Goal: Task Accomplishment & Management: Manage account settings

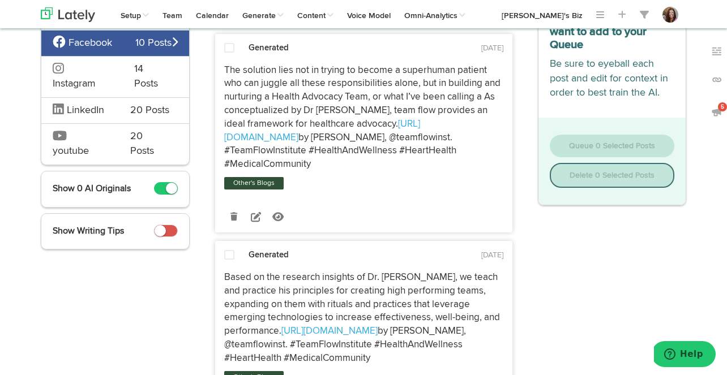
scroll to position [98, 0]
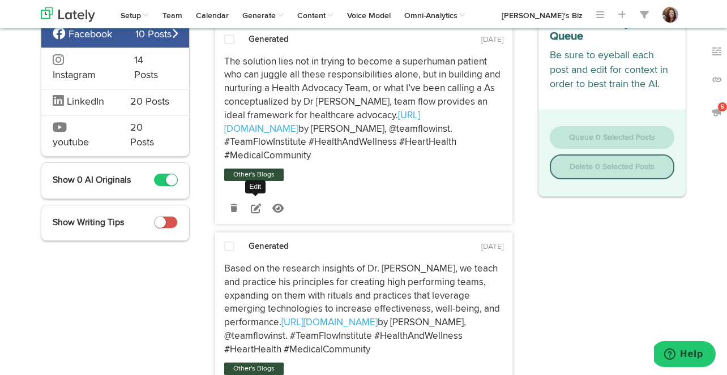
click at [254, 203] on icon at bounding box center [256, 208] width 10 height 10
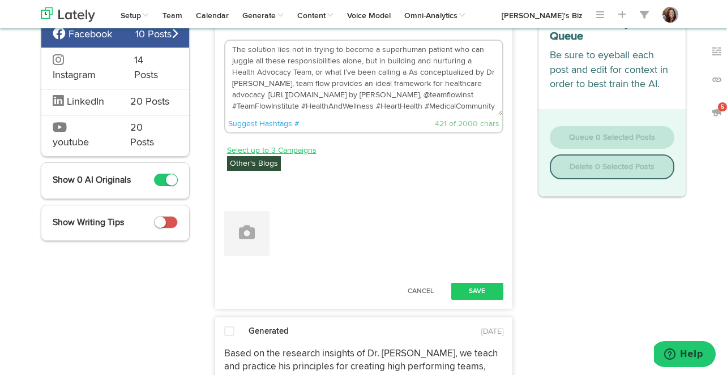
click at [297, 148] on link "Select up to 3 Campaigns" at bounding box center [271, 150] width 89 height 12
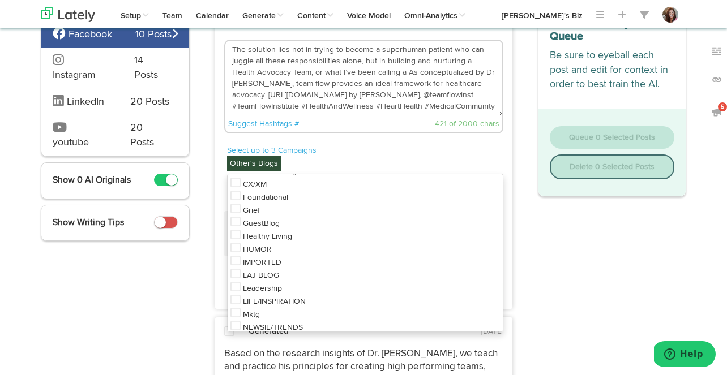
scroll to position [300, 0]
click at [281, 239] on span "Healthy Living" at bounding box center [267, 235] width 49 height 8
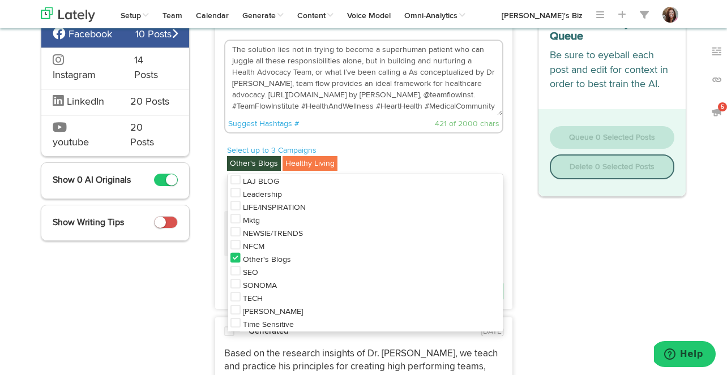
scroll to position [394, 0]
click at [288, 211] on span "LIFE/INSPIRATION" at bounding box center [274, 207] width 63 height 8
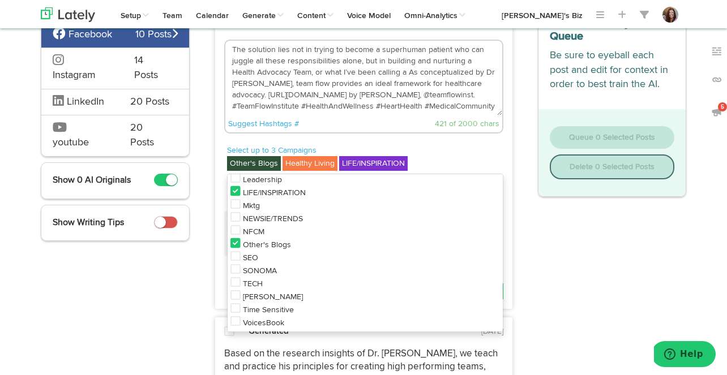
click at [368, 89] on textarea "The solution lies not in trying to become a superhuman patient who can juggle a…" at bounding box center [363, 78] width 277 height 75
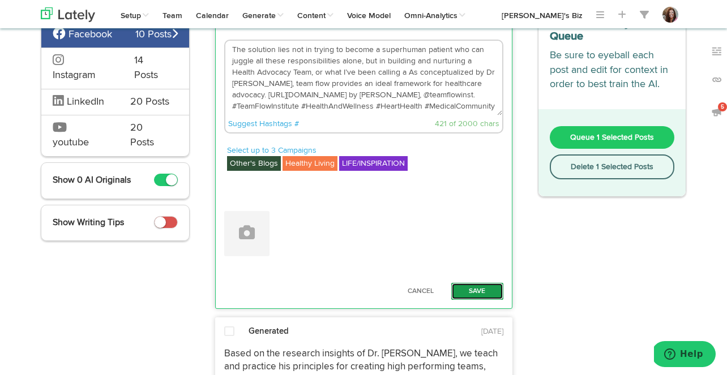
click at [474, 289] on button "Save" at bounding box center [477, 291] width 52 height 17
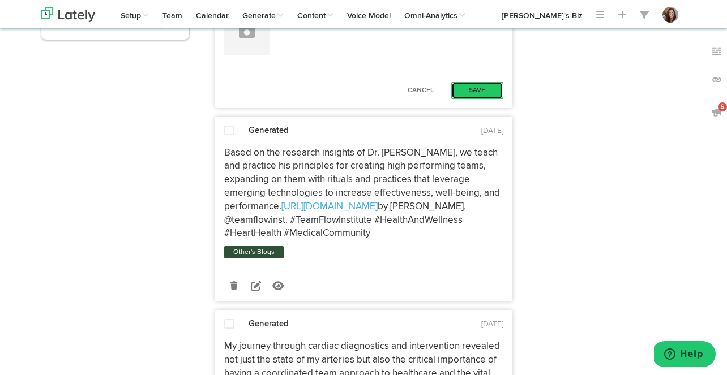
scroll to position [300, 0]
click at [253, 284] on icon at bounding box center [256, 285] width 10 height 10
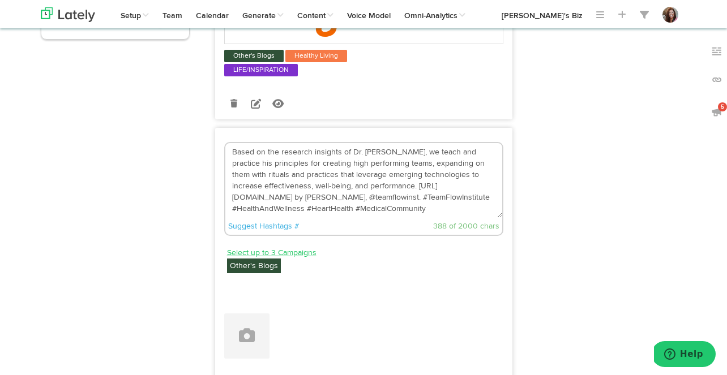
click at [284, 247] on link "Select up to 3 Campaigns" at bounding box center [271, 253] width 89 height 12
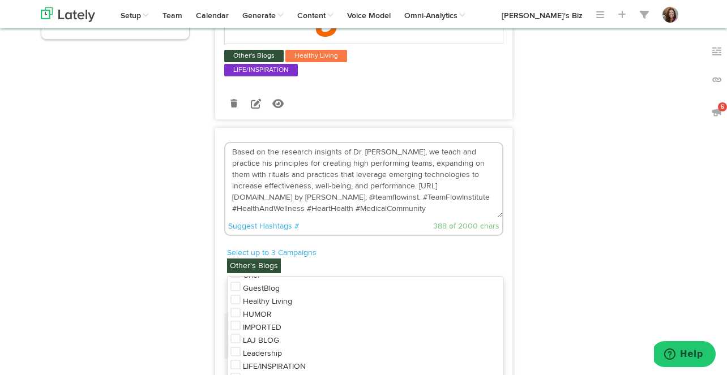
scroll to position [346, 0]
click at [281, 289] on span "Healthy Living" at bounding box center [267, 293] width 49 height 8
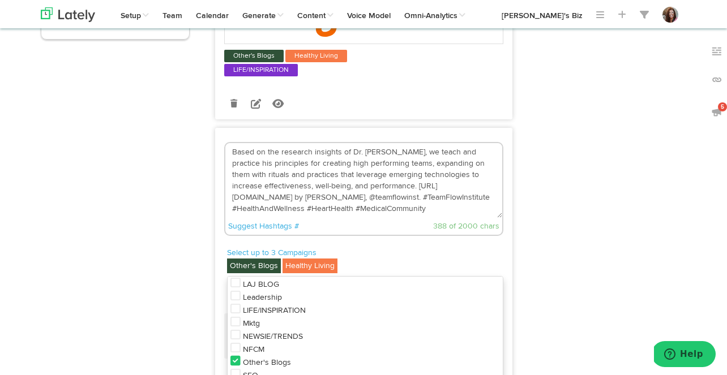
click at [272, 303] on li "LIFE/INSPIRATION" at bounding box center [364, 309] width 275 height 13
click at [367, 196] on textarea "Based on the research insights of Dr. [PERSON_NAME], we teach and practice his …" at bounding box center [363, 180] width 277 height 75
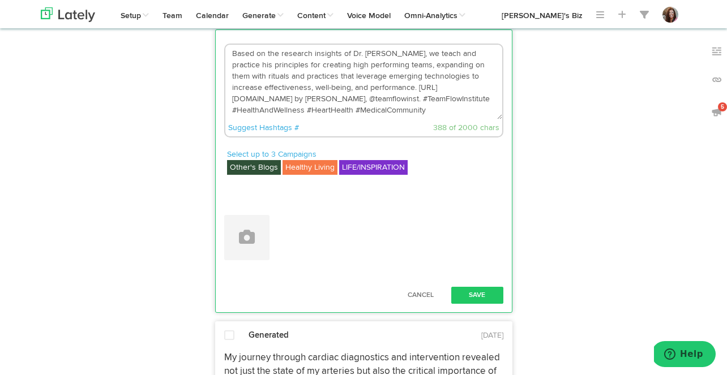
scroll to position [427, 0]
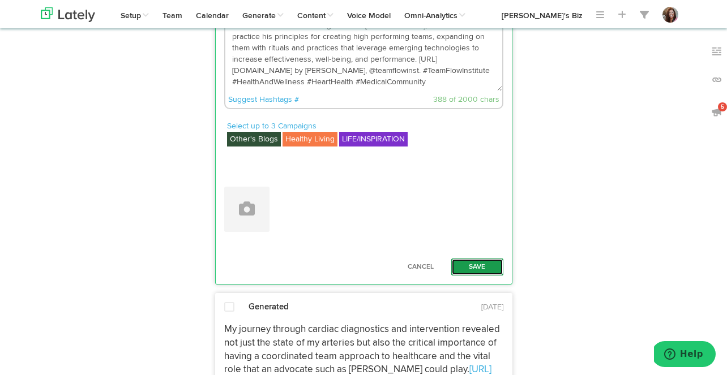
click at [475, 259] on button "Save" at bounding box center [477, 267] width 52 height 17
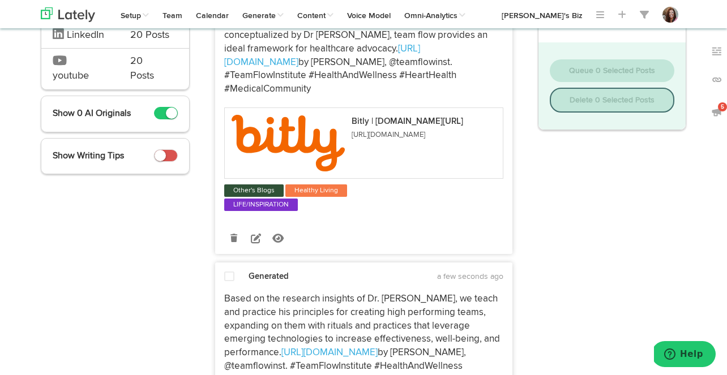
scroll to position [178, 0]
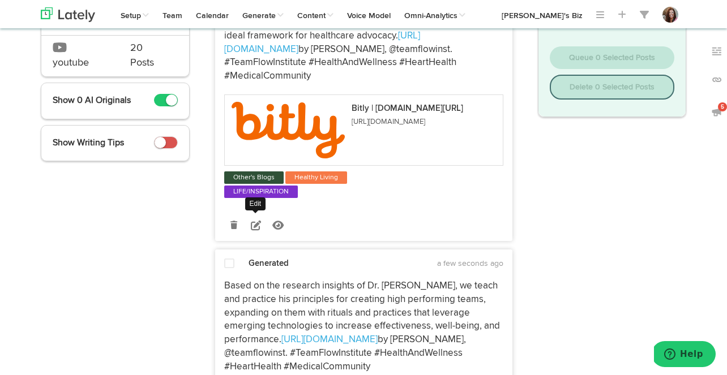
click at [256, 220] on icon at bounding box center [256, 225] width 10 height 10
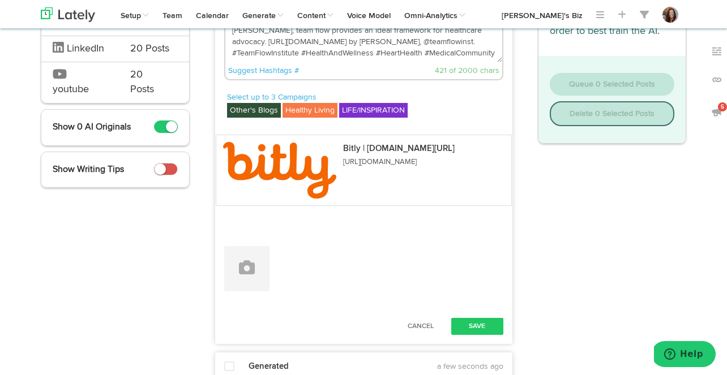
scroll to position [150, 0]
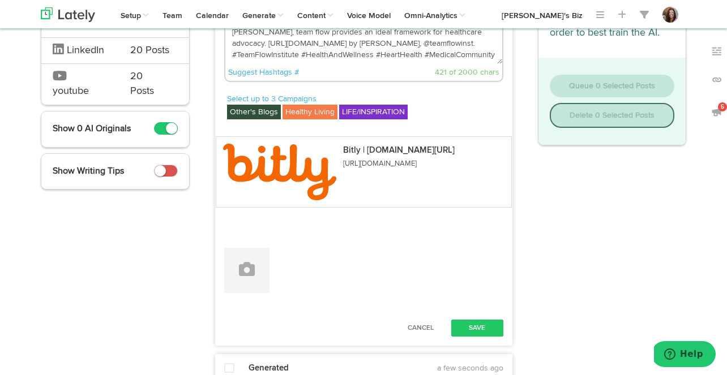
click at [501, 141] on div "Bitly | [DOMAIN_NAME][URL] [URL][DOMAIN_NAME]" at bounding box center [364, 171] width 296 height 71
click at [495, 134] on div "Bitly | [DOMAIN_NAME][URL] [URL][DOMAIN_NAME]" at bounding box center [364, 169] width 296 height 88
click at [248, 266] on icon at bounding box center [247, 269] width 16 height 16
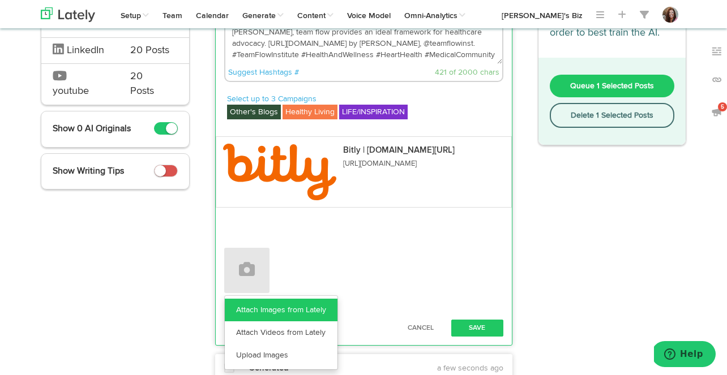
click at [289, 307] on link "Attach Images from Lately" at bounding box center [281, 310] width 113 height 23
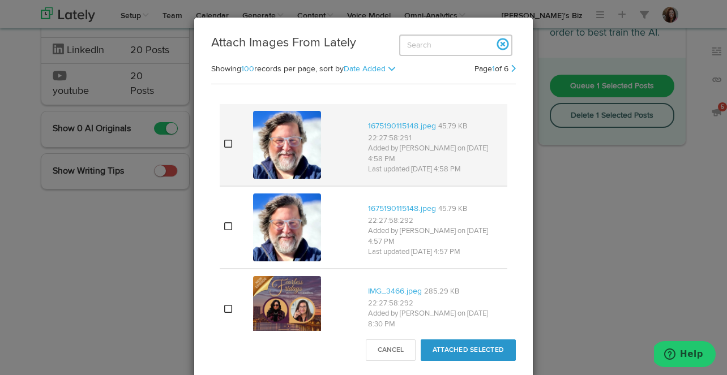
click at [286, 158] on img at bounding box center [287, 145] width 68 height 68
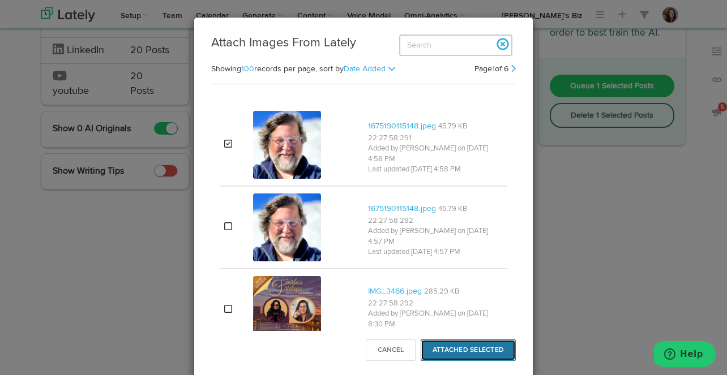
click at [459, 347] on button "Attached Selected" at bounding box center [467, 351] width 95 height 22
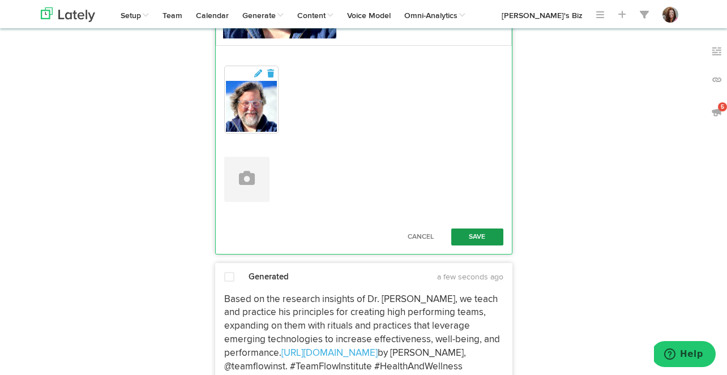
scroll to position [369, 0]
click at [493, 231] on button "Save" at bounding box center [477, 236] width 52 height 17
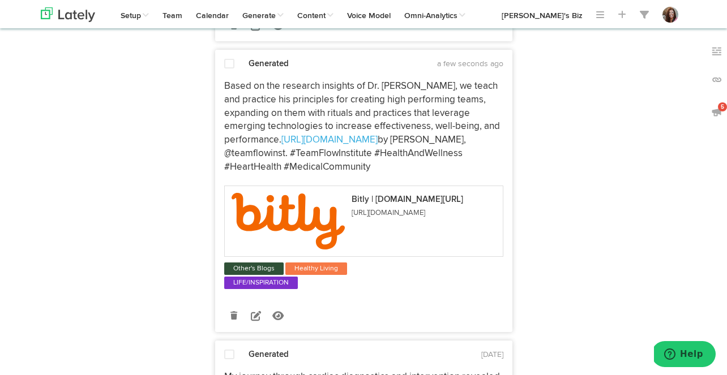
scroll to position [496, 0]
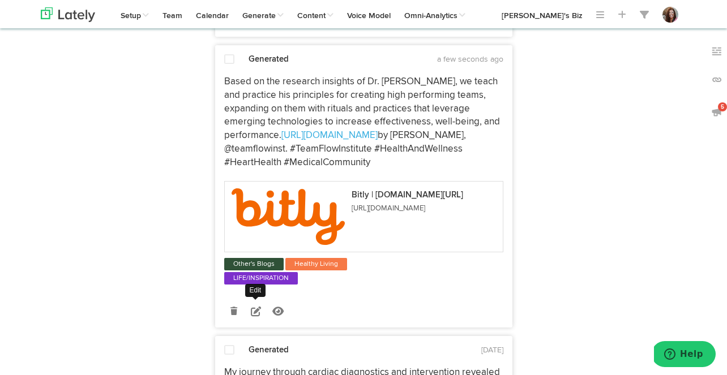
click at [256, 306] on icon at bounding box center [256, 311] width 10 height 10
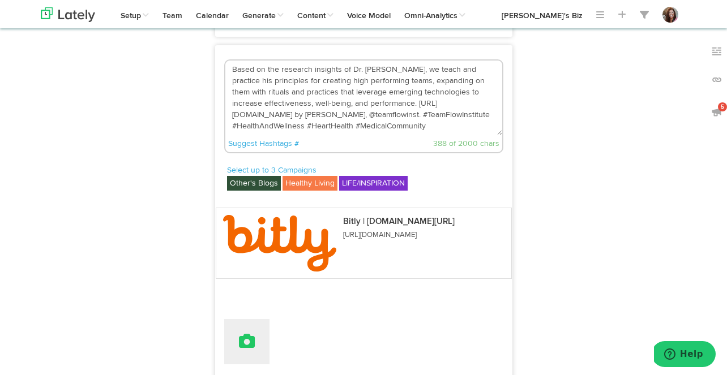
click at [252, 319] on button at bounding box center [246, 341] width 45 height 45
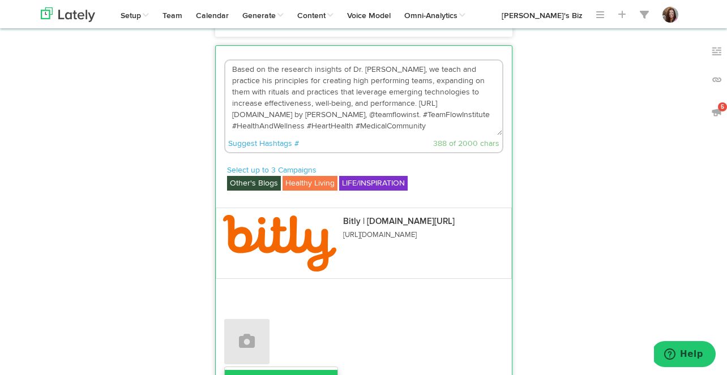
click at [269, 370] on link "Attach Images from Lately" at bounding box center [281, 381] width 113 height 23
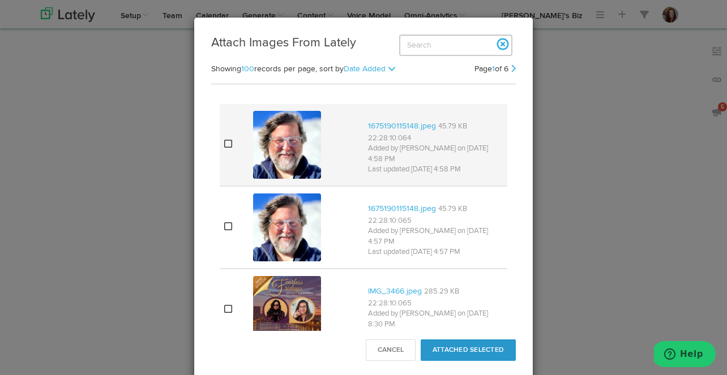
click at [294, 147] on img at bounding box center [287, 145] width 68 height 68
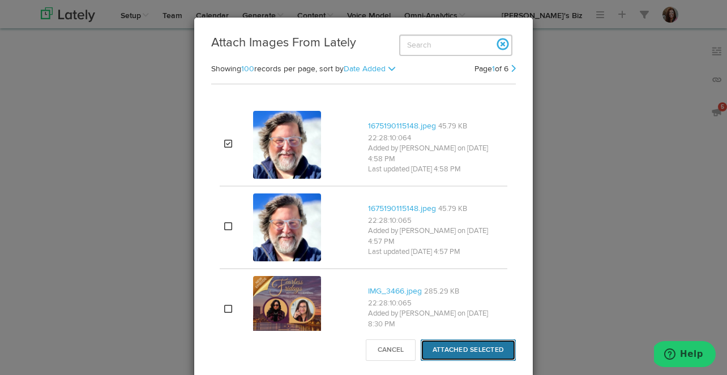
click at [458, 347] on button "Attached Selected" at bounding box center [467, 351] width 95 height 22
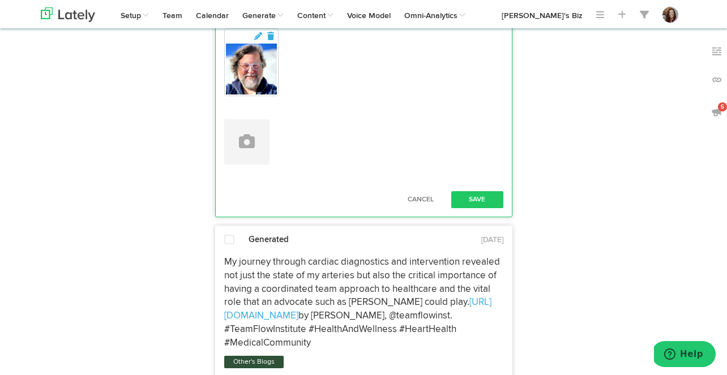
scroll to position [832, 0]
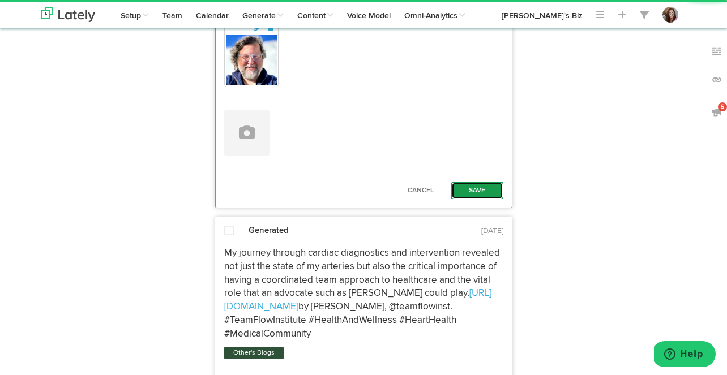
click at [477, 182] on button "Save" at bounding box center [477, 190] width 52 height 17
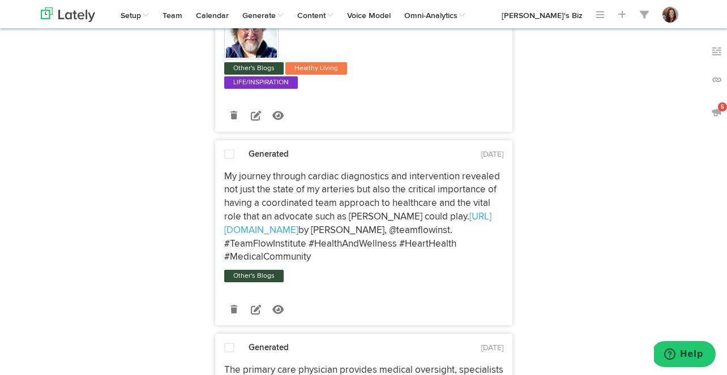
scroll to position [805, 0]
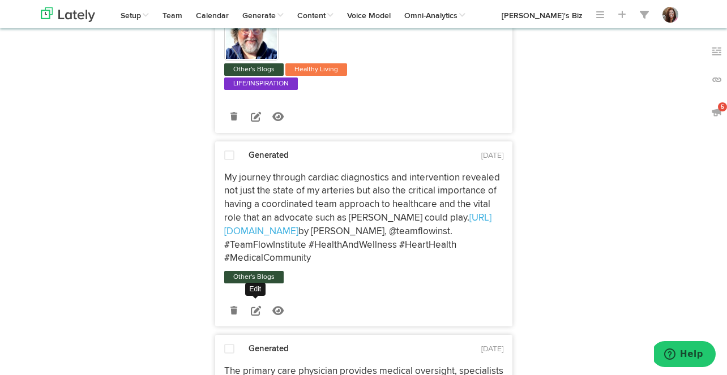
click at [254, 306] on icon at bounding box center [256, 311] width 10 height 10
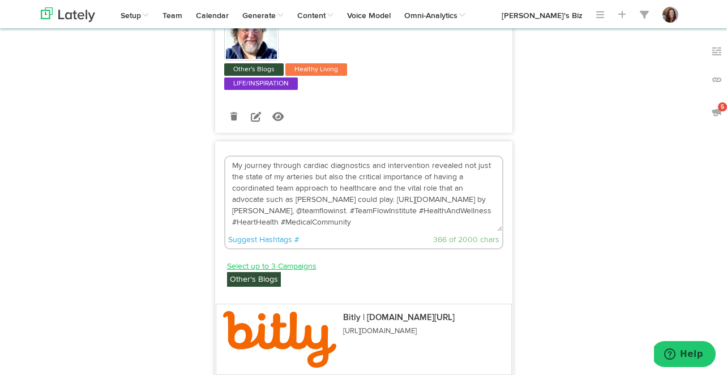
click at [282, 260] on link "Select up to 3 Campaigns" at bounding box center [271, 266] width 89 height 12
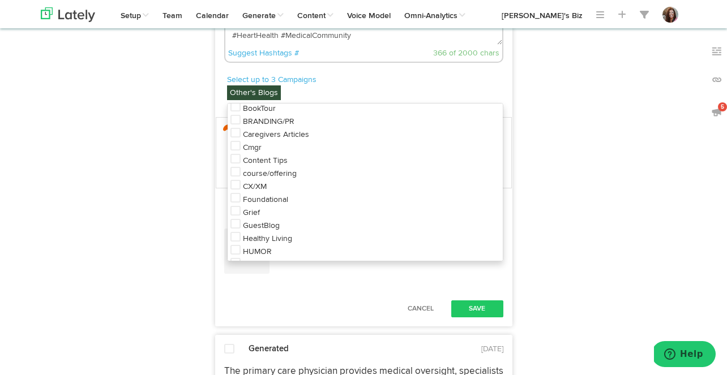
scroll to position [243, 0]
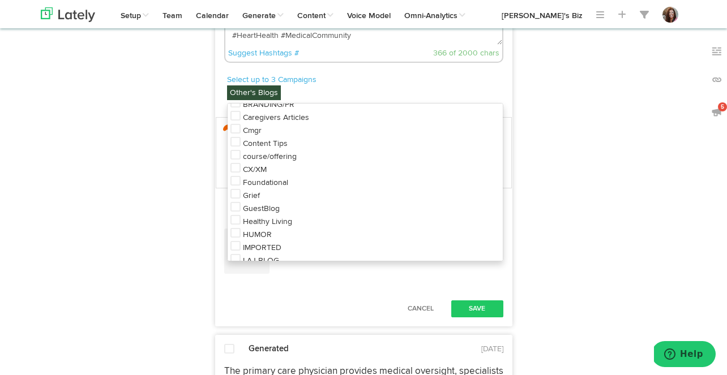
click at [267, 214] on li "Healthy Living" at bounding box center [364, 220] width 275 height 13
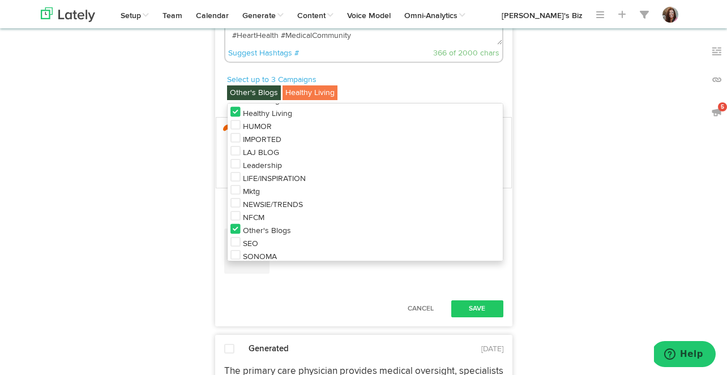
scroll to position [358, 0]
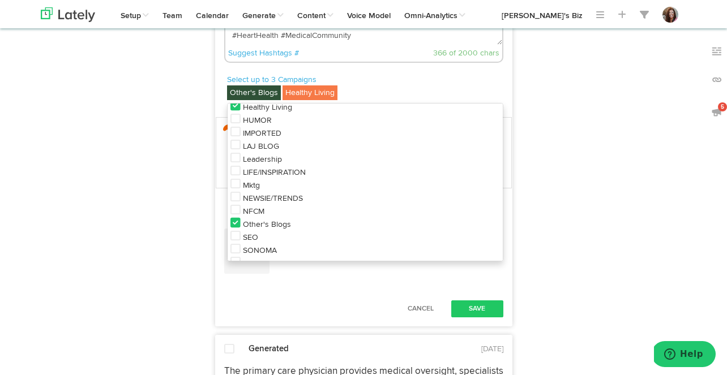
click at [272, 169] on span "LIFE/INSPIRATION" at bounding box center [274, 173] width 63 height 8
click at [355, 295] on div "Cancel Save" at bounding box center [364, 309] width 296 height 28
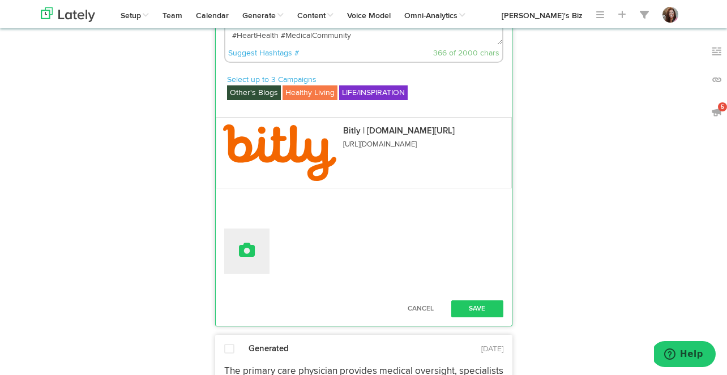
click at [256, 247] on button at bounding box center [246, 251] width 45 height 45
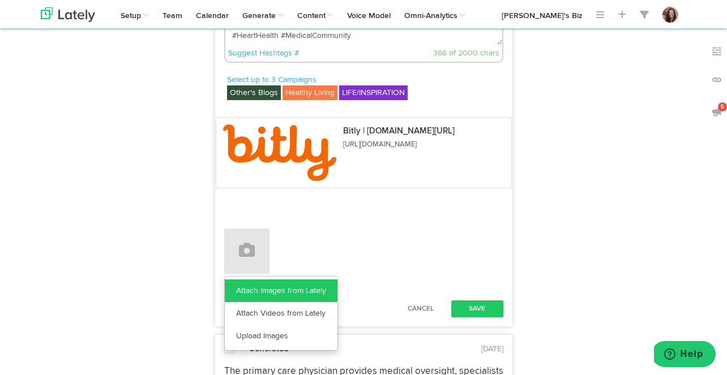
click at [276, 286] on link "Attach Images from Lately" at bounding box center [281, 291] width 113 height 23
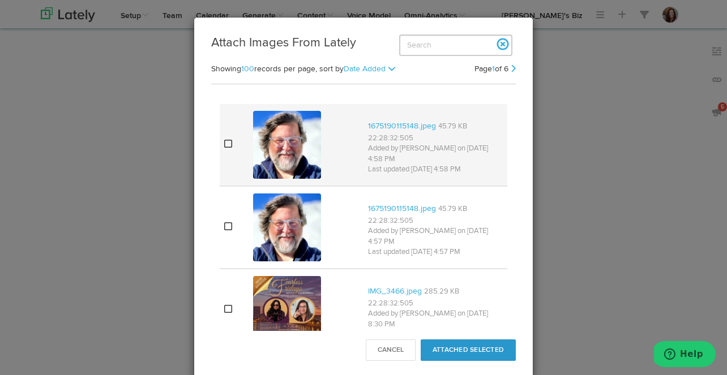
click at [287, 135] on img at bounding box center [287, 145] width 68 height 68
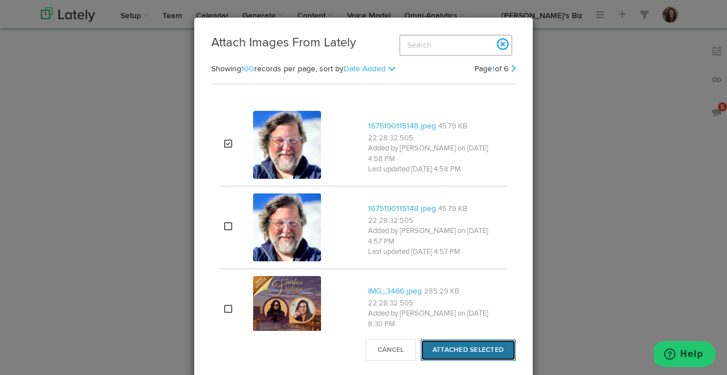
click at [481, 347] on button "Attached Selected" at bounding box center [467, 351] width 95 height 22
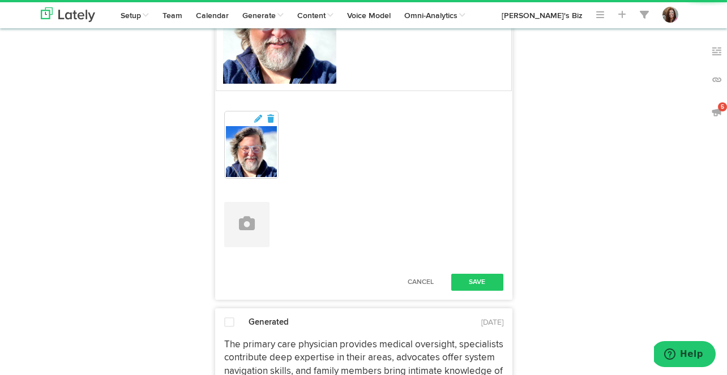
scroll to position [1156, 0]
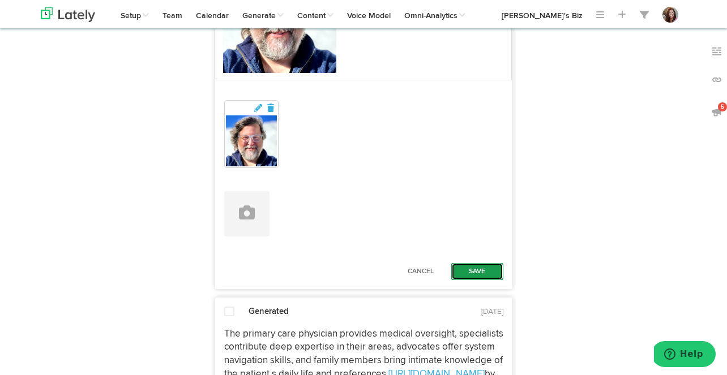
click at [479, 263] on button "Save" at bounding box center [477, 271] width 52 height 17
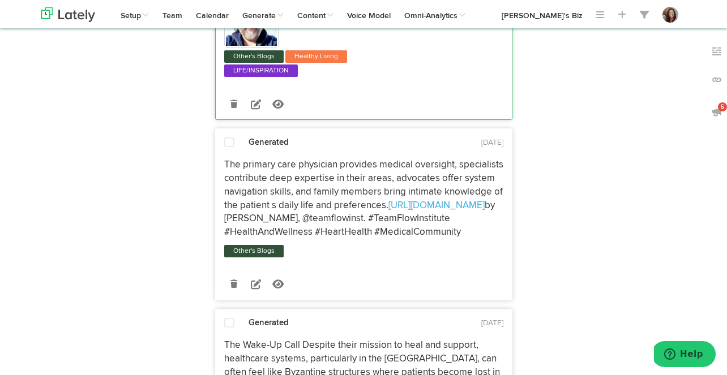
scroll to position [1222, 0]
click at [252, 278] on icon at bounding box center [256, 283] width 10 height 10
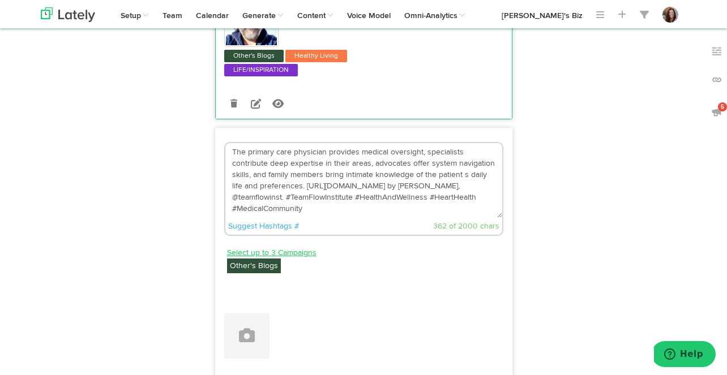
click at [287, 247] on link "Select up to 3 Campaigns" at bounding box center [271, 253] width 89 height 12
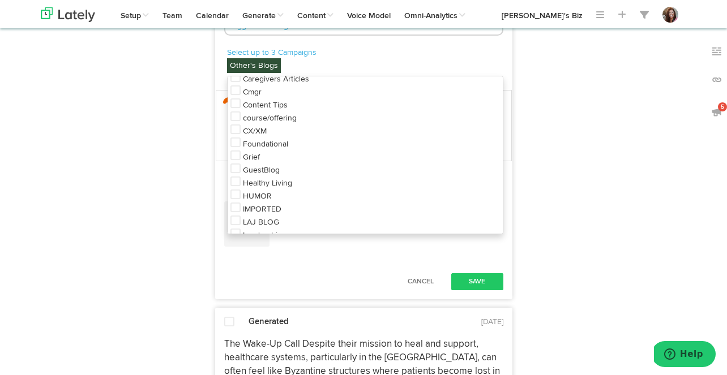
scroll to position [261, 0]
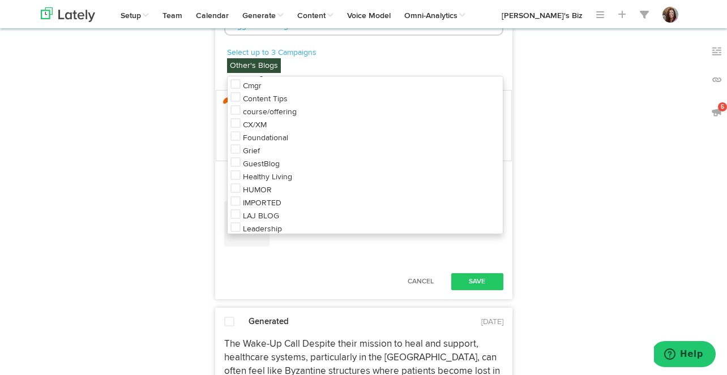
click at [267, 173] on span "Healthy Living" at bounding box center [267, 177] width 49 height 8
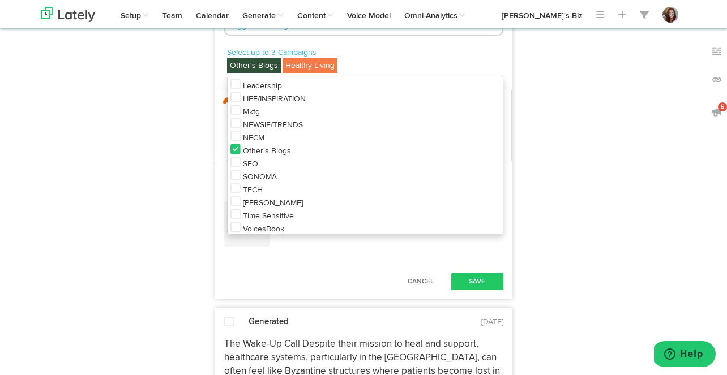
scroll to position [407, 0]
click at [281, 92] on span "LIFE/INSPIRATION" at bounding box center [274, 96] width 63 height 8
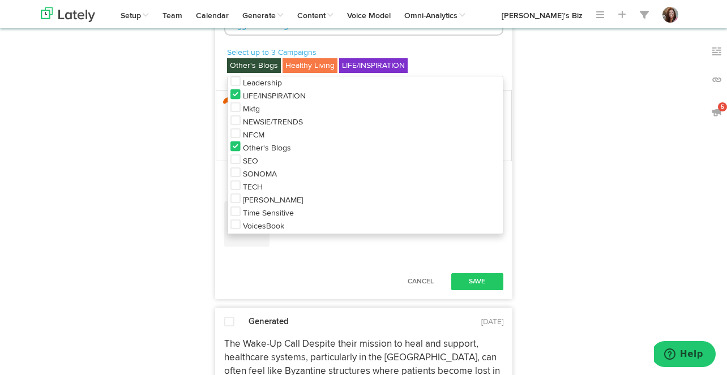
click at [162, 198] on div "Show Results For Facebook 10 Posts Instagram 14 Posts LinkedIn 20 Posts youtube…" at bounding box center [115, 49] width 166 height 2769
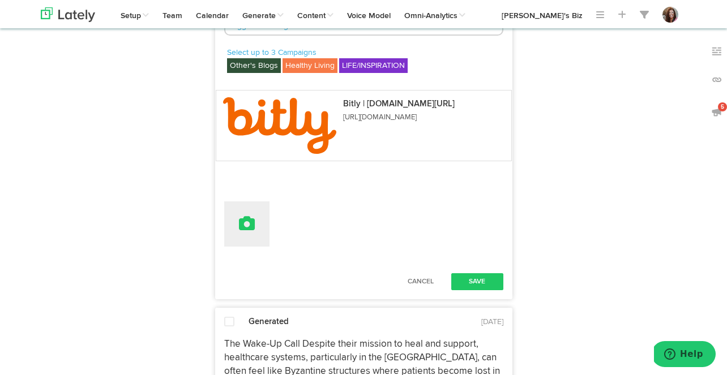
click at [242, 216] on icon at bounding box center [247, 224] width 16 height 16
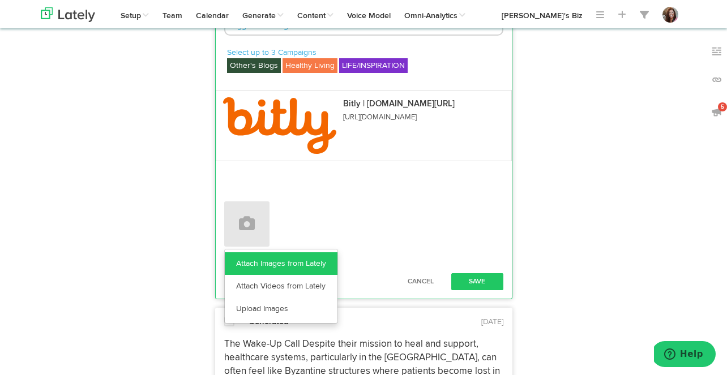
click at [292, 255] on link "Attach Images from Lately" at bounding box center [281, 263] width 113 height 23
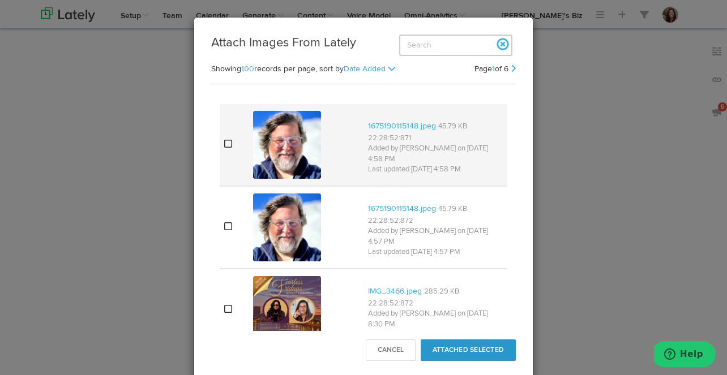
click at [295, 161] on img at bounding box center [287, 145] width 68 height 68
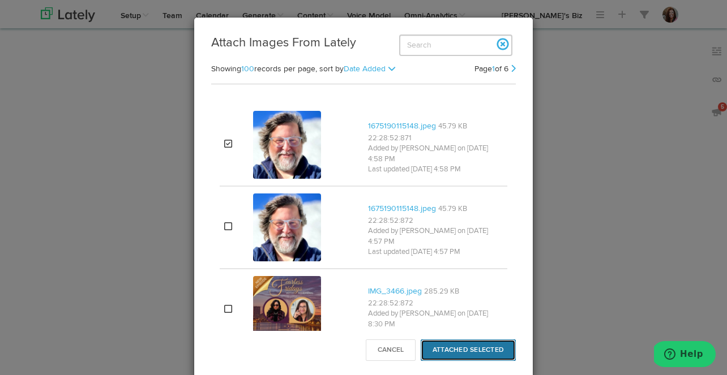
click at [471, 349] on button "Attached Selected" at bounding box center [467, 351] width 95 height 22
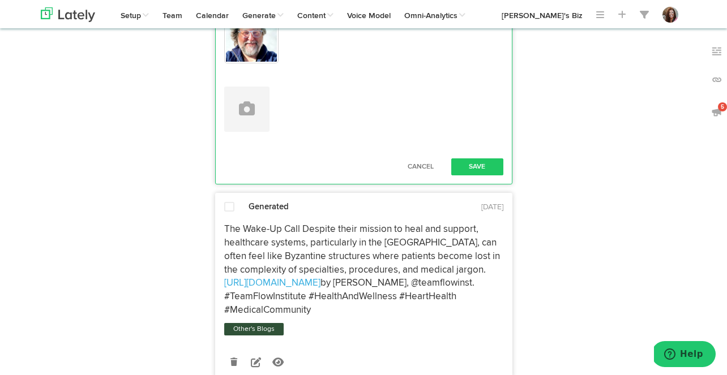
scroll to position [1666, 0]
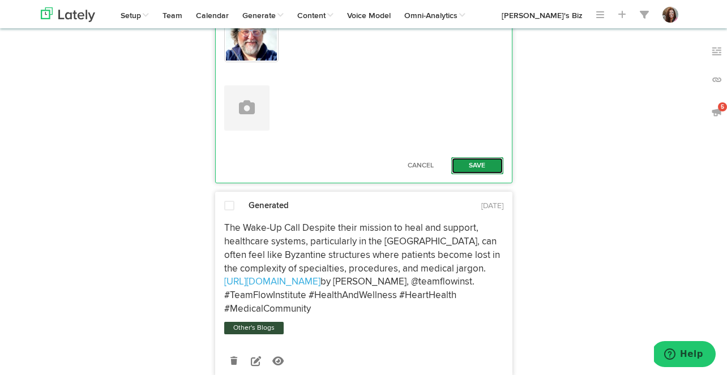
click at [472, 157] on button "Save" at bounding box center [477, 165] width 52 height 17
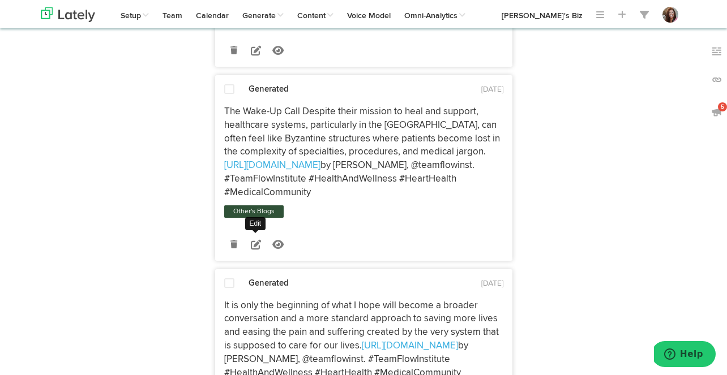
click at [255, 239] on icon at bounding box center [256, 244] width 10 height 10
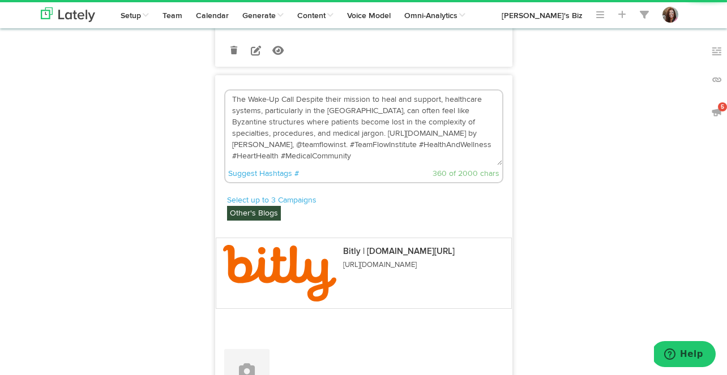
click at [296, 91] on textarea "The Wake-Up Call Despite their mission to heal and support, healthcare systems,…" at bounding box center [363, 128] width 277 height 75
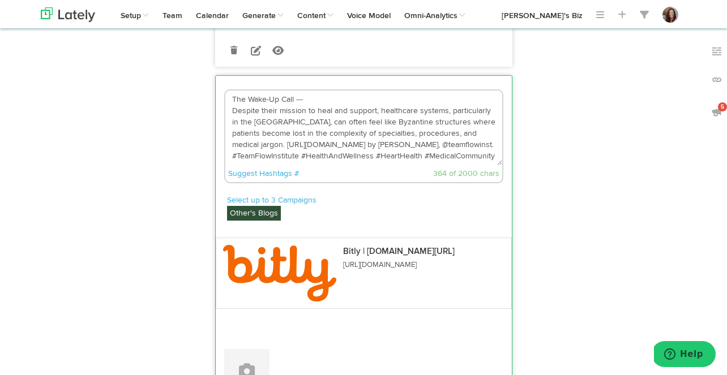
click at [462, 119] on textarea "The Wake-Up Call --- Despite their mission to heal and support, healthcare syst…" at bounding box center [363, 128] width 277 height 75
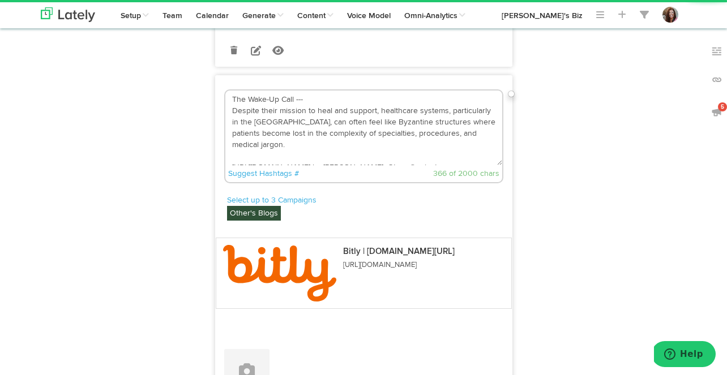
scroll to position [10, 0]
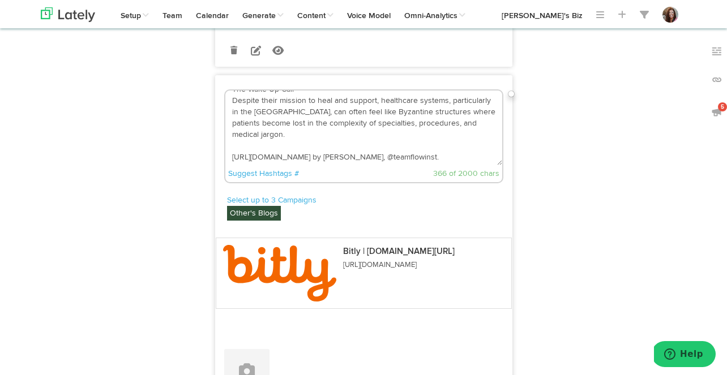
click at [416, 132] on textarea "The Wake-Up Call --- Despite their mission to heal and support, healthcare syst…" at bounding box center [363, 128] width 277 height 75
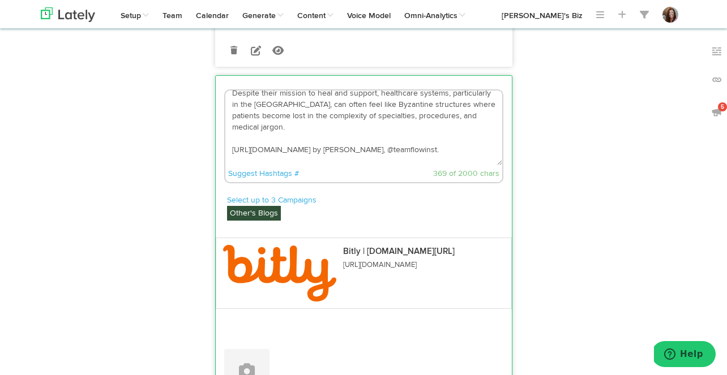
scroll to position [34, 0]
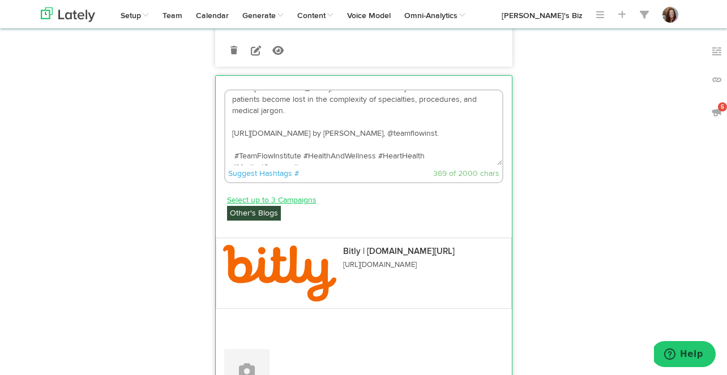
type textarea "The Wake-Up Call --- Despite their mission to heal and support, healthcare syst…"
click at [283, 194] on link "Select up to 3 Campaigns" at bounding box center [271, 200] width 89 height 12
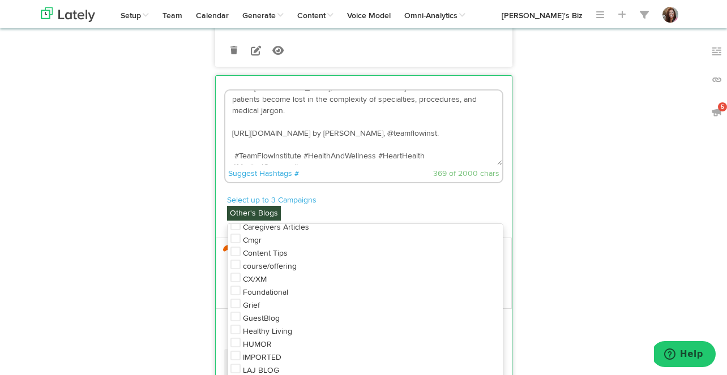
scroll to position [255, 0]
click at [258, 323] on li "Healthy Living" at bounding box center [364, 329] width 275 height 13
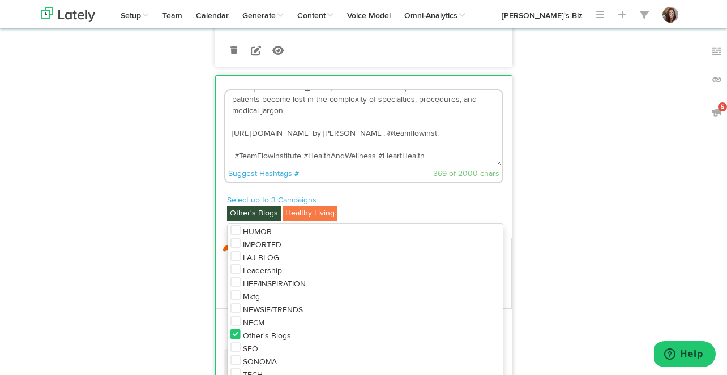
click at [255, 280] on span "LIFE/INSPIRATION" at bounding box center [274, 284] width 63 height 8
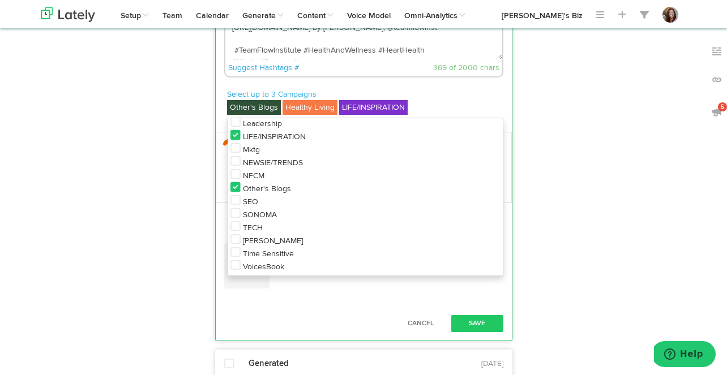
scroll to position [1795, 0]
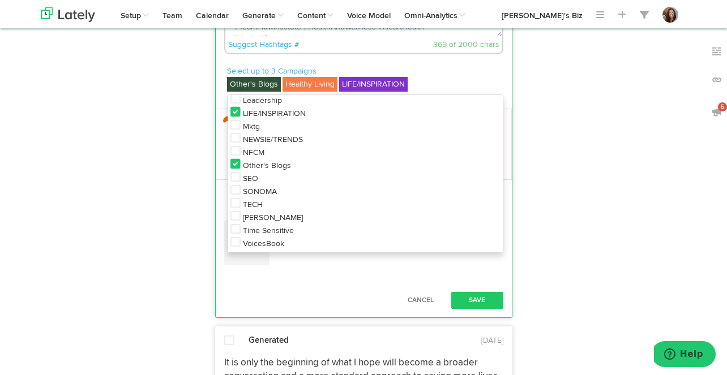
click at [357, 263] on div "The Wake-Up Call --- Despite their mission to heal and support, healthcare syst…" at bounding box center [364, 135] width 296 height 360
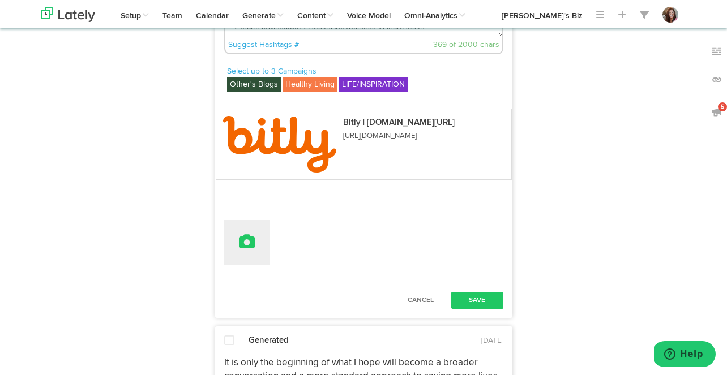
click at [247, 221] on button at bounding box center [246, 242] width 45 height 45
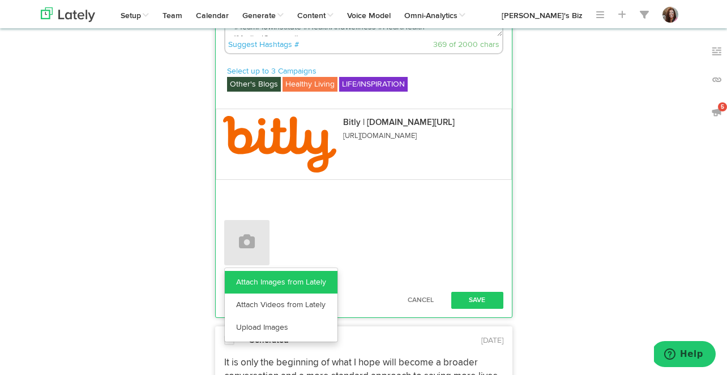
click at [286, 273] on link "Attach Images from Lately" at bounding box center [281, 282] width 113 height 23
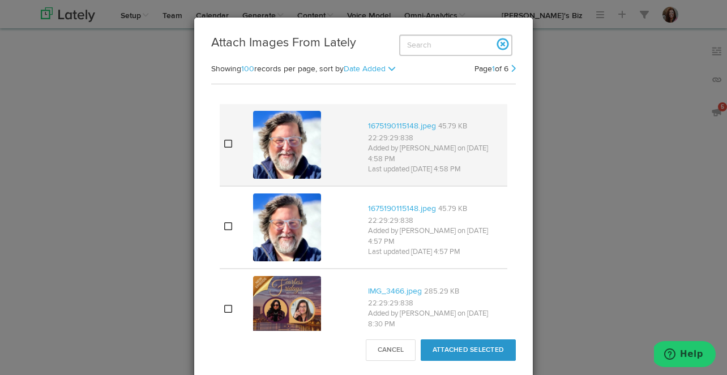
click at [296, 157] on img at bounding box center [287, 145] width 68 height 68
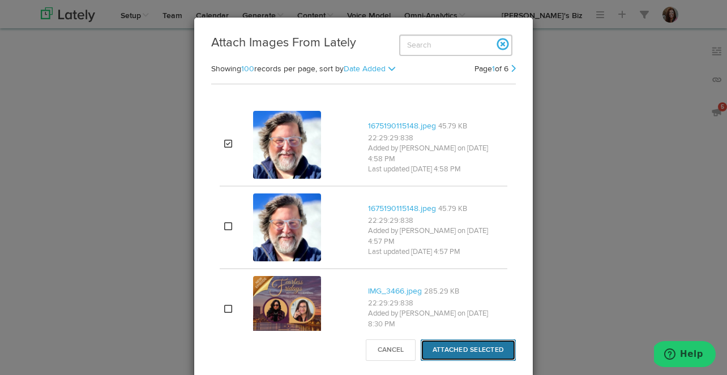
click at [462, 343] on button "Attached Selected" at bounding box center [467, 351] width 95 height 22
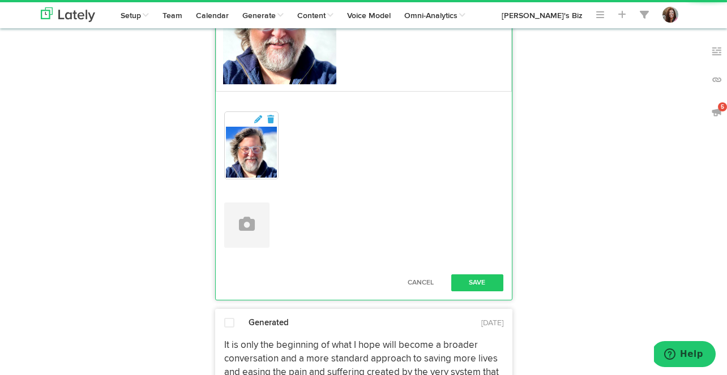
scroll to position [1946, 0]
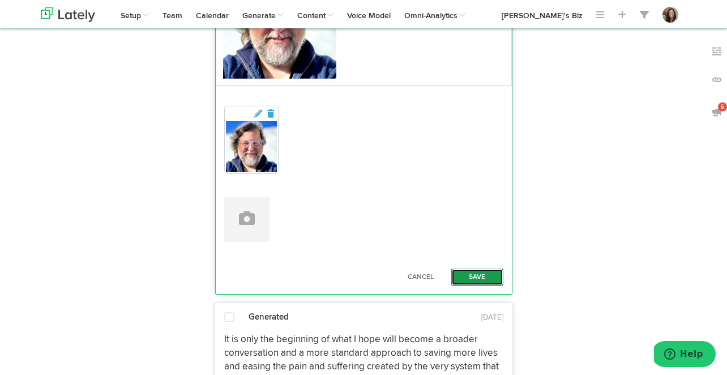
click at [477, 269] on button "Save" at bounding box center [477, 277] width 52 height 17
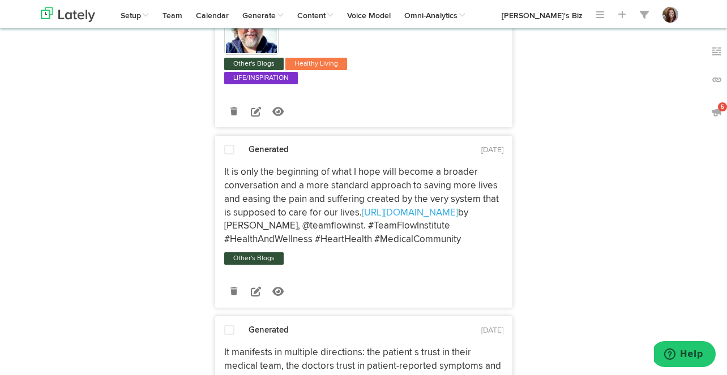
scroll to position [2038, 0]
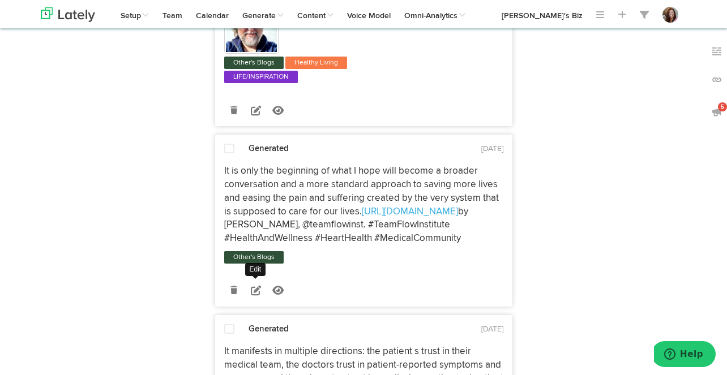
click at [256, 289] on icon at bounding box center [256, 290] width 10 height 10
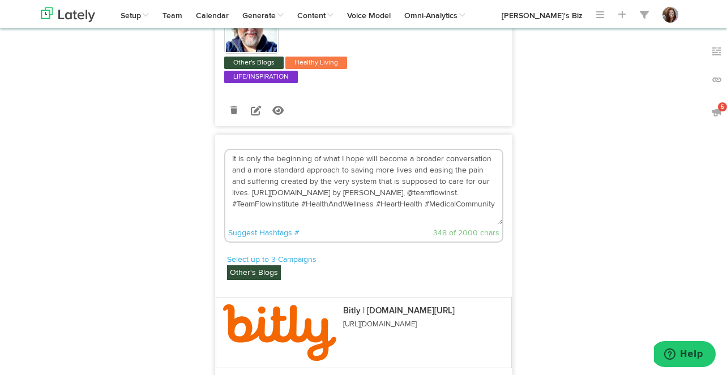
click at [250, 196] on textarea "It is only the beginning of what I hope will become a broader conversation and …" at bounding box center [363, 187] width 277 height 75
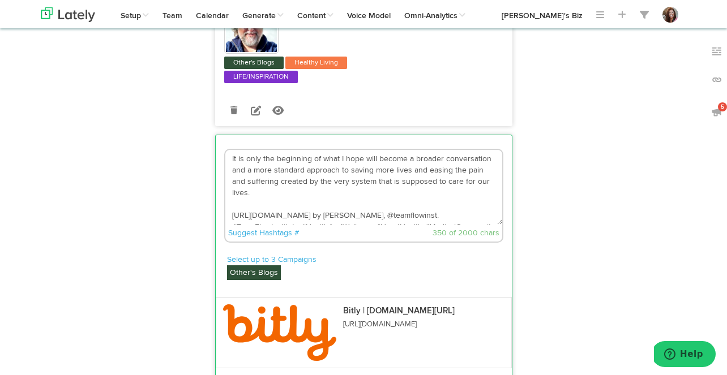
click at [415, 214] on textarea "It is only the beginning of what I hope will become a broader conversation and …" at bounding box center [363, 187] width 277 height 75
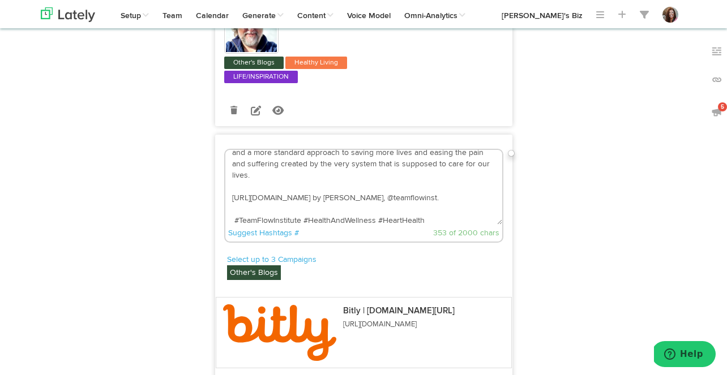
scroll to position [0, 0]
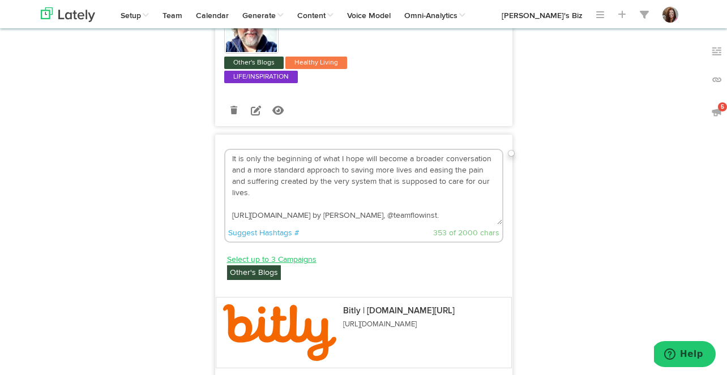
type textarea "It is only the beginning of what I hope will become a broader conversation and …"
click at [302, 258] on link "Select up to 3 Campaigns" at bounding box center [271, 260] width 89 height 12
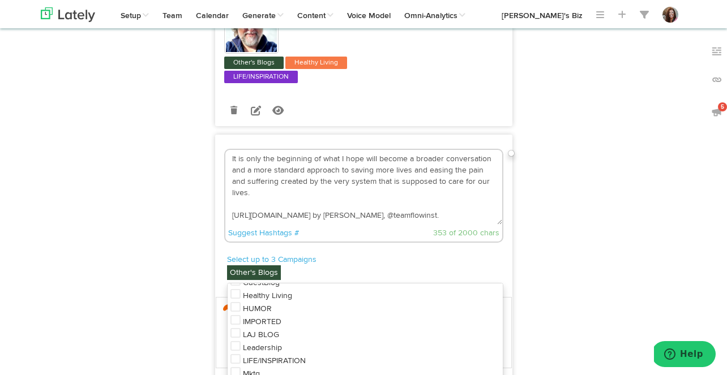
scroll to position [349, 0]
click at [284, 300] on span "Healthy Living" at bounding box center [267, 297] width 49 height 8
click at [261, 366] on span "LIFE/INSPIRATION" at bounding box center [274, 362] width 63 height 8
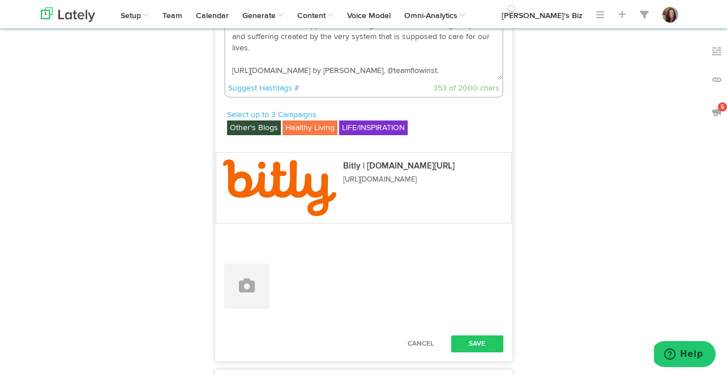
scroll to position [2225, 0]
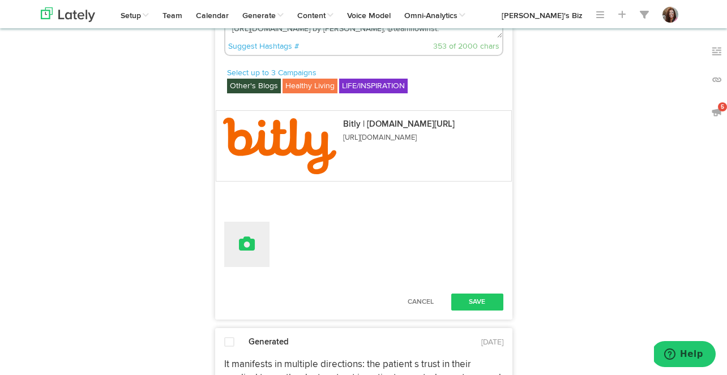
click at [244, 249] on icon at bounding box center [247, 244] width 16 height 16
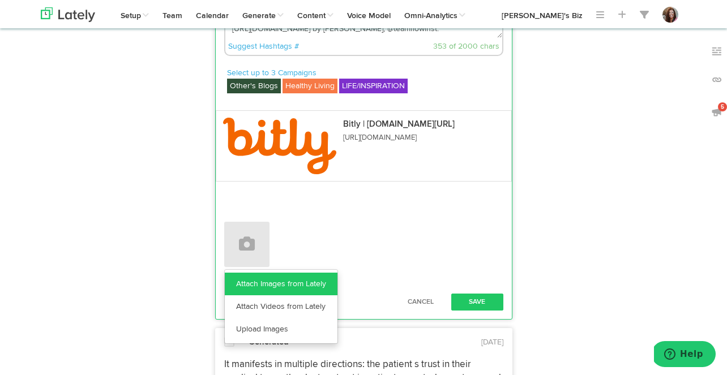
click at [259, 283] on link "Attach Images from Lately" at bounding box center [281, 284] width 113 height 23
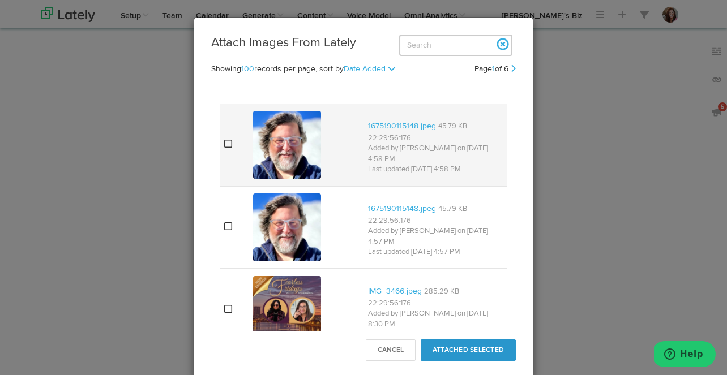
click at [282, 130] on img at bounding box center [287, 145] width 68 height 68
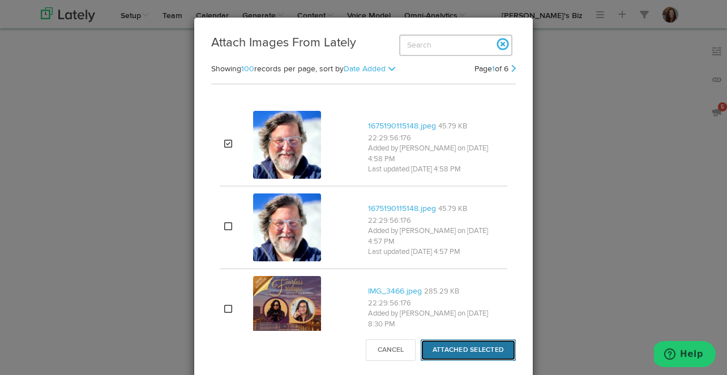
click at [449, 347] on button "Attached Selected" at bounding box center [467, 351] width 95 height 22
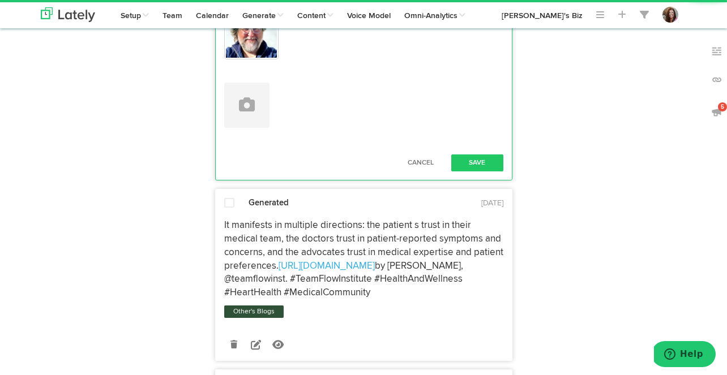
scroll to position [2494, 0]
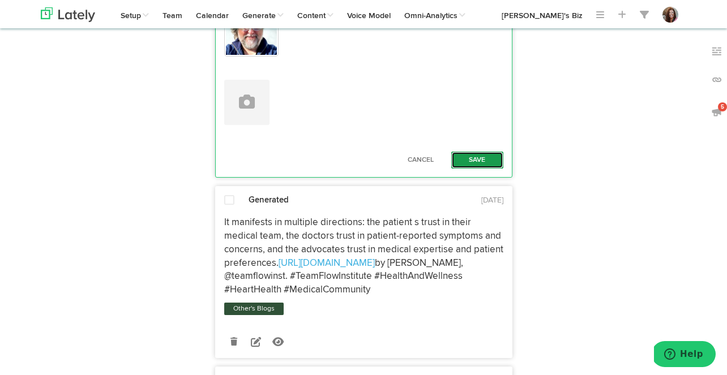
click at [480, 158] on button "Save" at bounding box center [477, 160] width 52 height 17
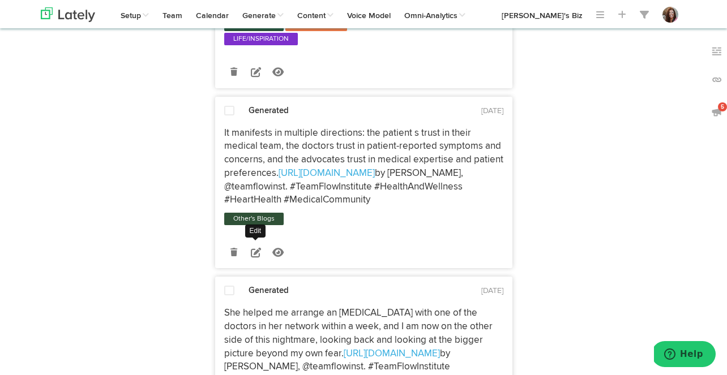
click at [255, 257] on icon at bounding box center [256, 252] width 10 height 10
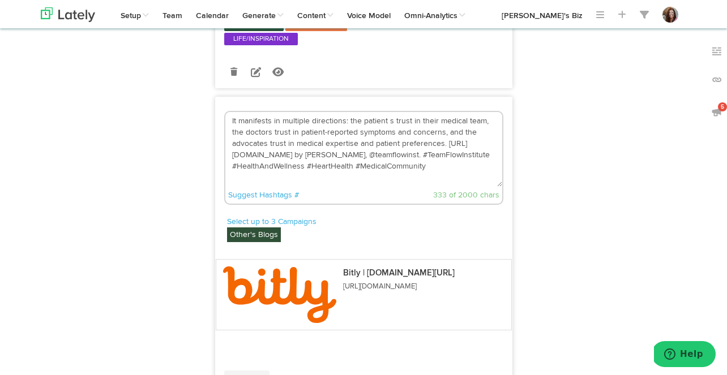
click at [389, 138] on textarea "It manifests in multiple directions: the patient s trust in their medical team,…" at bounding box center [363, 149] width 277 height 75
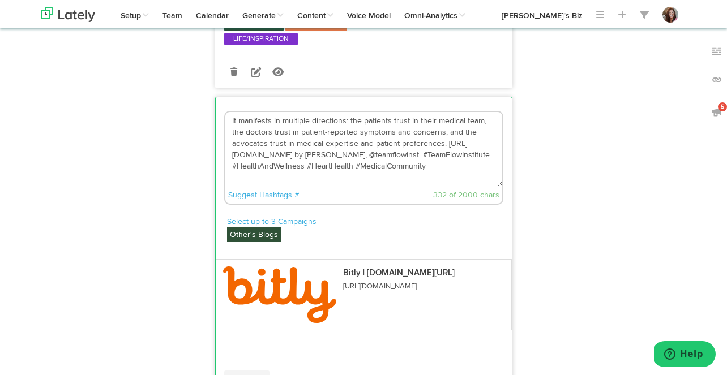
click at [416, 169] on textarea "It manifests in multiple directions: the patients trust in their medical team, …" at bounding box center [363, 149] width 277 height 75
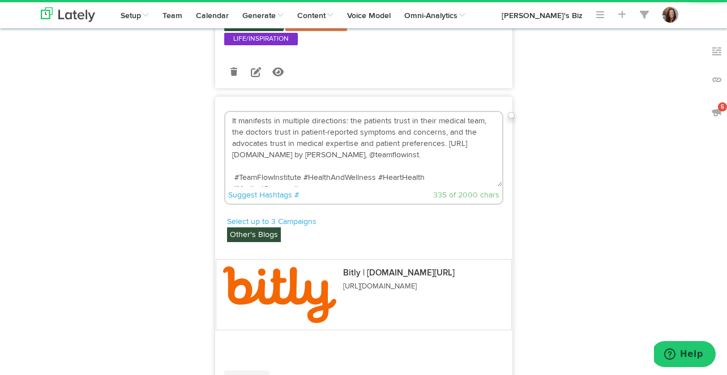
click at [455, 156] on textarea "It manifests in multiple directions: the patients trust in their medical team, …" at bounding box center [363, 149] width 277 height 75
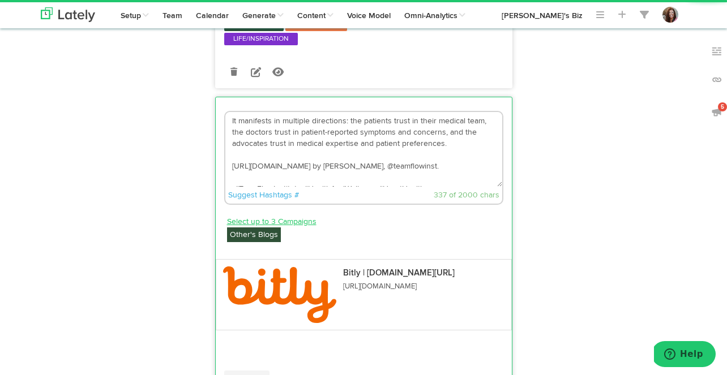
type textarea "It manifests in multiple directions: the patients trust in their medical team, …"
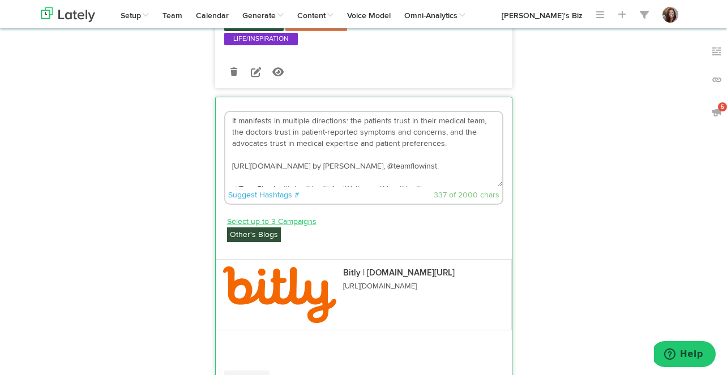
click at [271, 228] on link "Select up to 3 Campaigns" at bounding box center [271, 222] width 89 height 12
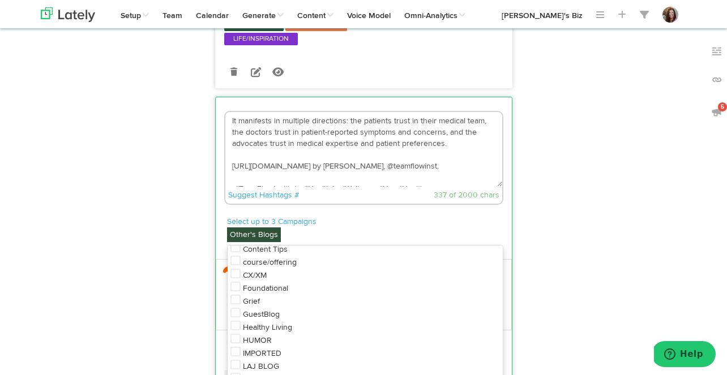
scroll to position [292, 0]
click at [265, 319] on span "Healthy Living" at bounding box center [267, 315] width 49 height 8
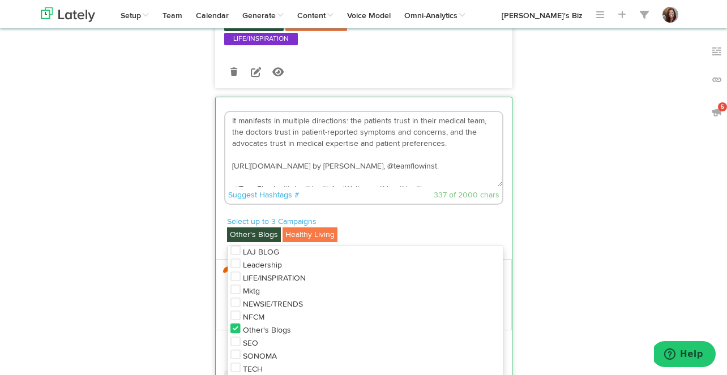
scroll to position [403, 0]
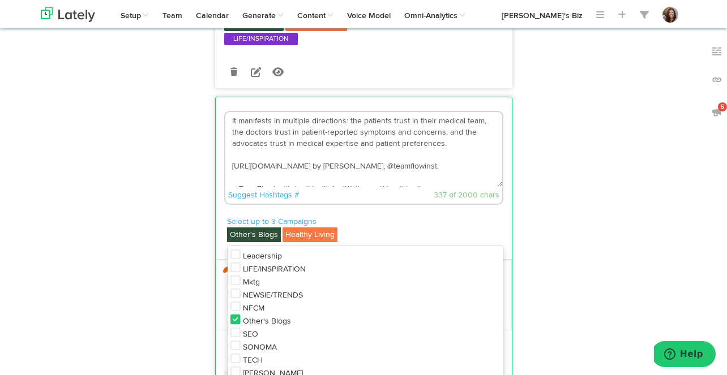
click at [294, 273] on span "LIFE/INSPIRATION" at bounding box center [274, 269] width 63 height 8
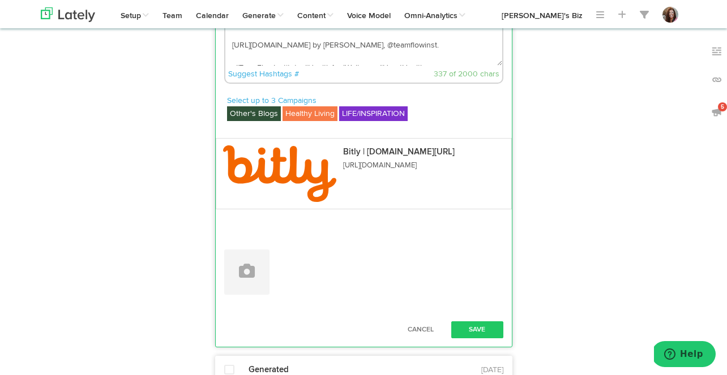
scroll to position [2624, 0]
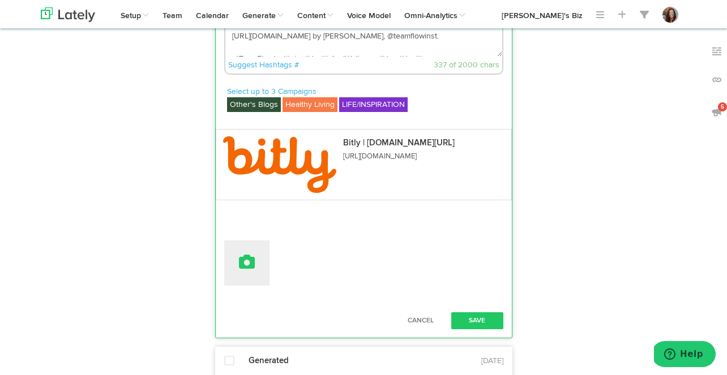
click at [251, 270] on icon at bounding box center [247, 262] width 16 height 16
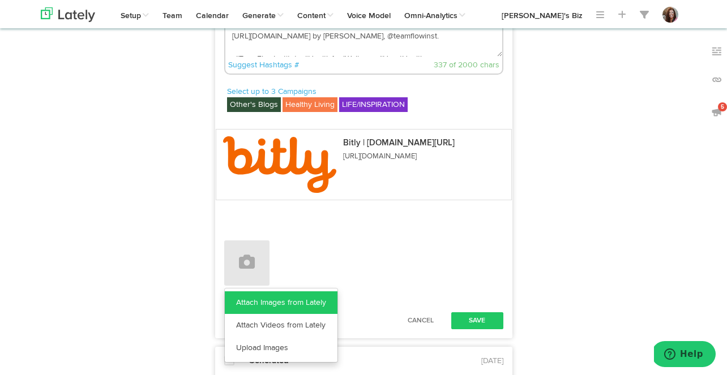
click at [263, 314] on link "Attach Images from Lately" at bounding box center [281, 302] width 113 height 23
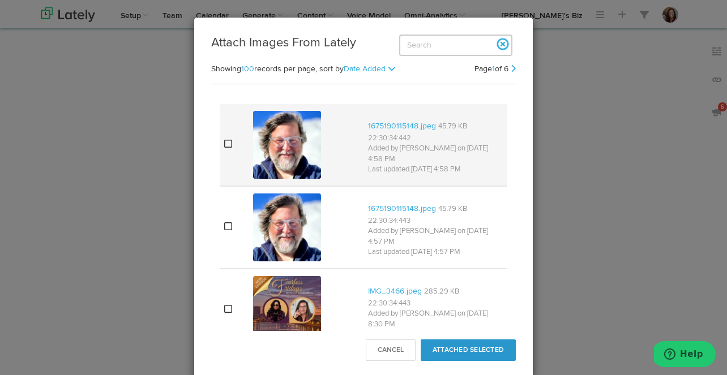
click at [293, 148] on img at bounding box center [287, 145] width 68 height 68
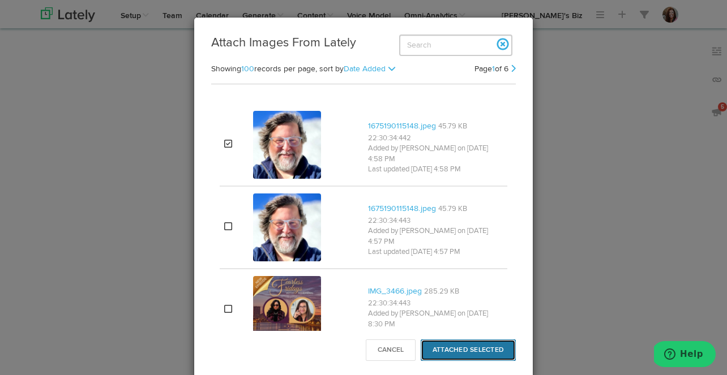
click at [460, 350] on button "Attached Selected" at bounding box center [467, 351] width 95 height 22
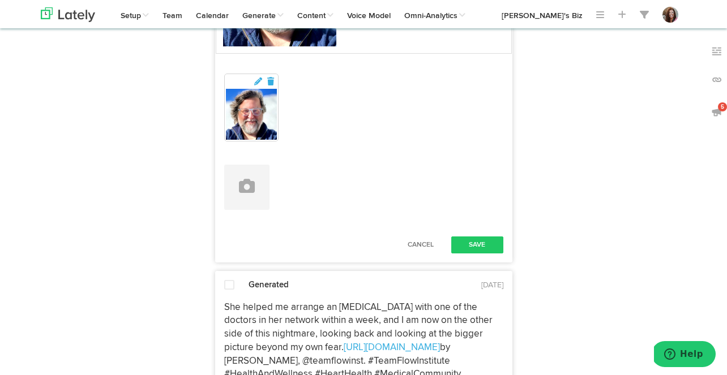
scroll to position [2832, 0]
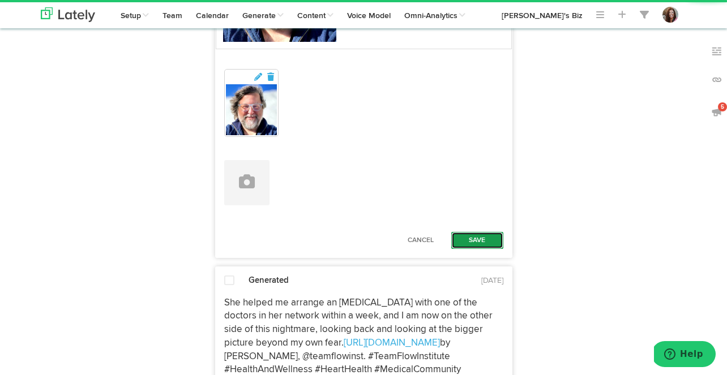
click at [469, 249] on button "Save" at bounding box center [477, 240] width 52 height 17
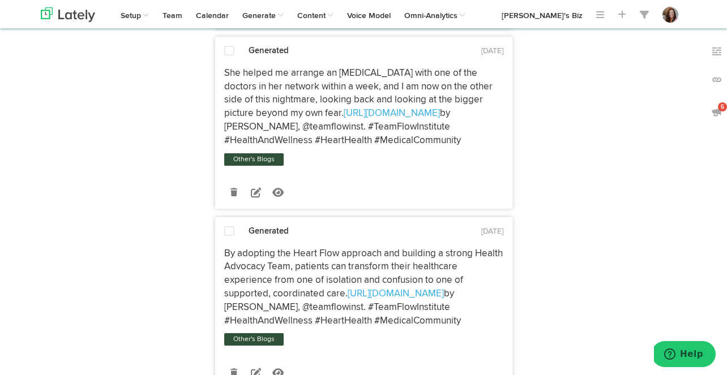
scroll to position [2973, 0]
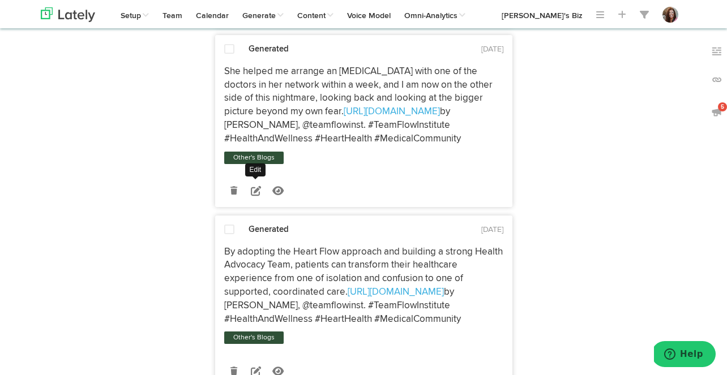
click at [257, 196] on icon at bounding box center [256, 191] width 10 height 10
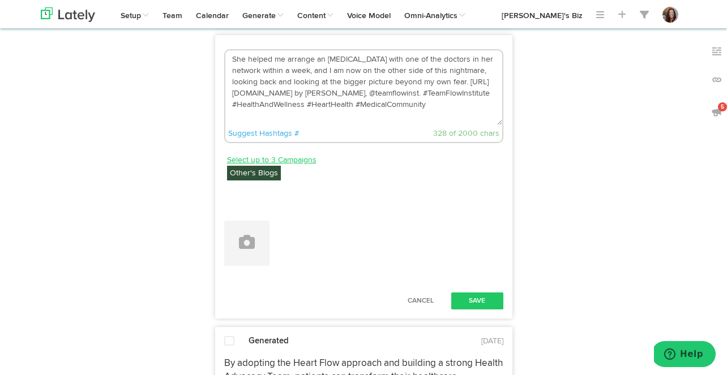
click at [290, 166] on link "Select up to 3 Campaigns" at bounding box center [271, 160] width 89 height 12
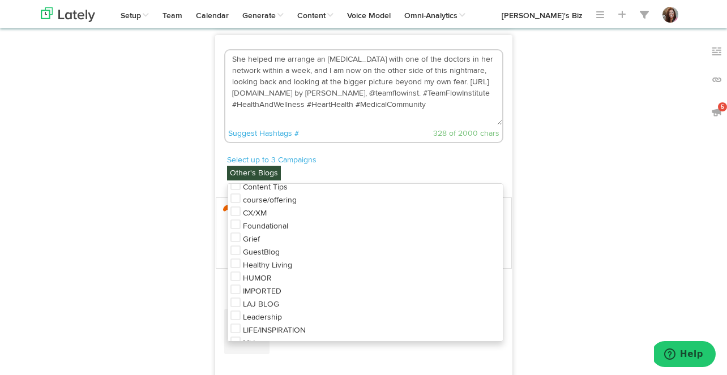
scroll to position [287, 0]
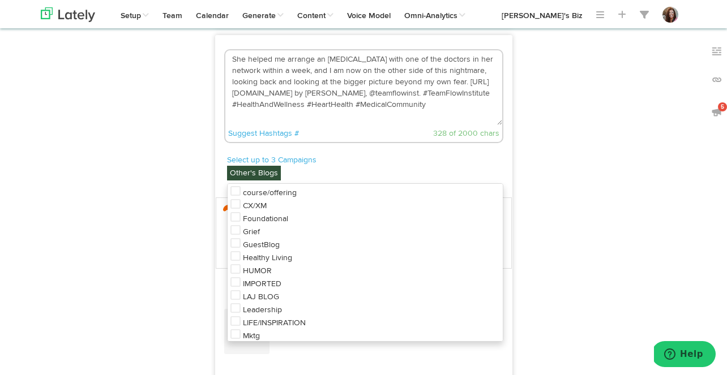
click at [266, 262] on span "Healthy Living" at bounding box center [267, 258] width 49 height 8
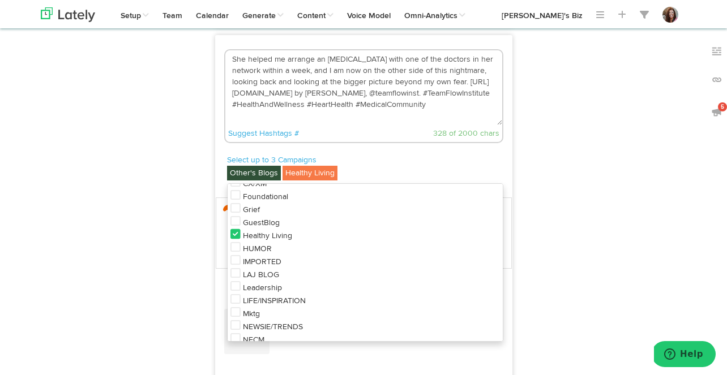
scroll to position [310, 0]
click at [257, 304] on span "LIFE/INSPIRATION" at bounding box center [274, 301] width 63 height 8
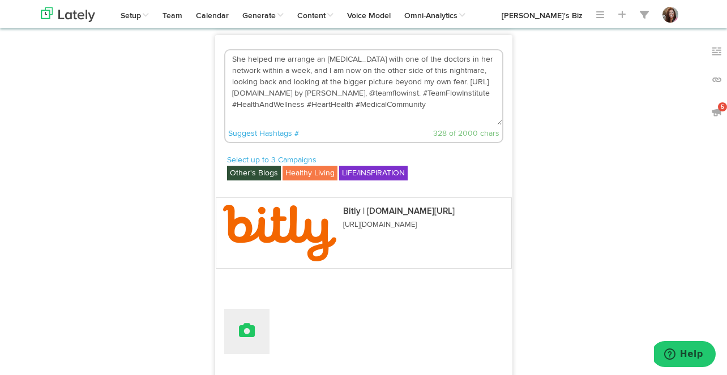
click at [255, 354] on button at bounding box center [246, 331] width 45 height 45
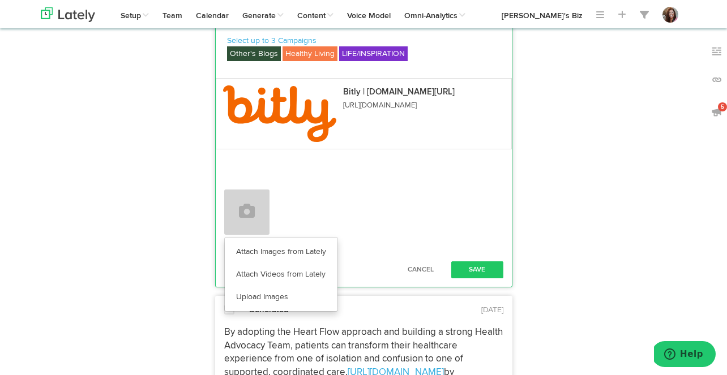
scroll to position [3099, 0]
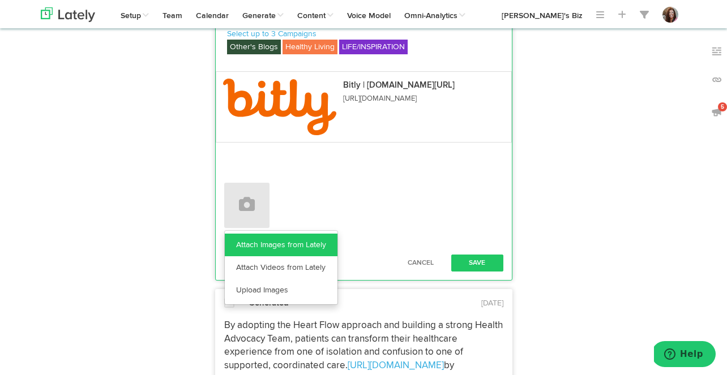
click at [280, 256] on link "Attach Images from Lately" at bounding box center [281, 245] width 113 height 23
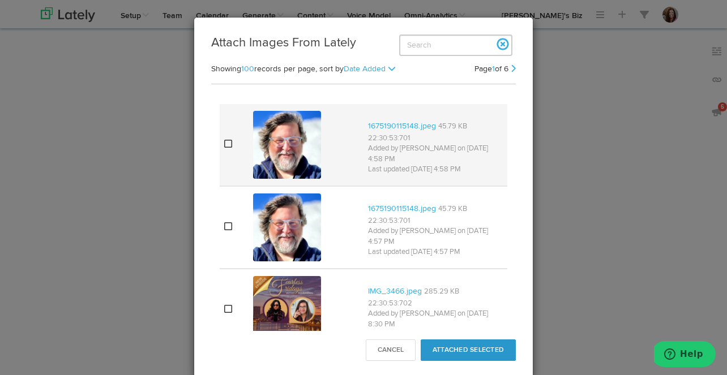
click at [285, 156] on img at bounding box center [287, 145] width 68 height 68
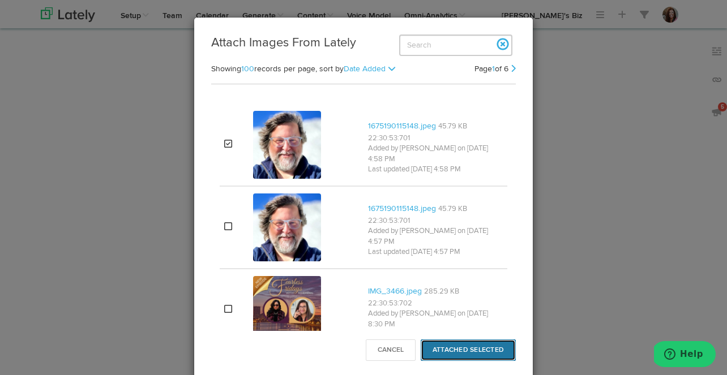
click at [477, 346] on button "Attached Selected" at bounding box center [467, 351] width 95 height 22
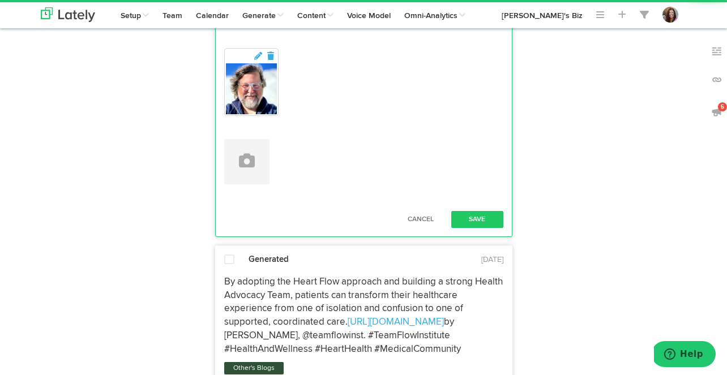
scroll to position [3275, 0]
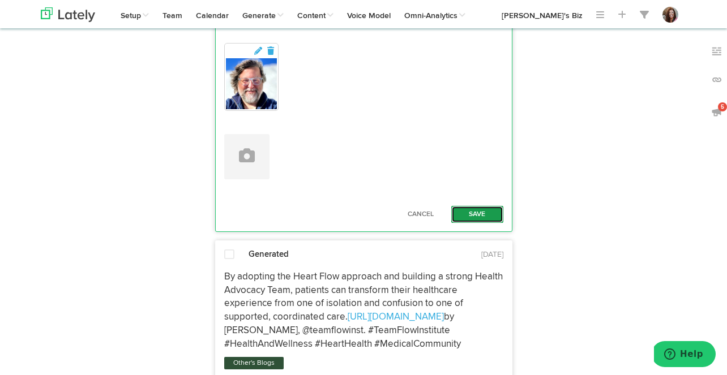
click at [469, 223] on button "Save" at bounding box center [477, 214] width 52 height 17
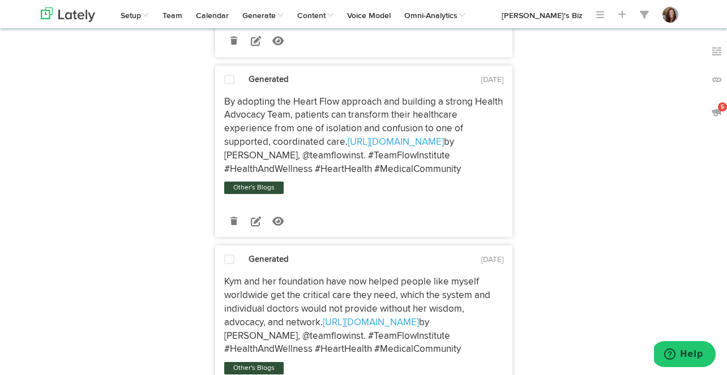
scroll to position [3342, 0]
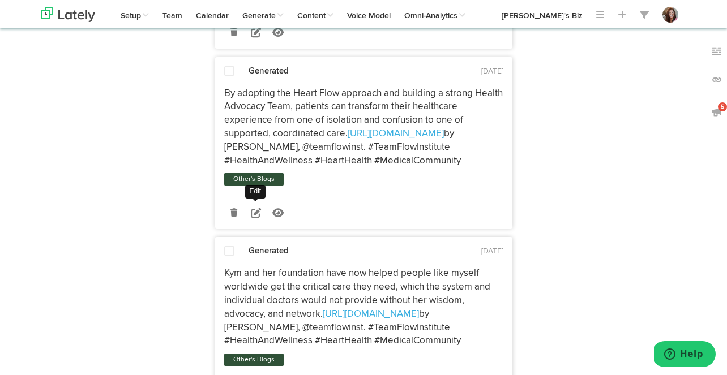
click at [253, 218] on icon at bounding box center [256, 213] width 10 height 10
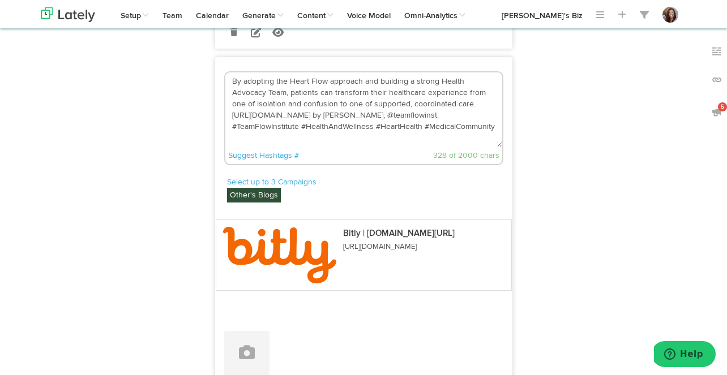
click at [414, 141] on textarea "By adopting the Heart Flow approach and building a strong Health Advocacy Team,…" at bounding box center [363, 109] width 277 height 75
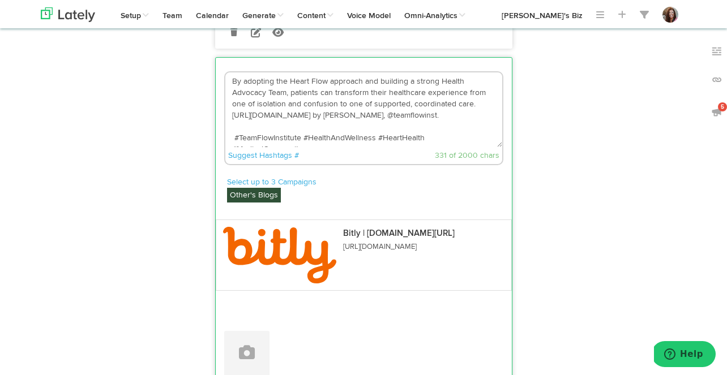
click at [479, 134] on textarea "By adopting the Heart Flow approach and building a strong Health Advocacy Team,…" at bounding box center [363, 109] width 277 height 75
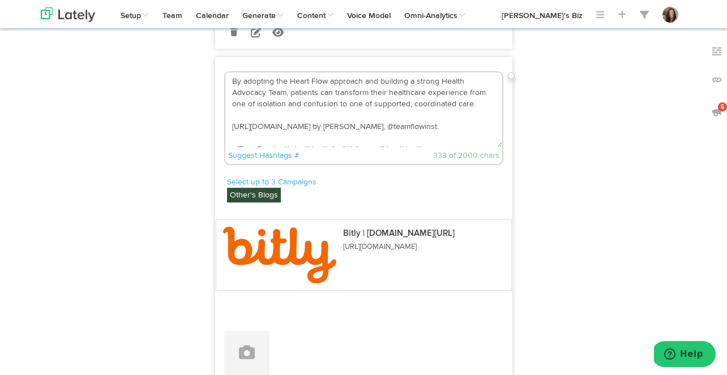
scroll to position [23, 0]
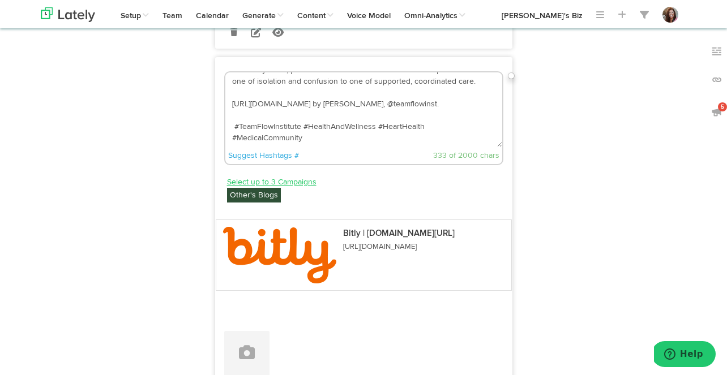
type textarea "By adopting the Heart Flow approach and building a strong Health Advocacy Team,…"
click at [286, 188] on link "Select up to 3 Campaigns" at bounding box center [271, 182] width 89 height 12
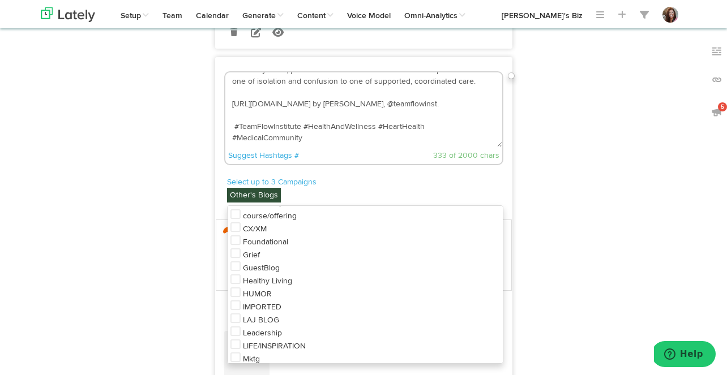
scroll to position [293, 0]
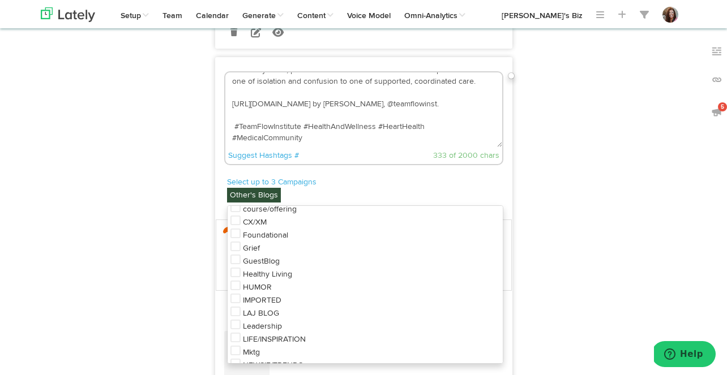
click at [285, 278] on span "Healthy Living" at bounding box center [267, 275] width 49 height 8
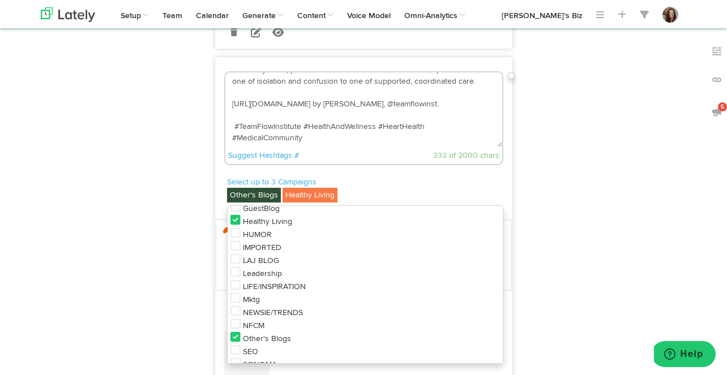
scroll to position [347, 0]
click at [274, 291] on li "LIFE/INSPIRATION" at bounding box center [364, 284] width 275 height 13
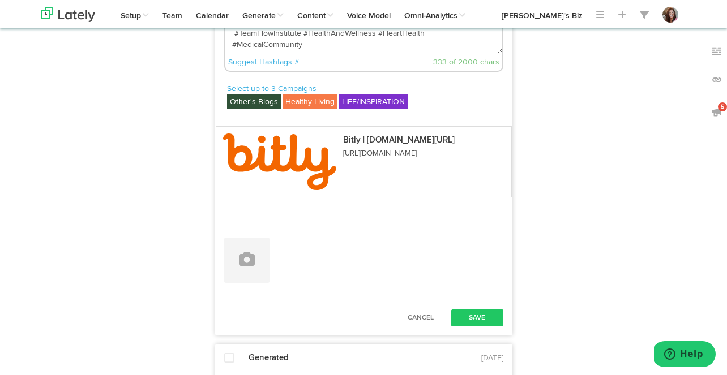
scroll to position [3474, 0]
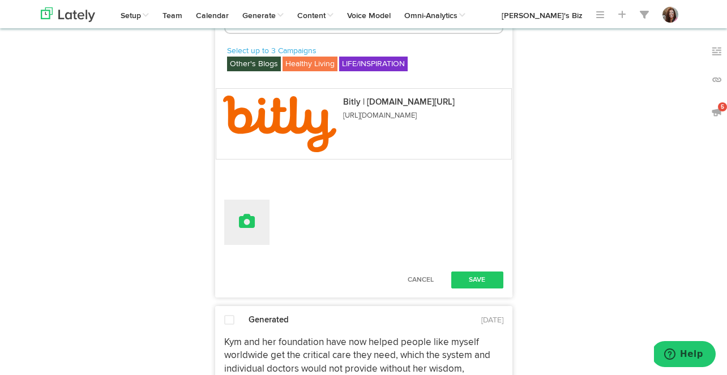
click at [244, 229] on icon at bounding box center [247, 221] width 16 height 16
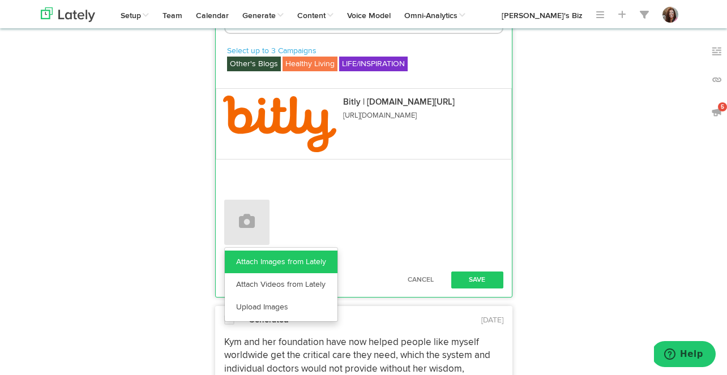
click at [260, 273] on link "Attach Images from Lately" at bounding box center [281, 262] width 113 height 23
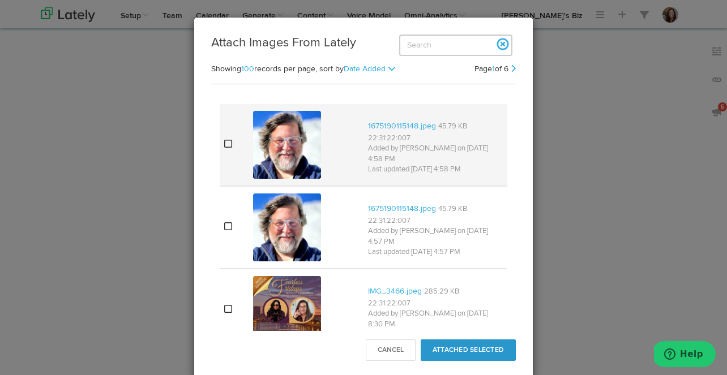
click at [275, 168] on img at bounding box center [287, 145] width 68 height 68
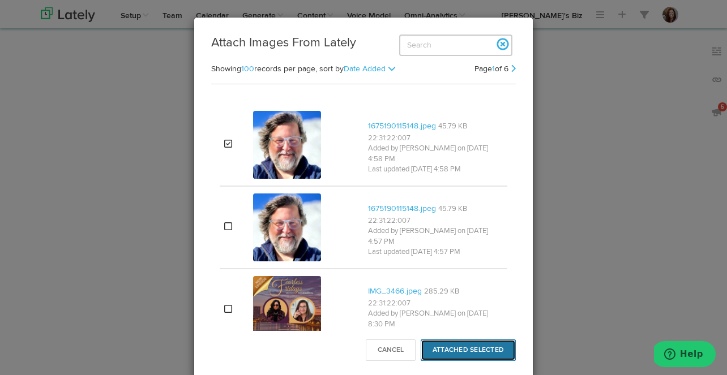
click at [442, 347] on button "Attached Selected" at bounding box center [467, 351] width 95 height 22
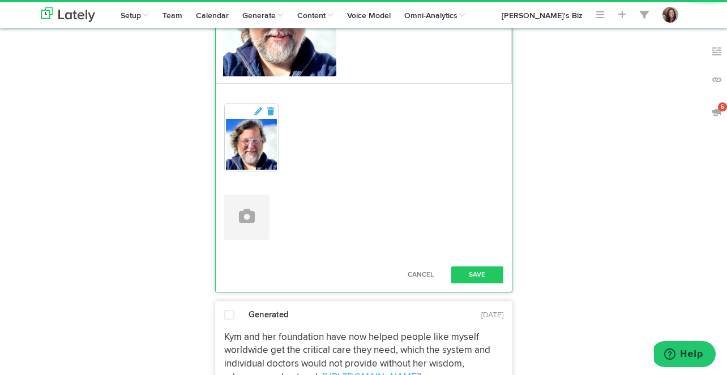
scroll to position [3635, 0]
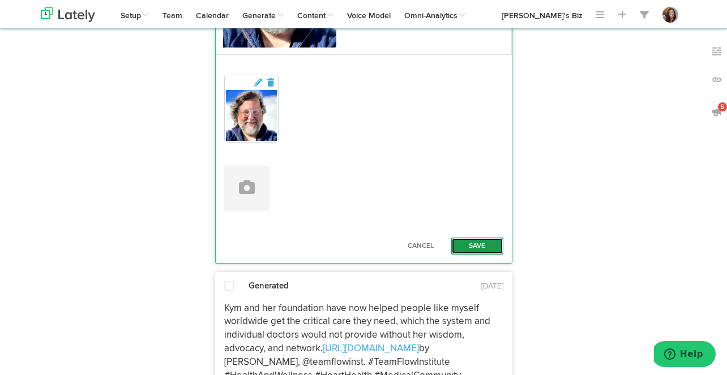
click at [474, 255] on button "Save" at bounding box center [477, 246] width 52 height 17
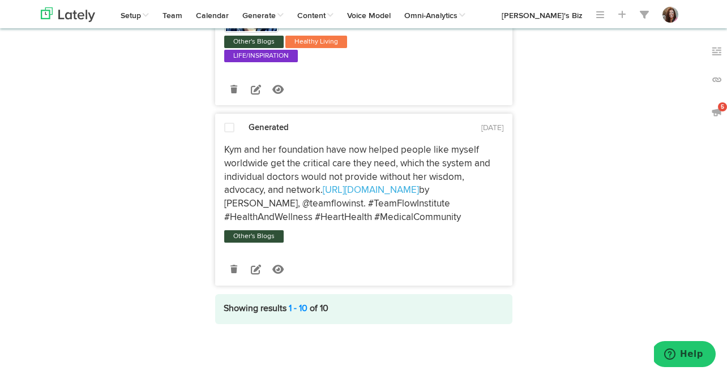
scroll to position [3746, 0]
click at [257, 269] on icon at bounding box center [256, 269] width 10 height 10
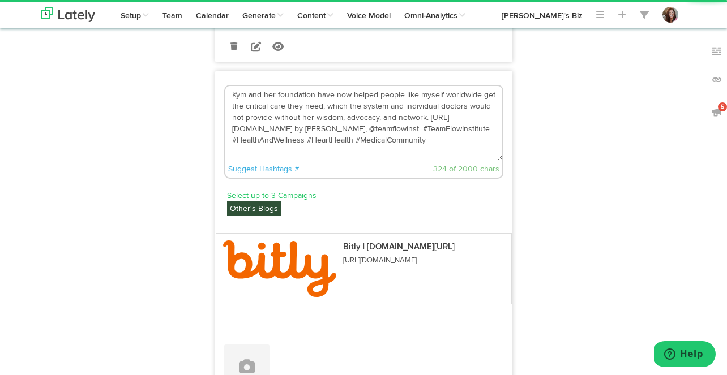
click at [274, 202] on link "Select up to 3 Campaigns" at bounding box center [271, 196] width 89 height 12
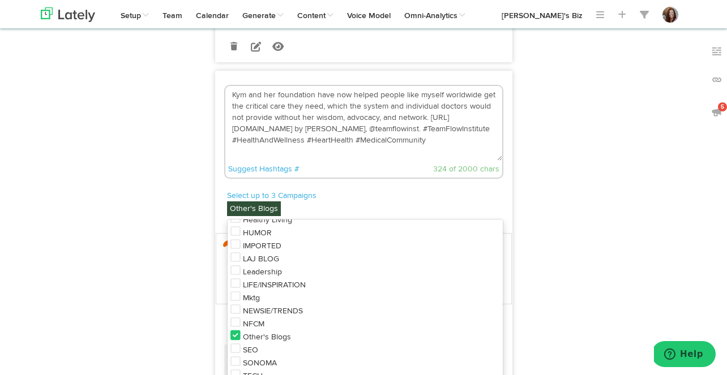
scroll to position [360, 0]
click at [283, 225] on span "Healthy Living" at bounding box center [267, 221] width 49 height 8
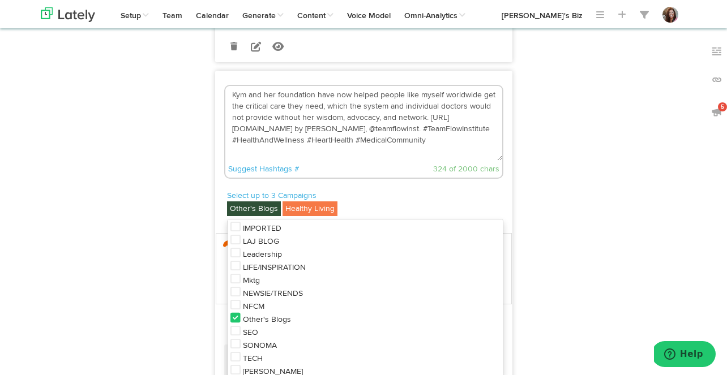
click at [285, 272] on span "LIFE/INSPIRATION" at bounding box center [274, 268] width 63 height 8
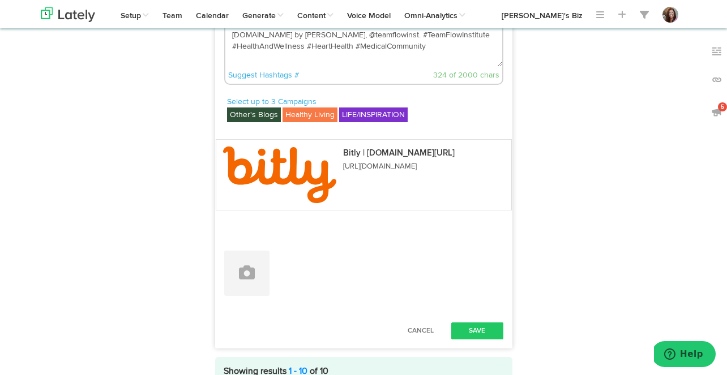
scroll to position [3844, 0]
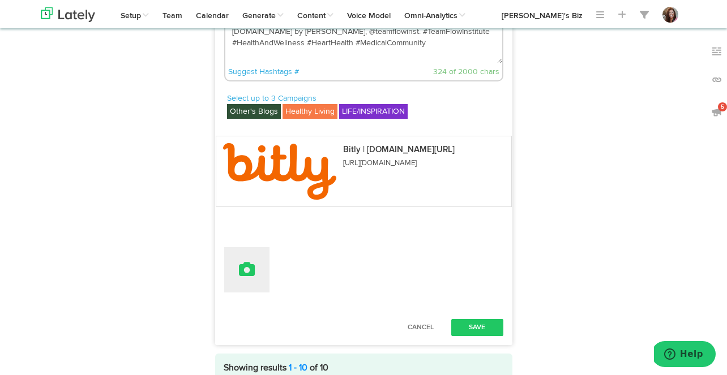
click at [243, 277] on icon at bounding box center [247, 269] width 16 height 16
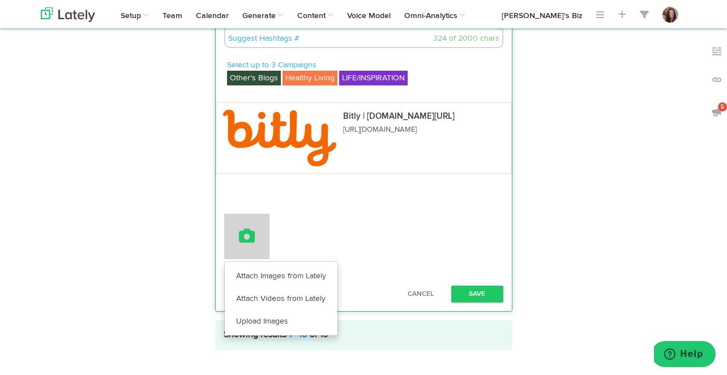
scroll to position [3885, 0]
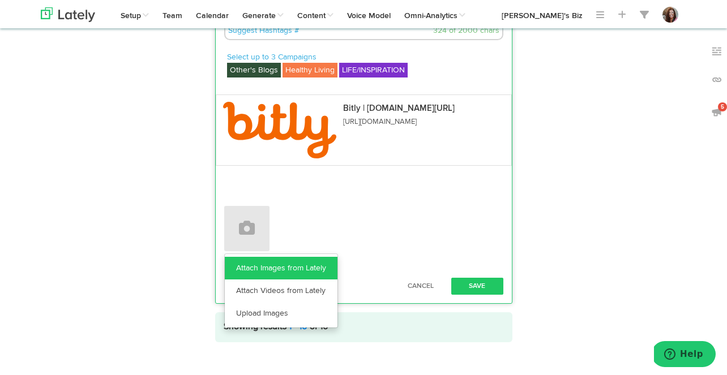
click at [252, 280] on link "Attach Images from Lately" at bounding box center [281, 268] width 113 height 23
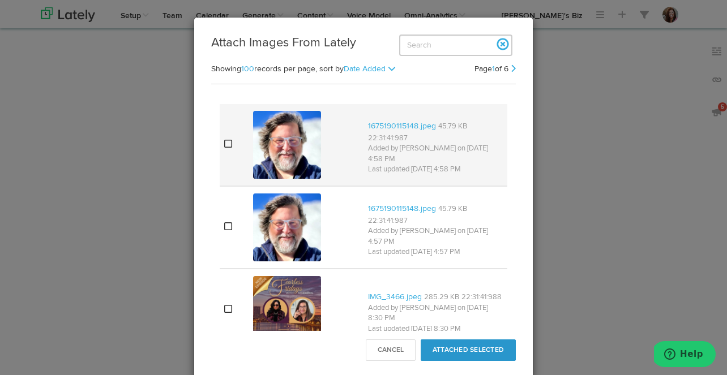
click at [281, 153] on img at bounding box center [287, 145] width 68 height 68
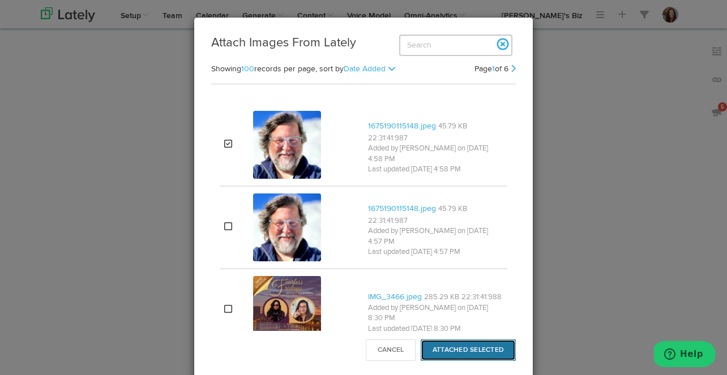
click at [447, 352] on button "Attached Selected" at bounding box center [467, 351] width 95 height 22
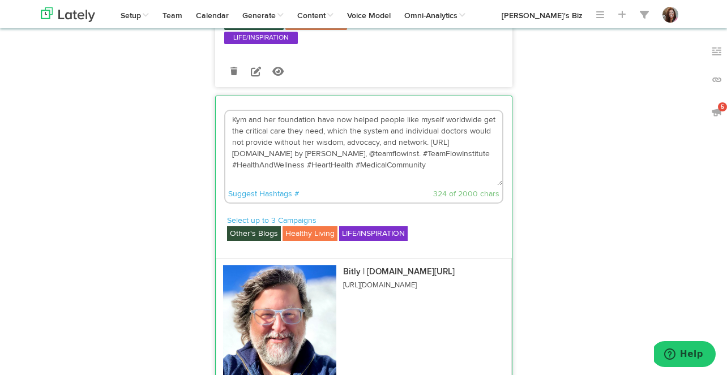
scroll to position [3721, 0]
click at [415, 186] on textarea "Kym and her foundation have now helped people like myself worldwide get the cri…" at bounding box center [363, 148] width 277 height 75
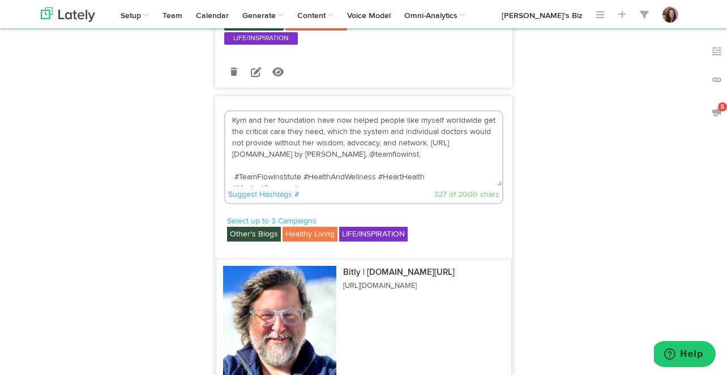
click at [436, 184] on textarea "Kym and her foundation have now helped people like myself worldwide get the cri…" at bounding box center [363, 148] width 277 height 75
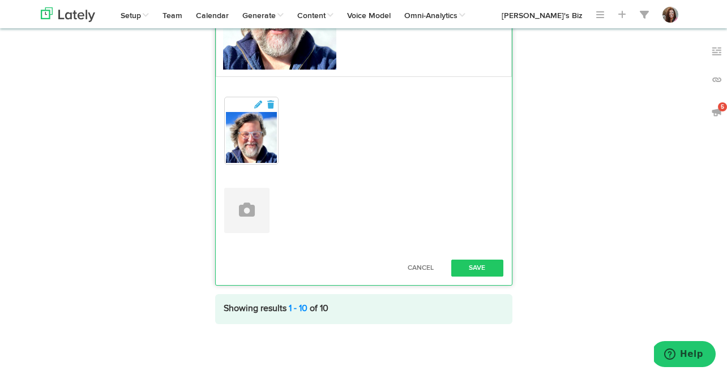
scroll to position [4048, 0]
type textarea "Kym and her foundation have now helped people like myself worldwide get the cri…"
click at [470, 277] on button "Save" at bounding box center [477, 268] width 52 height 17
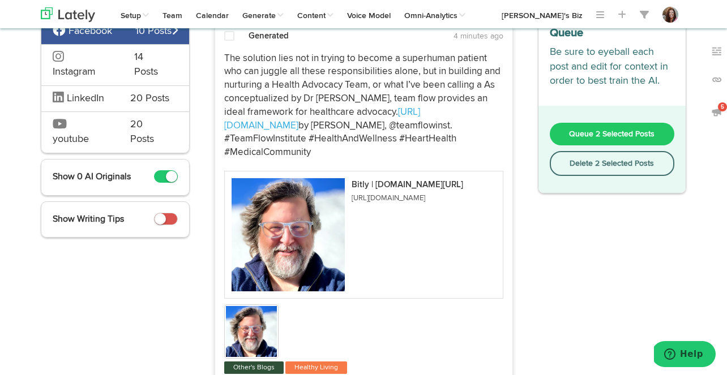
scroll to position [0, 0]
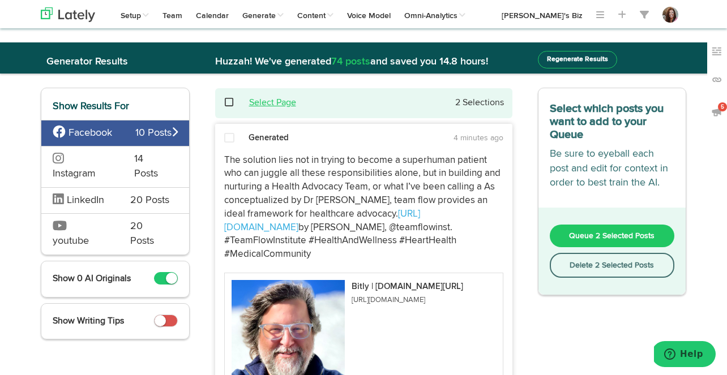
click at [265, 100] on link "Select Page" at bounding box center [272, 102] width 47 height 9
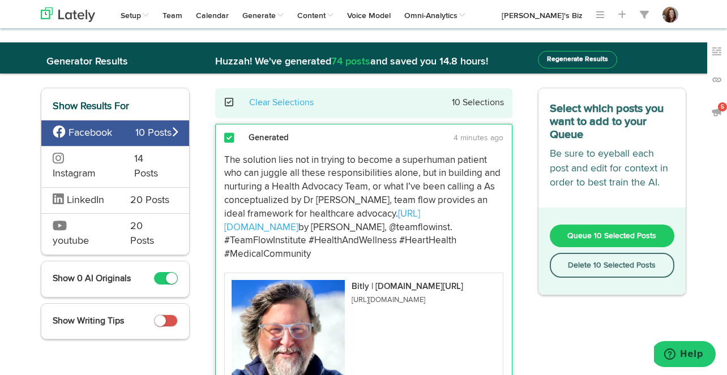
click at [597, 232] on span "Queue 10 Selected Posts" at bounding box center [611, 236] width 89 height 8
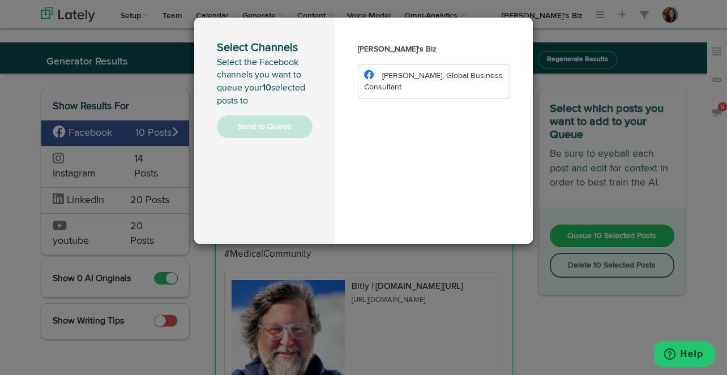
click at [432, 92] on li "[PERSON_NAME], Global Business Consultant" at bounding box center [434, 81] width 152 height 35
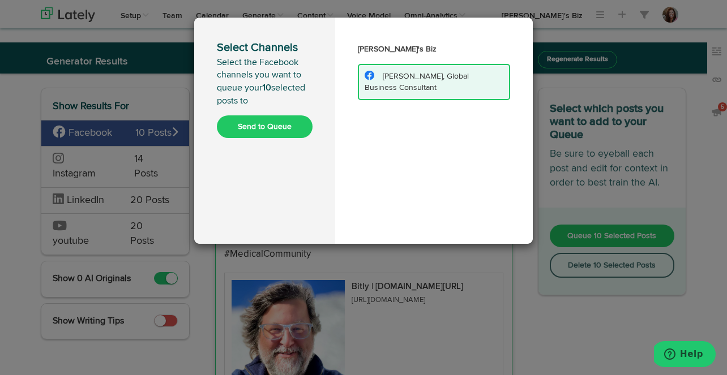
click at [271, 129] on button "Send to Queue" at bounding box center [265, 126] width 96 height 23
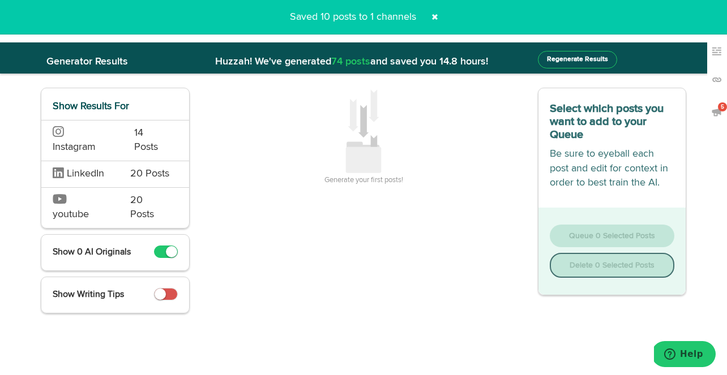
click at [433, 16] on span at bounding box center [435, 17] width 18 height 18
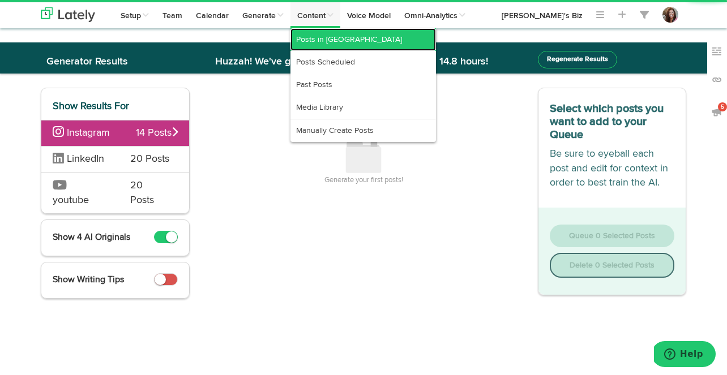
click at [310, 41] on link "Posts in [GEOGRAPHIC_DATA]" at bounding box center [362, 39] width 145 height 23
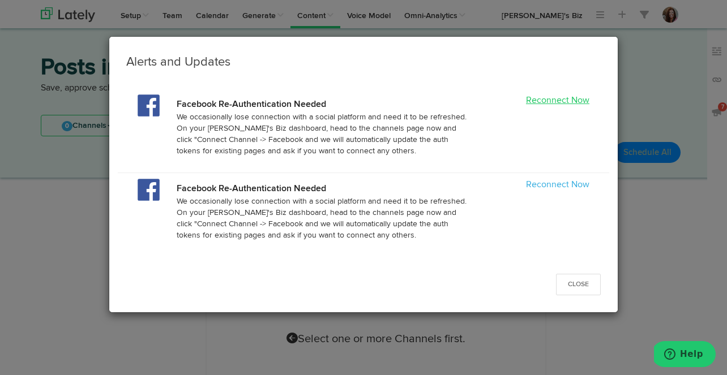
click at [550, 101] on link "Reconnect Now" at bounding box center [557, 100] width 63 height 9
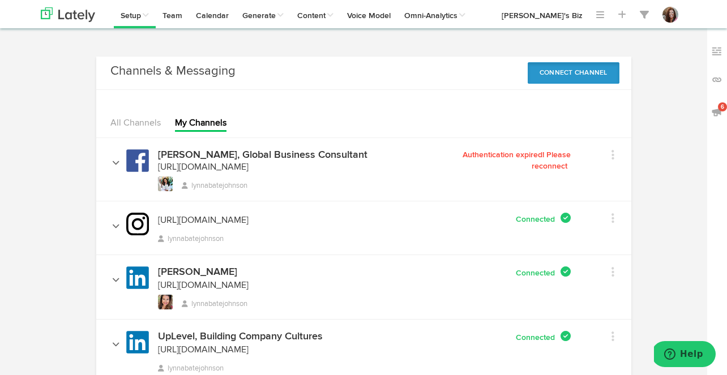
click at [567, 70] on button "Connect Channel" at bounding box center [573, 73] width 92 height 22
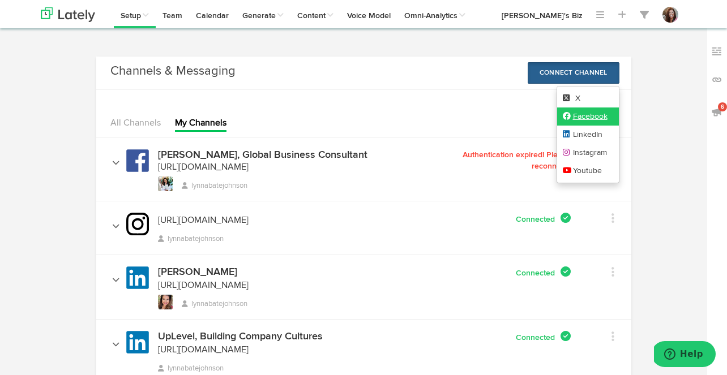
click at [569, 111] on link "Facebook" at bounding box center [588, 117] width 62 height 18
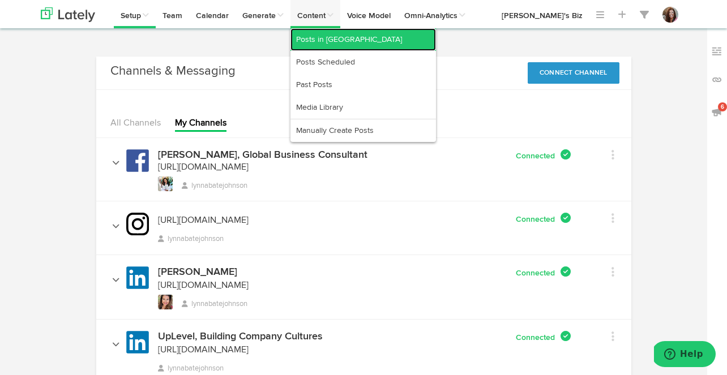
click at [323, 33] on link "Posts in [GEOGRAPHIC_DATA]" at bounding box center [362, 39] width 145 height 23
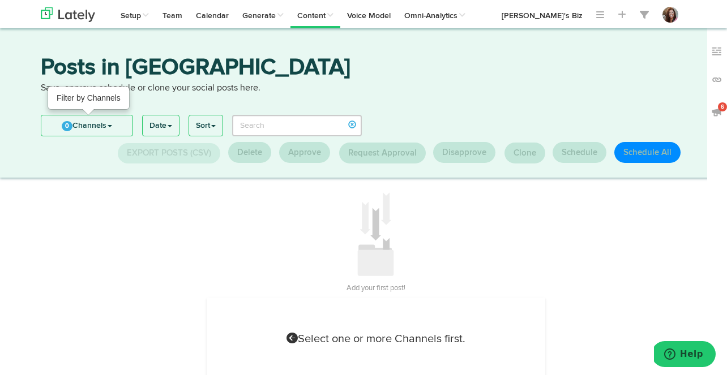
click at [111, 118] on link "0 Channels" at bounding box center [86, 125] width 91 height 20
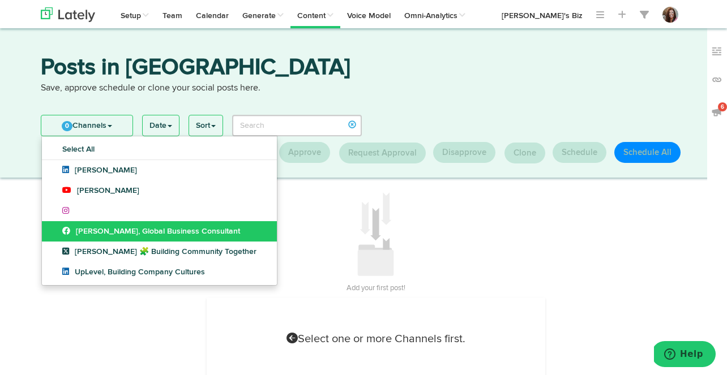
click at [101, 227] on span "[PERSON_NAME], Global Business Consultant" at bounding box center [151, 231] width 178 height 8
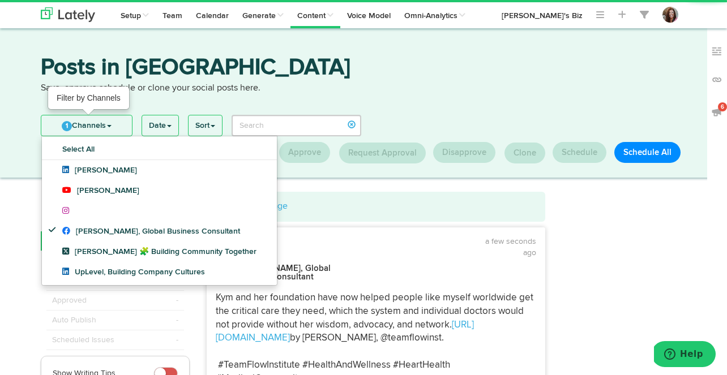
click at [110, 124] on link "1 Channels" at bounding box center [86, 125] width 91 height 20
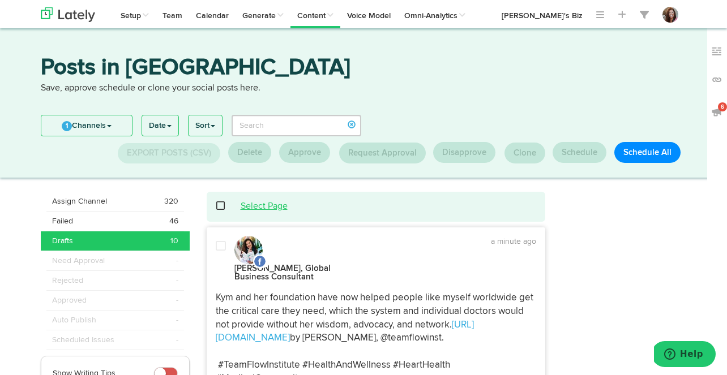
click at [272, 203] on link "Select Page" at bounding box center [264, 206] width 47 height 9
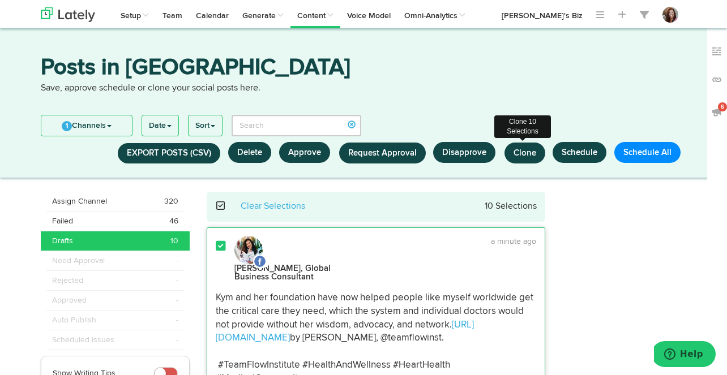
click at [523, 152] on span "Clone" at bounding box center [524, 153] width 23 height 8
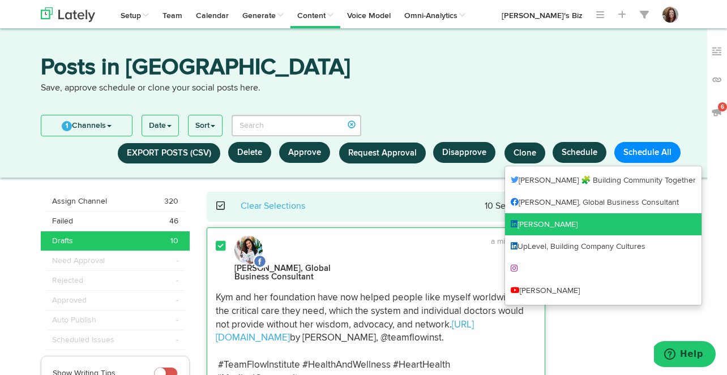
click at [527, 217] on link "[PERSON_NAME]" at bounding box center [603, 224] width 196 height 23
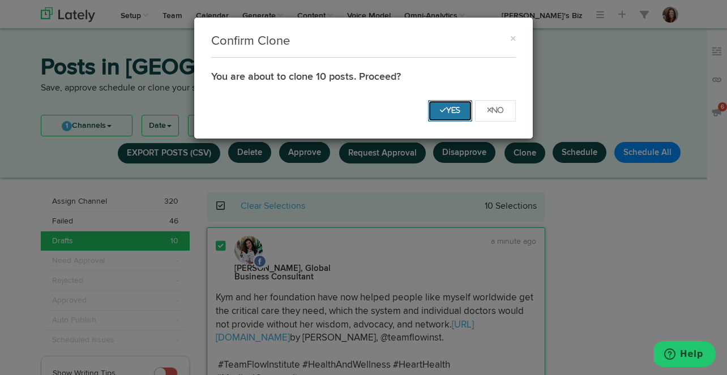
click at [449, 108] on icon "Yes" at bounding box center [450, 110] width 20 height 7
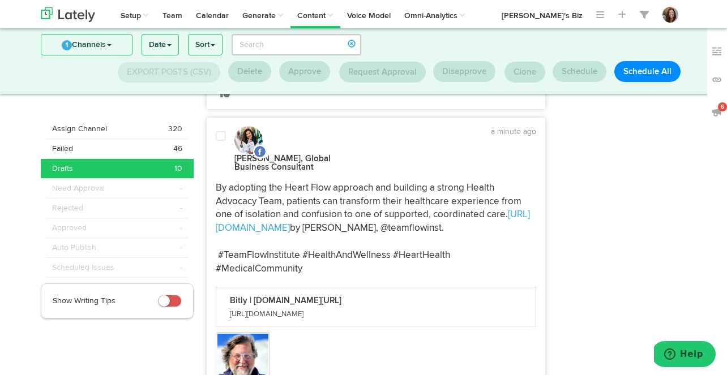
scroll to position [404, 0]
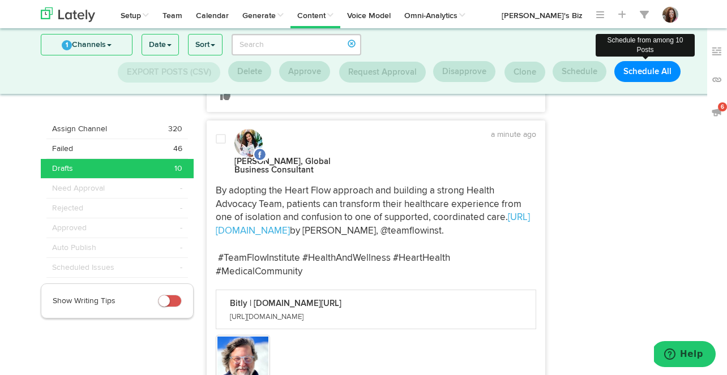
click at [642, 68] on button "Schedule All" at bounding box center [647, 71] width 66 height 21
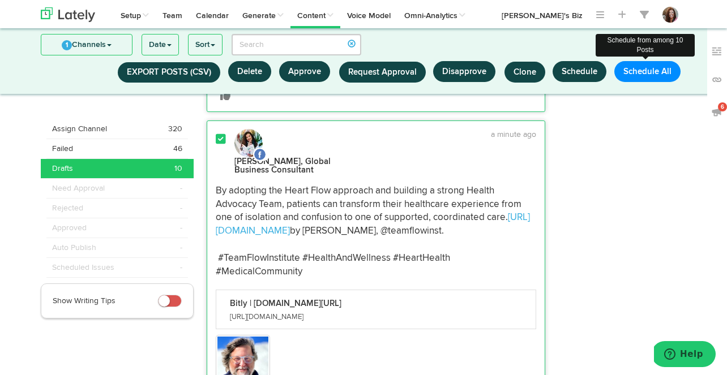
select select "11"
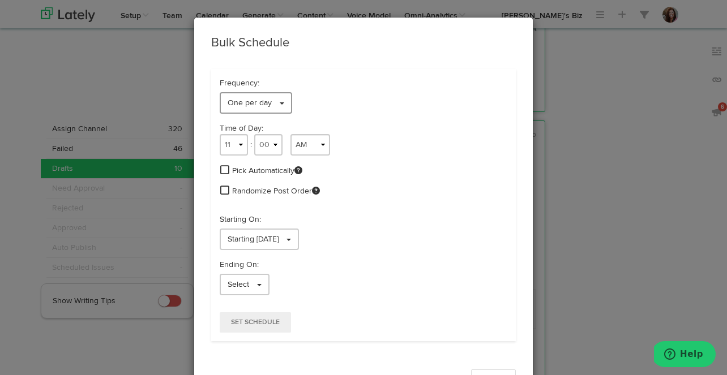
click at [279, 100] on link "One per day" at bounding box center [256, 103] width 72 height 22
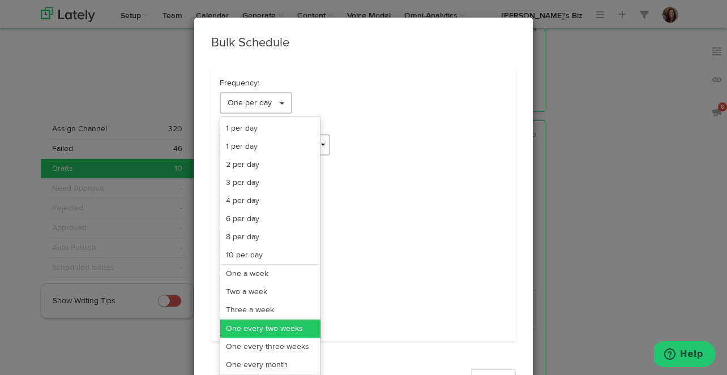
click at [257, 330] on link "One every two weeks" at bounding box center [270, 329] width 100 height 18
select select "11"
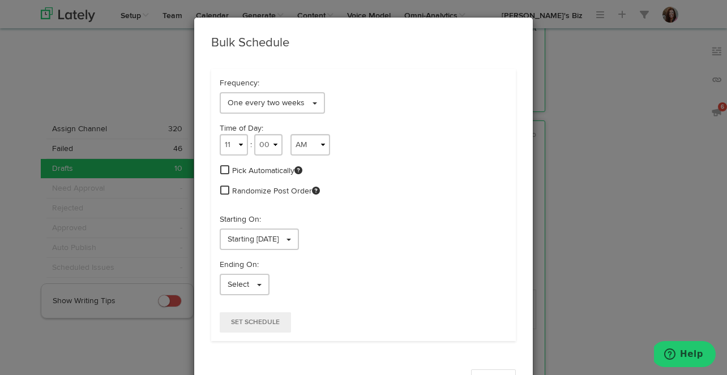
click at [225, 169] on span at bounding box center [224, 170] width 9 height 10
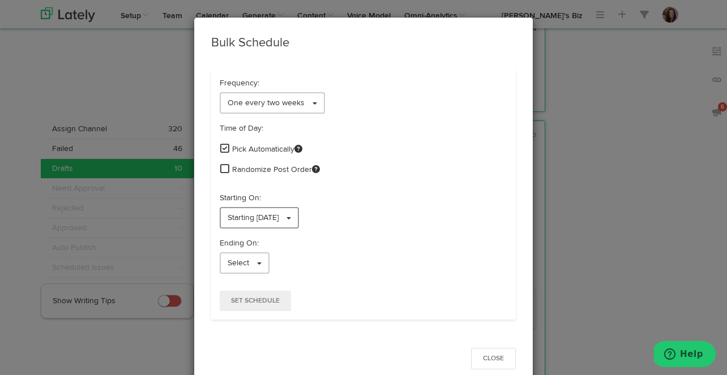
click at [278, 219] on span "Starting 08/12/2025" at bounding box center [252, 218] width 51 height 8
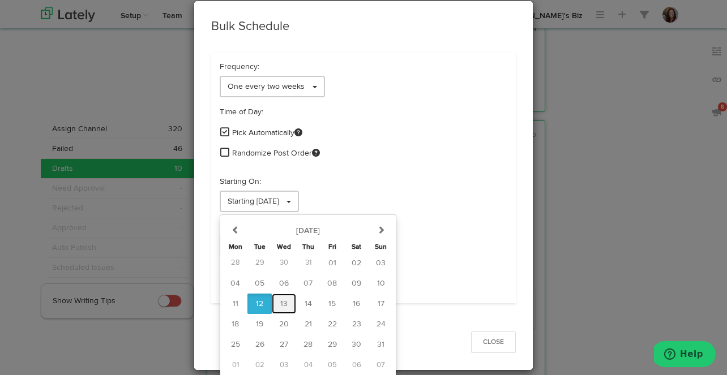
click at [286, 301] on span "13" at bounding box center [283, 304] width 7 height 8
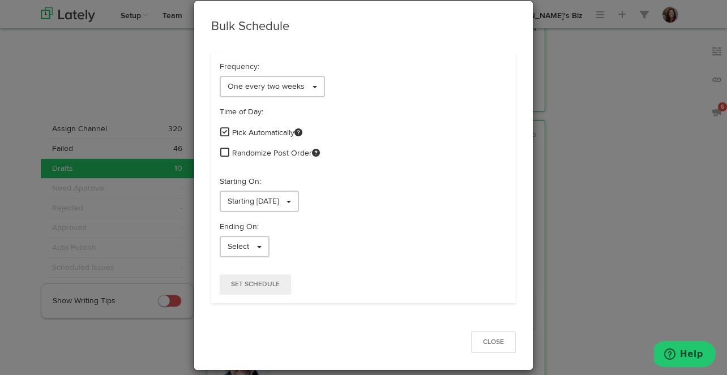
scroll to position [29, 0]
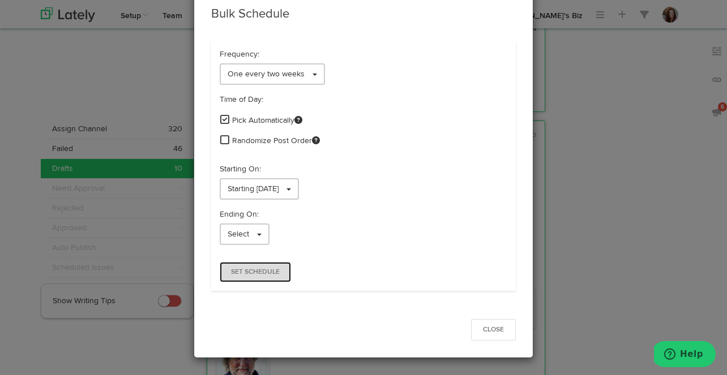
click at [250, 266] on button "Set Schedule" at bounding box center [255, 272] width 71 height 20
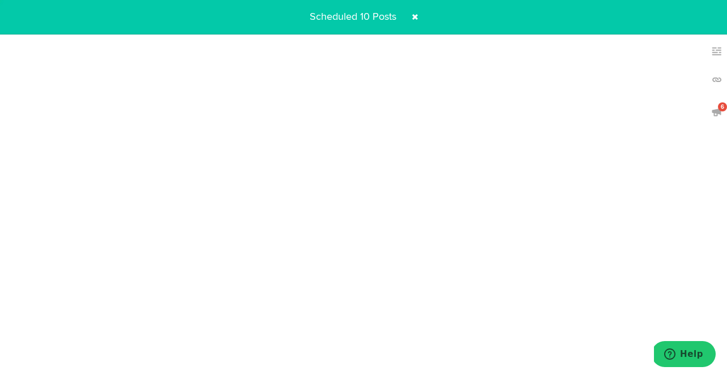
scroll to position [0, 0]
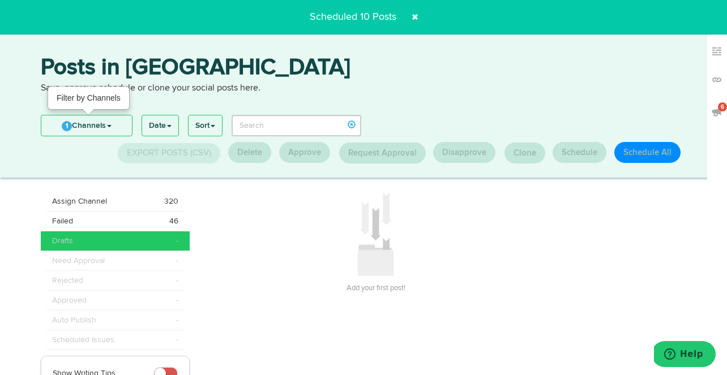
click at [95, 123] on link "1 Channels" at bounding box center [86, 125] width 91 height 20
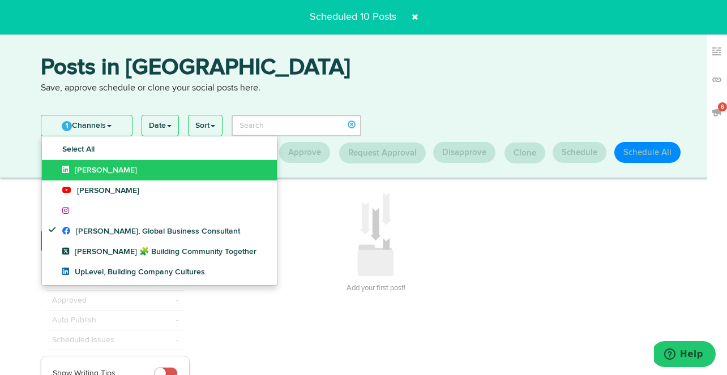
click at [87, 166] on span "[PERSON_NAME]" at bounding box center [99, 170] width 75 height 8
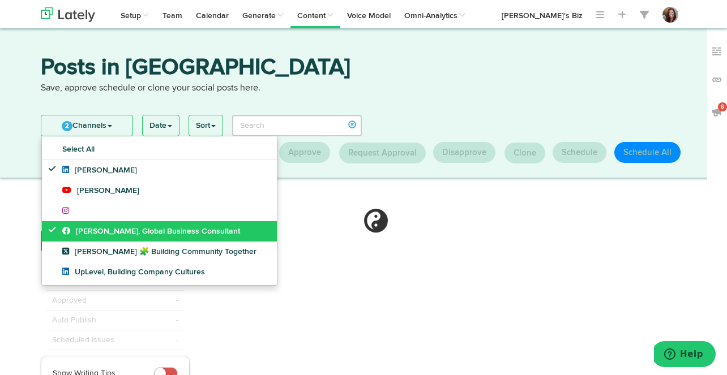
click at [75, 228] on icon at bounding box center [69, 231] width 14 height 8
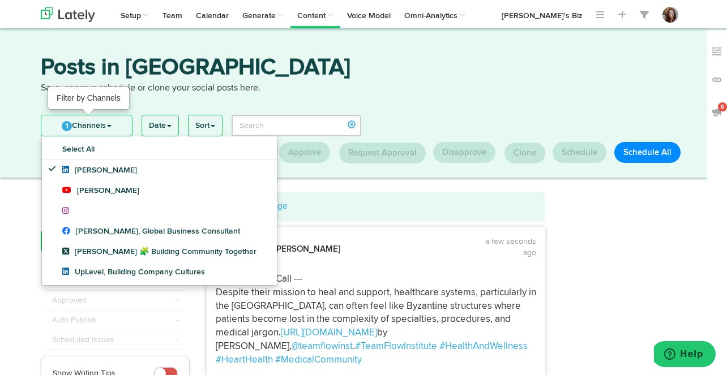
click at [108, 117] on link "1 Channels" at bounding box center [86, 125] width 91 height 20
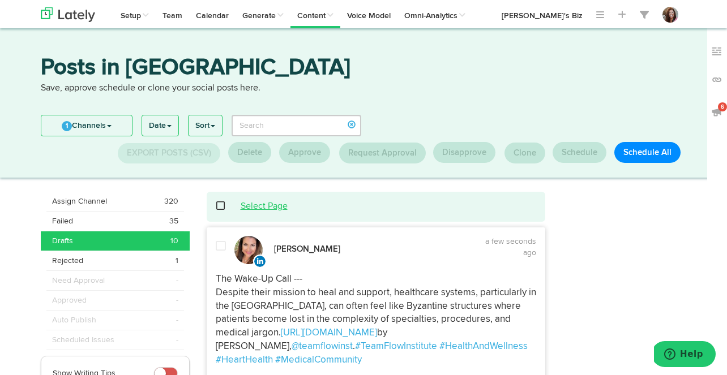
click at [256, 203] on link "Select Page" at bounding box center [264, 206] width 47 height 9
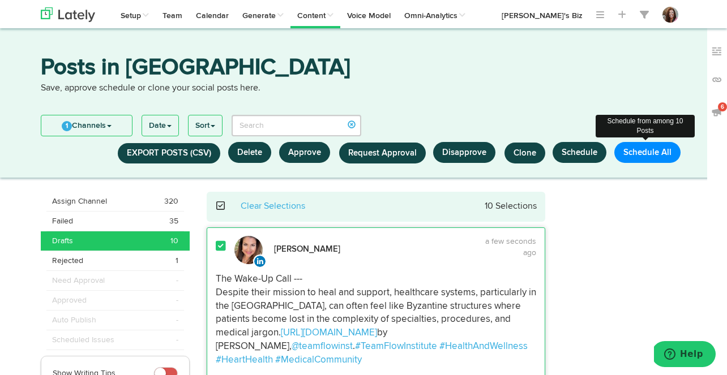
click at [653, 151] on button "Schedule All" at bounding box center [647, 152] width 66 height 21
select select "11"
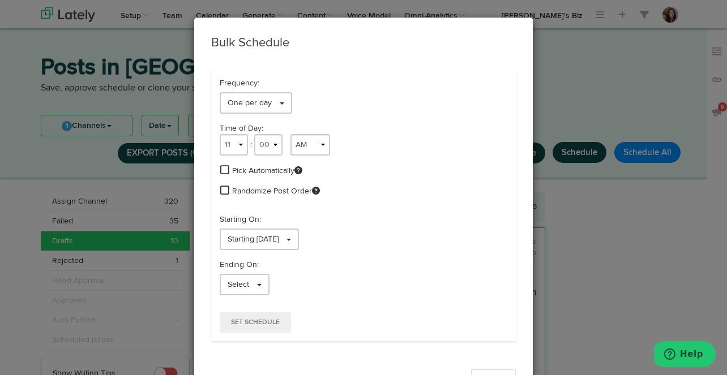
click at [225, 169] on span at bounding box center [224, 170] width 9 height 10
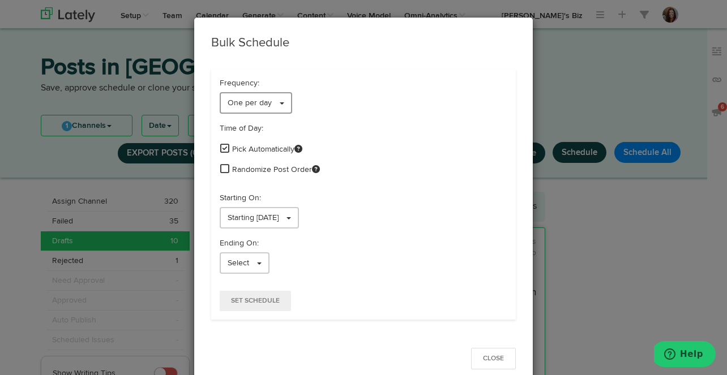
click at [256, 102] on span "One per day" at bounding box center [249, 103] width 44 height 8
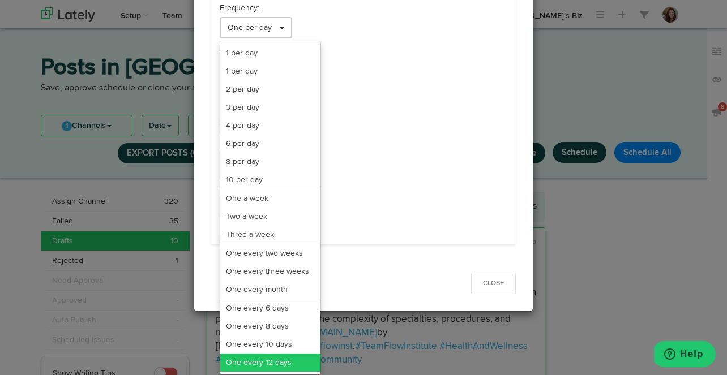
click at [262, 358] on link "One every 12 days" at bounding box center [270, 363] width 100 height 18
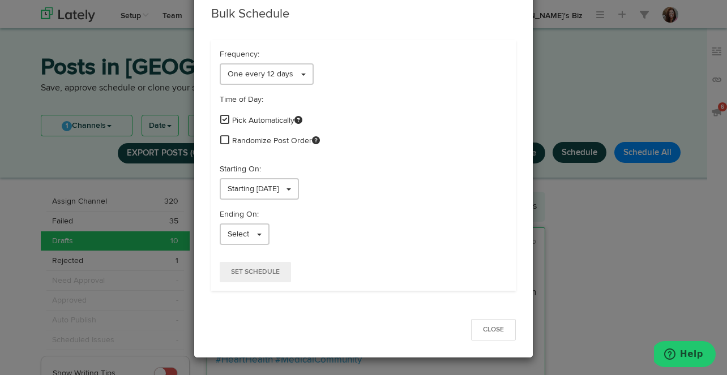
scroll to position [29, 0]
click at [272, 184] on link "Starting 08/12/2025" at bounding box center [259, 189] width 79 height 22
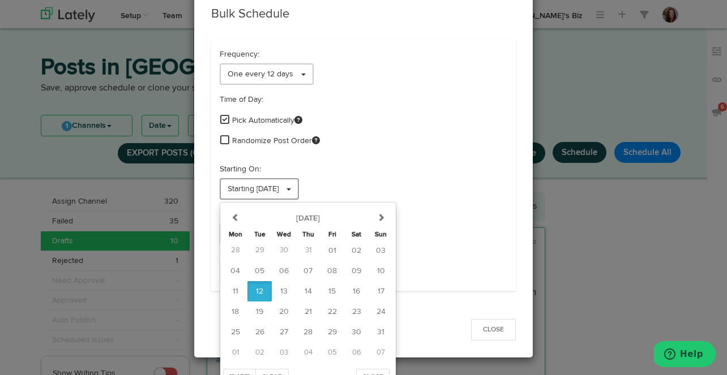
scroll to position [45, 0]
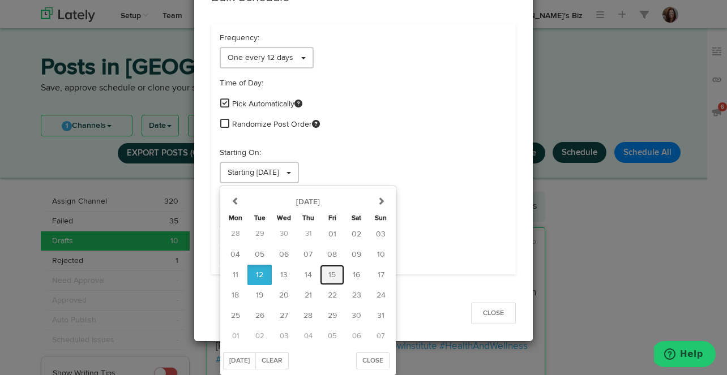
click at [333, 272] on span "15" at bounding box center [331, 275] width 7 height 8
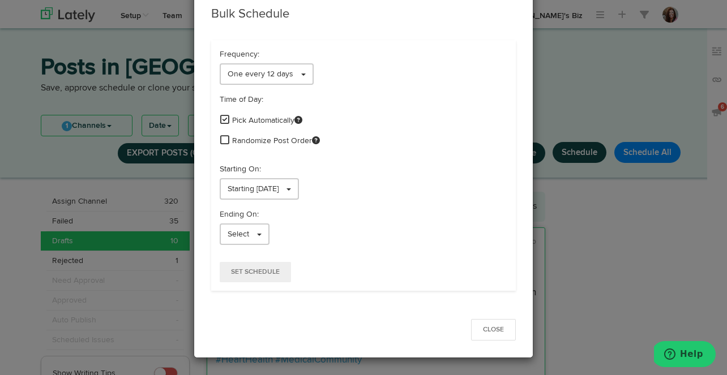
scroll to position [29, 0]
click at [259, 273] on span "Set Schedule" at bounding box center [255, 272] width 49 height 7
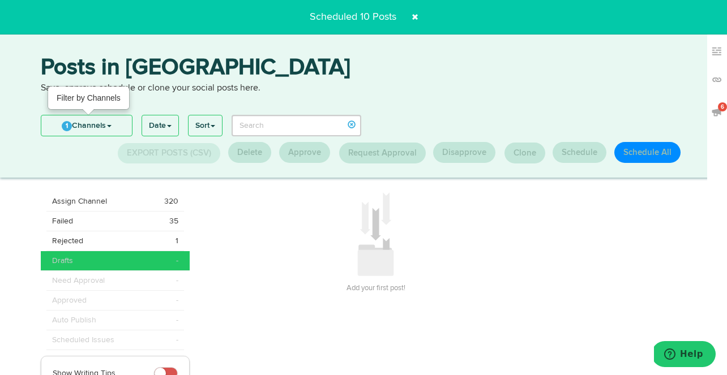
click at [101, 125] on link "1 Channels" at bounding box center [86, 125] width 91 height 20
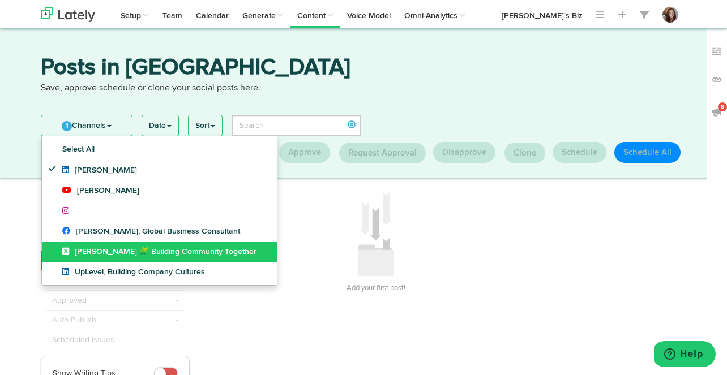
click at [84, 246] on link "[PERSON_NAME] 🧩 Building Community Together" at bounding box center [159, 252] width 235 height 20
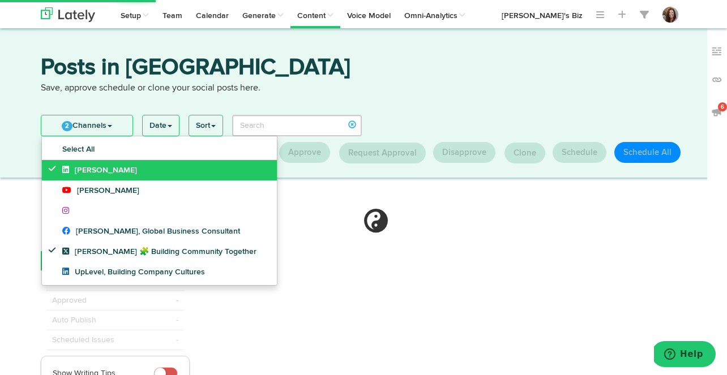
click at [104, 164] on link "[PERSON_NAME]" at bounding box center [159, 170] width 235 height 20
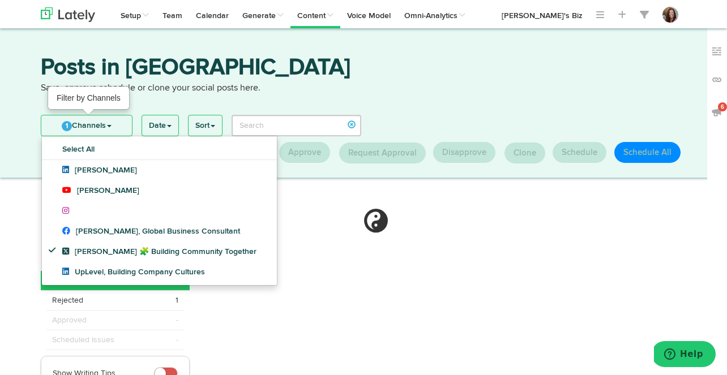
click at [100, 125] on link "1 Channels" at bounding box center [86, 125] width 91 height 20
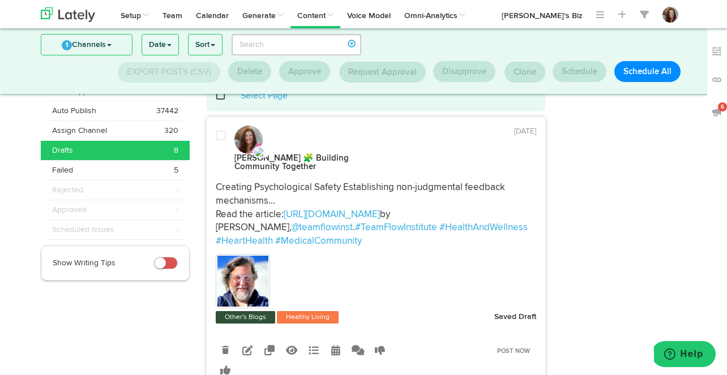
scroll to position [0, 0]
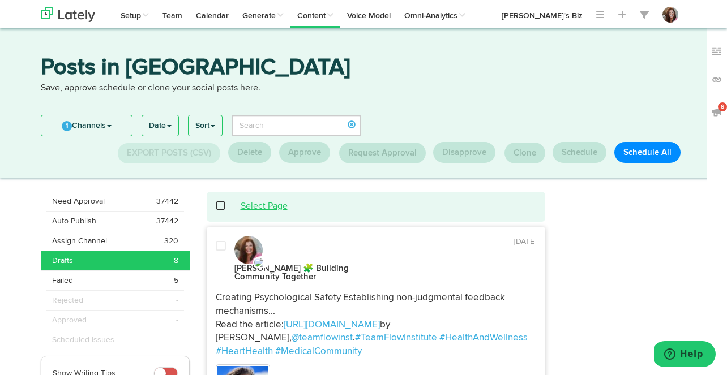
click at [262, 205] on link "Select Page" at bounding box center [264, 206] width 47 height 9
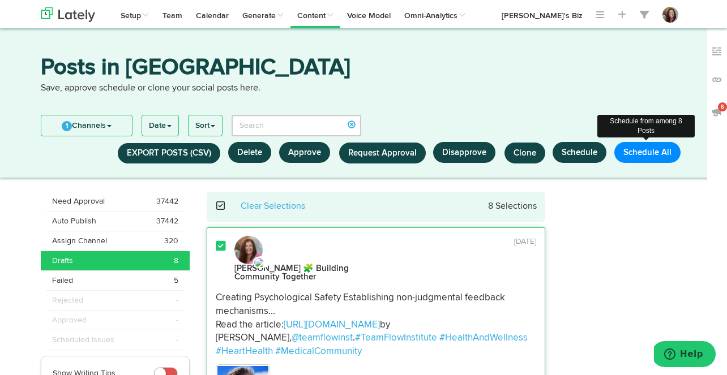
click at [647, 150] on button "Schedule All" at bounding box center [647, 152] width 66 height 21
select select "11"
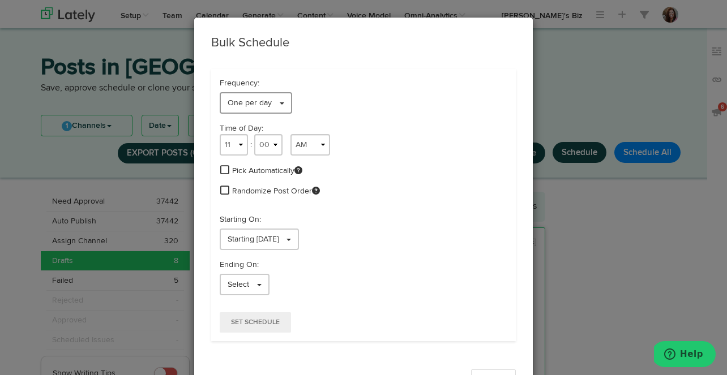
click at [278, 105] on link "One per day" at bounding box center [256, 103] width 72 height 22
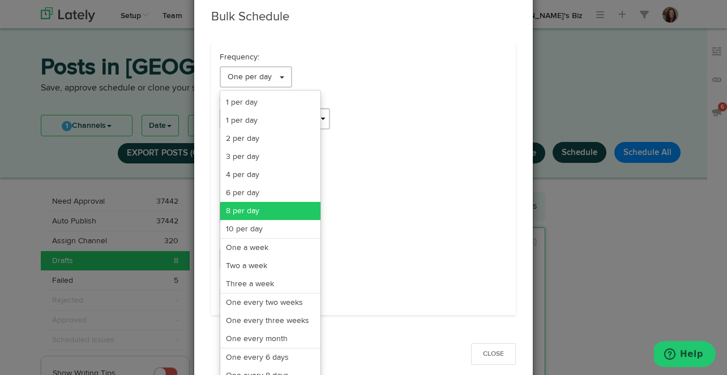
scroll to position [32, 0]
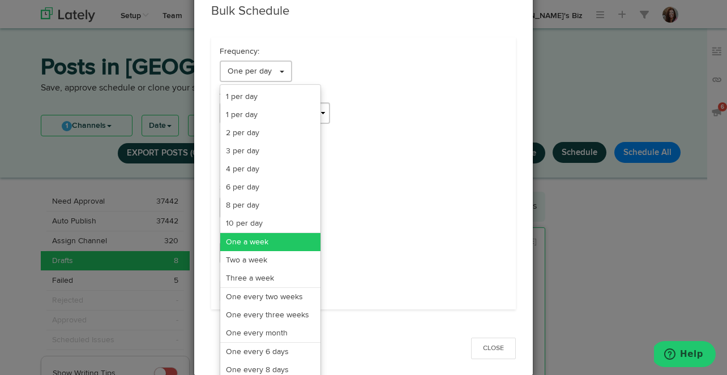
click at [271, 242] on link "One a week" at bounding box center [270, 242] width 100 height 18
select select "11"
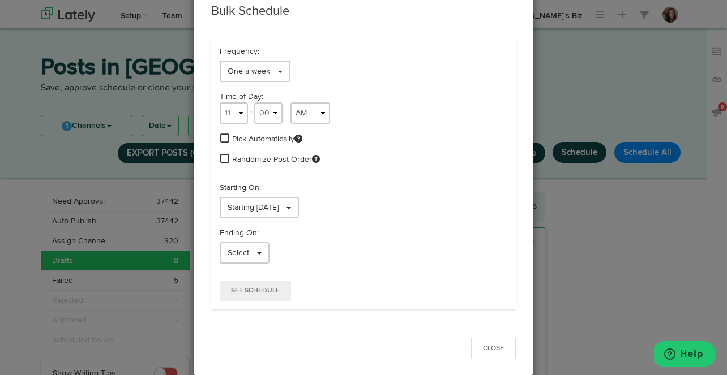
click at [224, 139] on span at bounding box center [224, 138] width 9 height 10
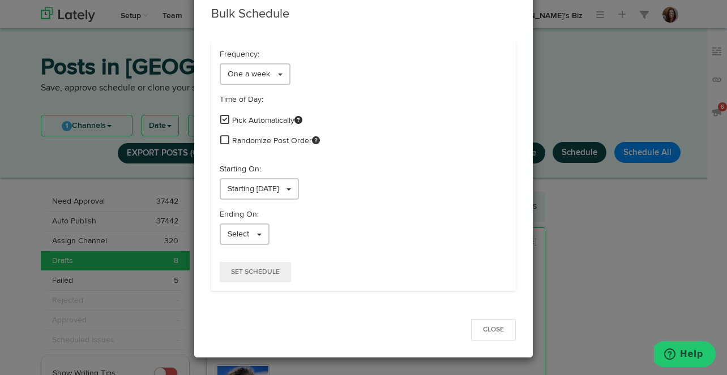
scroll to position [29, 0]
click at [278, 189] on span "Starting 08/12/2025" at bounding box center [252, 189] width 51 height 8
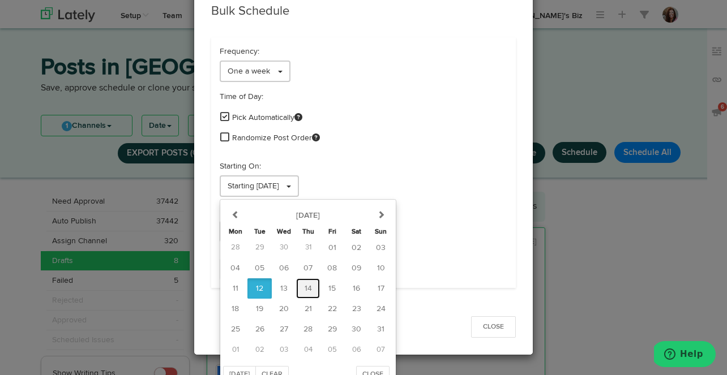
click at [309, 285] on span "14" at bounding box center [307, 289] width 7 height 8
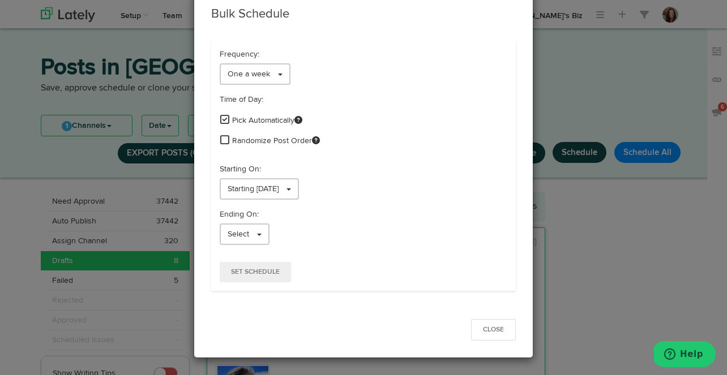
scroll to position [29, 0]
click at [254, 270] on span "Set Schedule" at bounding box center [255, 272] width 49 height 7
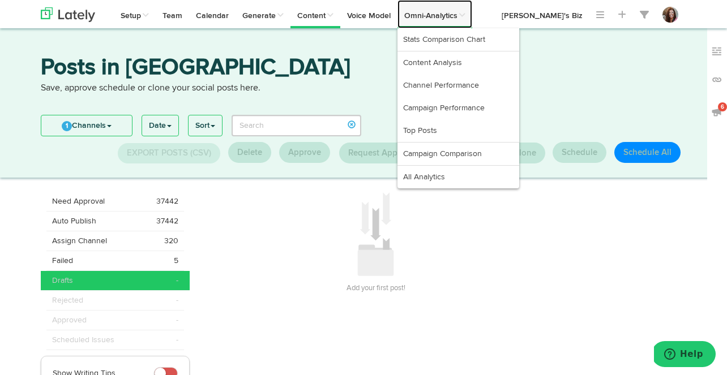
click at [411, 15] on link "Omni-Analytics" at bounding box center [434, 14] width 75 height 28
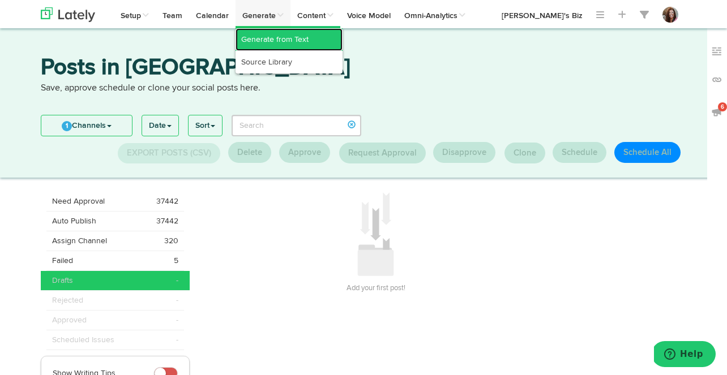
click at [263, 36] on link "Generate from Text" at bounding box center [288, 39] width 107 height 23
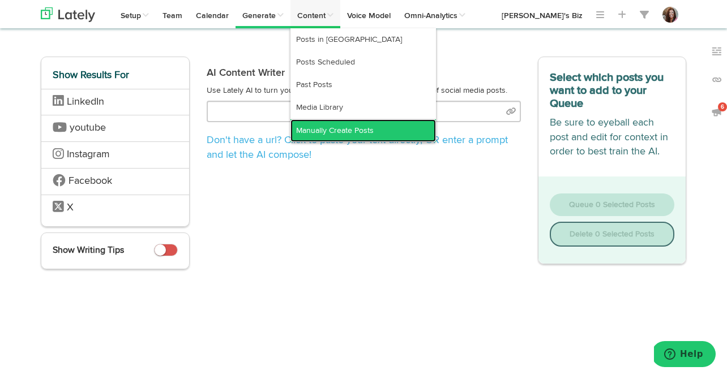
click at [312, 123] on link "Manually Create Posts" at bounding box center [362, 130] width 145 height 23
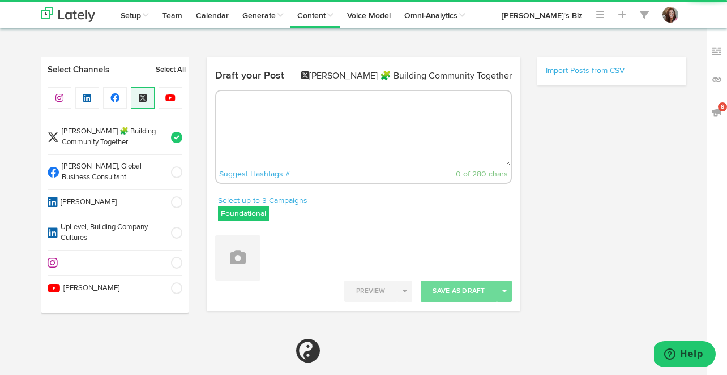
radio input "true"
select select "3"
select select "35"
select select "PM"
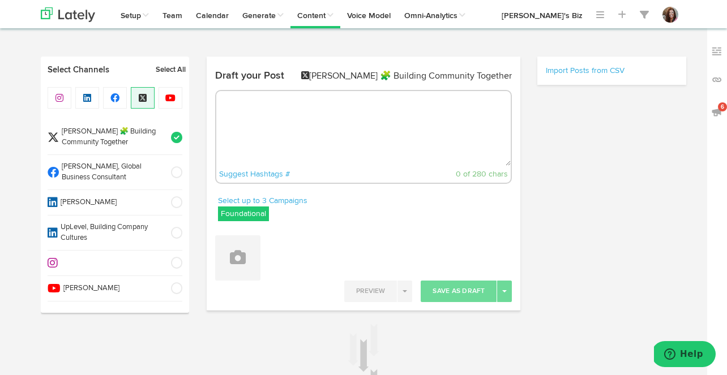
click at [287, 118] on textarea at bounding box center [363, 128] width 295 height 75
click at [260, 95] on textarea at bounding box center [363, 128] width 295 height 75
paste textarea "https://youtube.com/shorts/7TLz0z4kBRo?si=wysJCb3KM_8Vc1Wy"
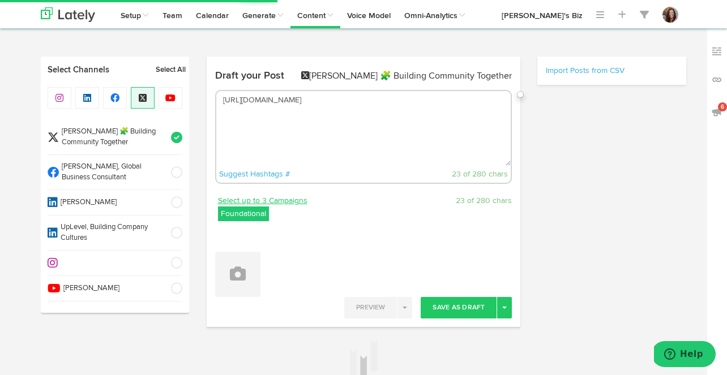
click at [258, 199] on link "Select up to 3 Campaigns" at bounding box center [262, 201] width 89 height 12
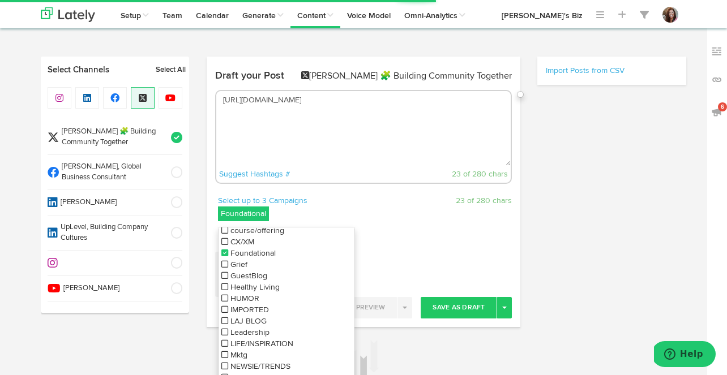
scroll to position [255, 0]
click at [224, 252] on icon at bounding box center [224, 252] width 7 height 8
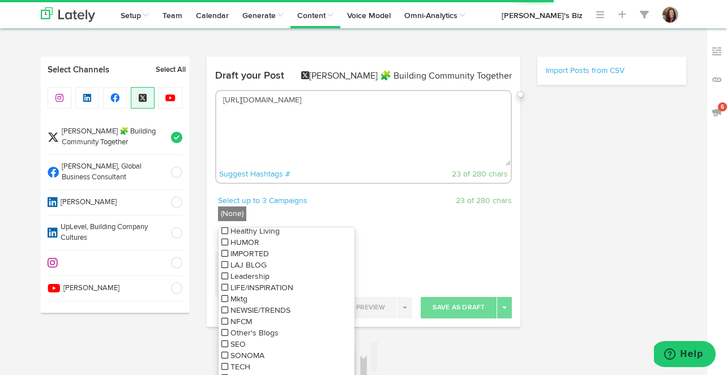
scroll to position [321, 0]
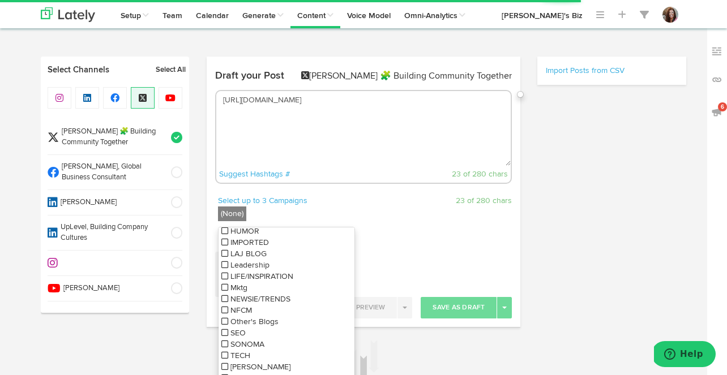
click at [225, 266] on icon at bounding box center [224, 265] width 7 height 8
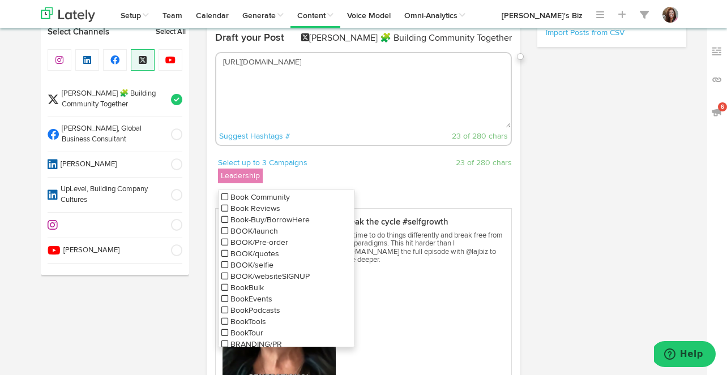
scroll to position [66, 0]
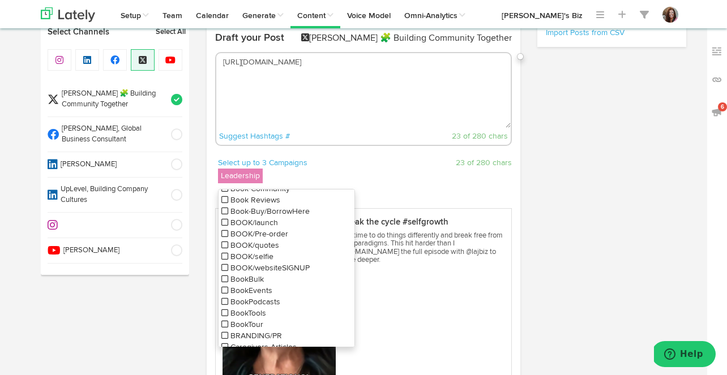
click at [221, 300] on icon at bounding box center [224, 302] width 7 height 8
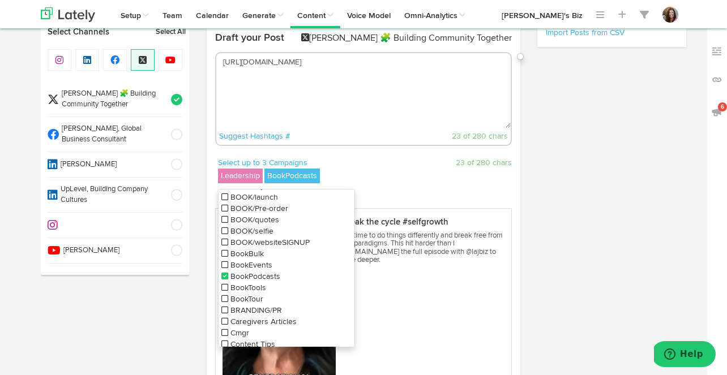
scroll to position [109, 0]
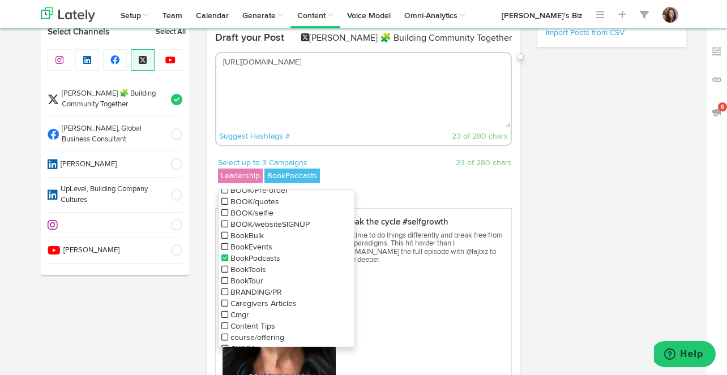
click at [225, 291] on icon at bounding box center [224, 292] width 7 height 8
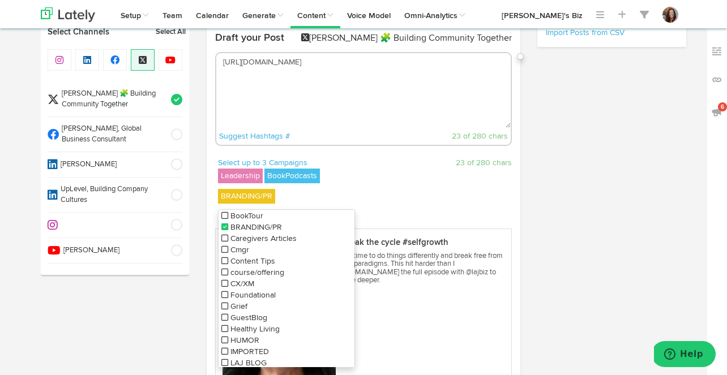
scroll to position [195, 0]
click at [224, 273] on icon at bounding box center [224, 272] width 7 height 8
click at [293, 94] on textarea "https://youtube.com/shorts/7TLz0z4kBRo?si=wysJCb3KM_8Vc1Wy" at bounding box center [363, 90] width 295 height 75
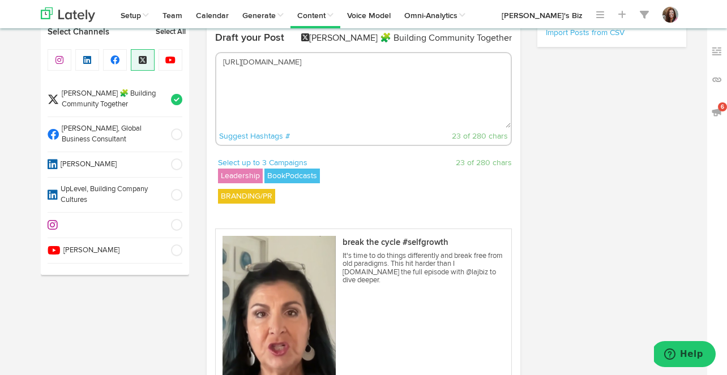
click at [220, 62] on textarea "https://youtube.com/shorts/7TLz0z4kBRo?si=wysJCb3KM_8Vc1Wy" at bounding box center [363, 90] width 295 height 75
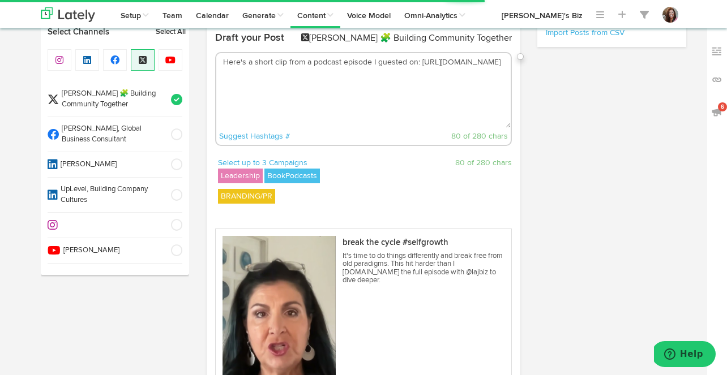
click at [460, 72] on textarea "Here's a short clip from a podcast episode I guested on: https://youtube.com/sh…" at bounding box center [363, 90] width 295 height 75
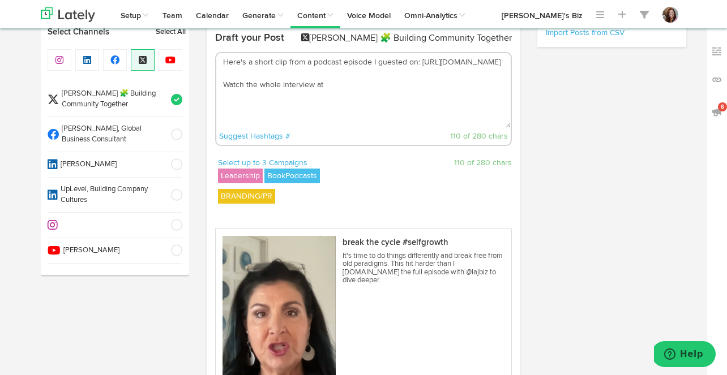
paste textarea "https://bit.ly/LAJ-MakingIt"
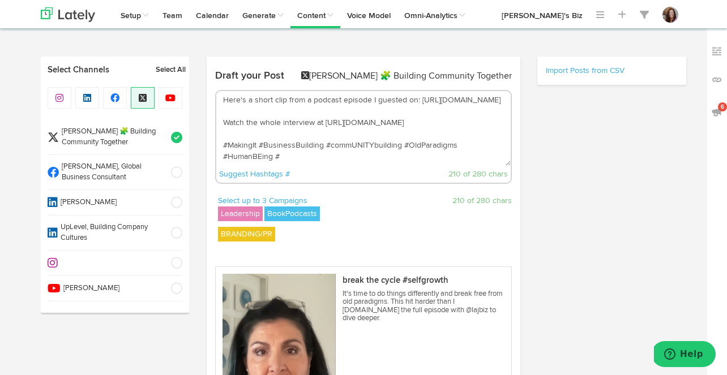
scroll to position [0, 0]
click at [263, 98] on textarea "Here's a short clip from a podcast episode I guested on: https://youtube.com/sh…" at bounding box center [363, 128] width 295 height 75
click at [426, 131] on textarea "Here's a quick clip from a podcast episode I guested on: https://youtube.com/sh…" at bounding box center [363, 128] width 295 height 75
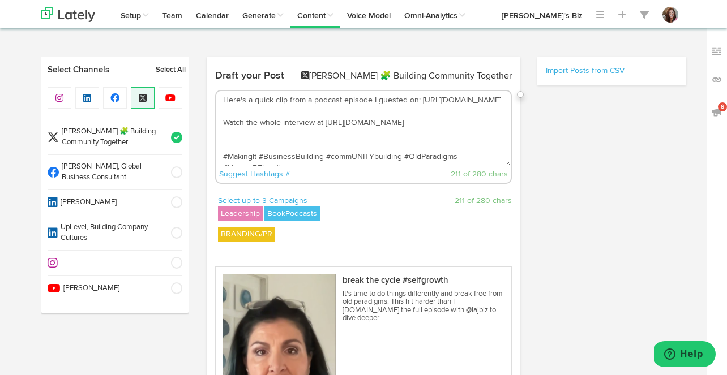
paste textarea "Taylor Gallegos -"Making It: REAL Stories of Creative Success""
click at [225, 147] on textarea "Here's a quick clip from a podcast episode I guested on: https://youtube.com/sh…" at bounding box center [363, 128] width 295 height 75
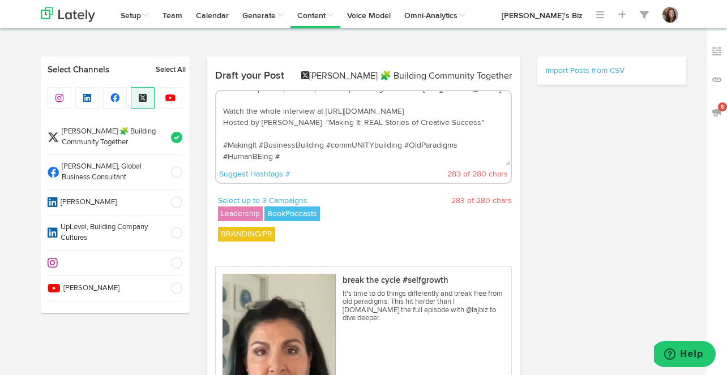
scroll to position [23, 0]
click at [288, 157] on textarea "Here's a quick clip from a podcast episode I guested on: https://youtube.com/sh…" at bounding box center [363, 128] width 295 height 75
click at [277, 135] on textarea "Here's a quick clip from a podcast episode I guested on: https://youtube.com/sh…" at bounding box center [363, 128] width 295 height 75
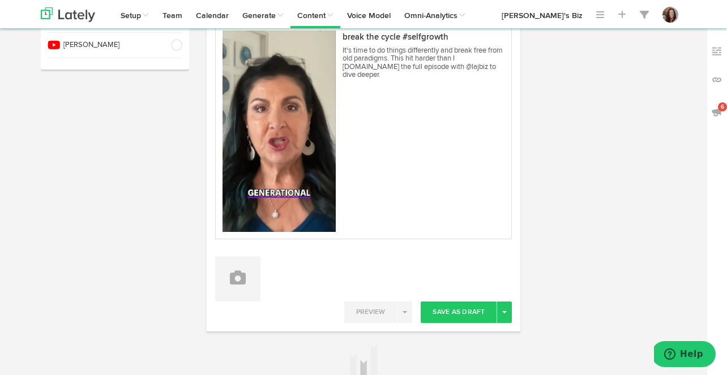
scroll to position [250, 0]
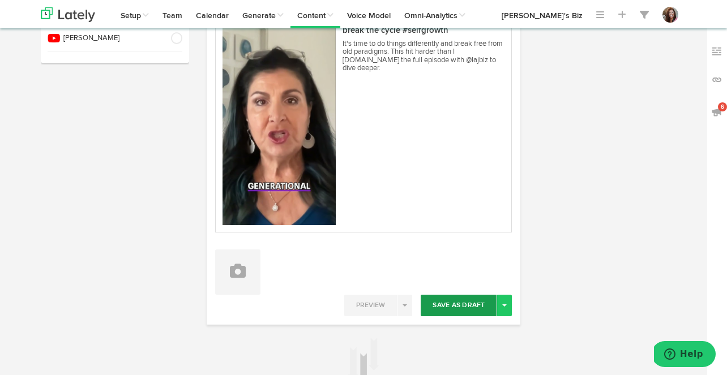
type textarea "Here's a quick clip from a podcast episode I guested on: https://youtube.com/sh…"
click at [460, 303] on button "Save As Draft" at bounding box center [458, 306] width 76 height 22
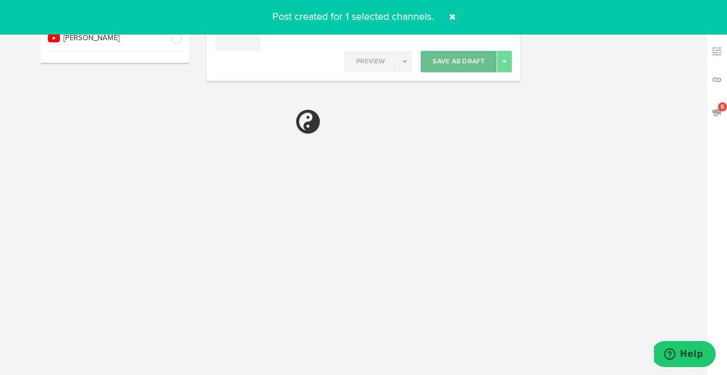
scroll to position [0, 0]
select select "11"
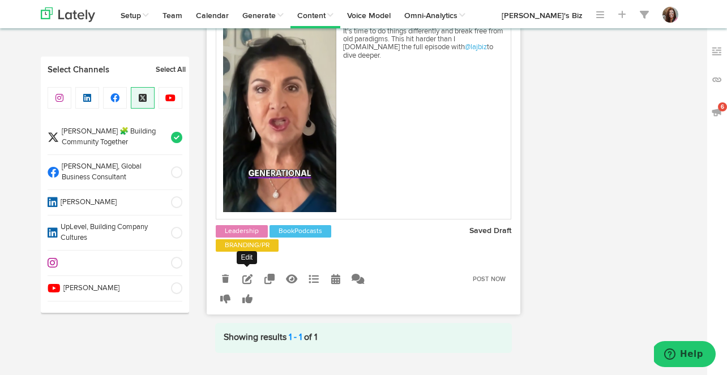
click at [247, 284] on icon at bounding box center [247, 279] width 10 height 10
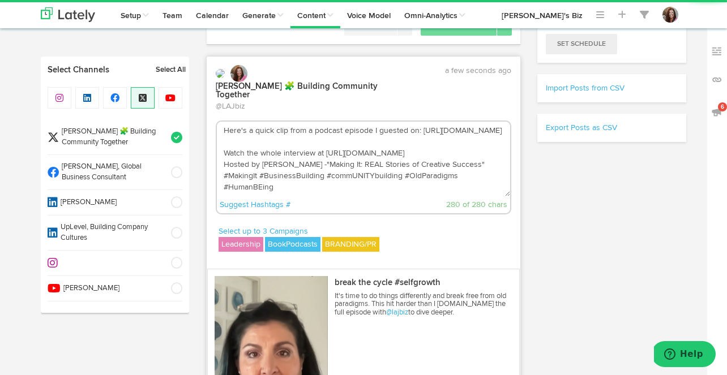
scroll to position [294, 0]
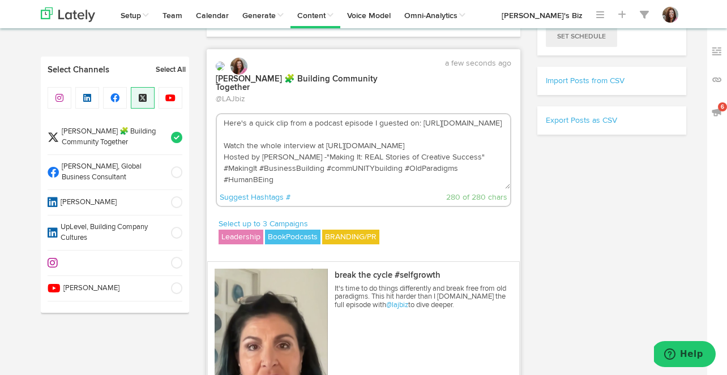
click at [224, 180] on textarea "Here's a quick clip from a podcast episode I guested on: https://youtube.com/sh…" at bounding box center [364, 151] width 294 height 75
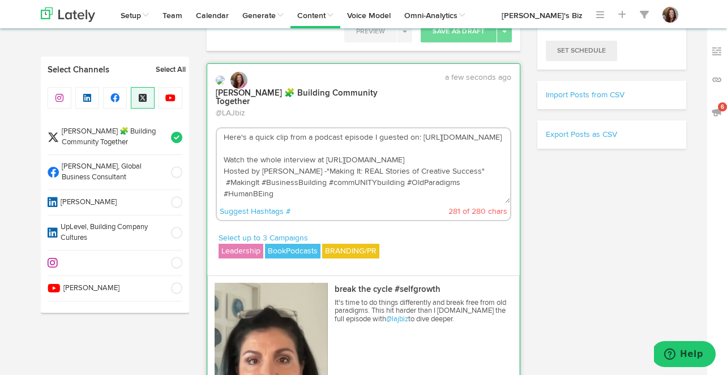
scroll to position [272, 0]
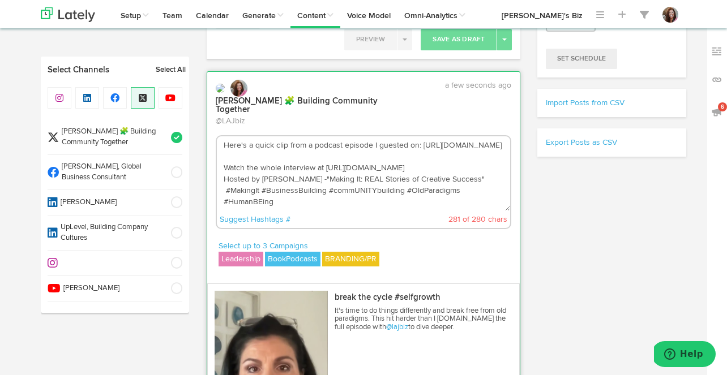
click at [297, 166] on textarea "Here's a quick clip from a podcast episode I guested on: https://youtube.com/sh…" at bounding box center [364, 173] width 294 height 75
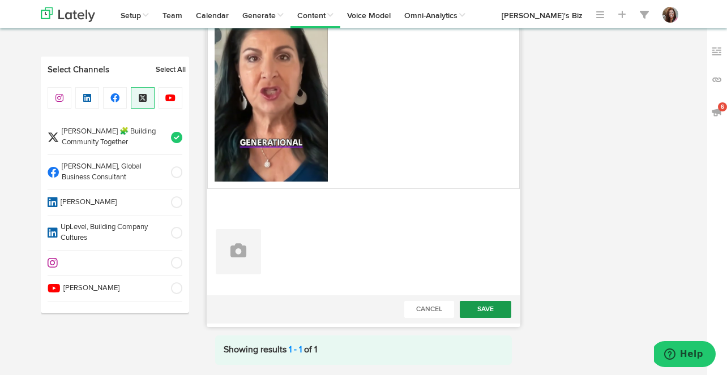
type textarea "Here's a quick clip from a podcast episode I guested on: https://youtube.com/sh…"
click at [484, 308] on button "Save" at bounding box center [486, 309] width 52 height 17
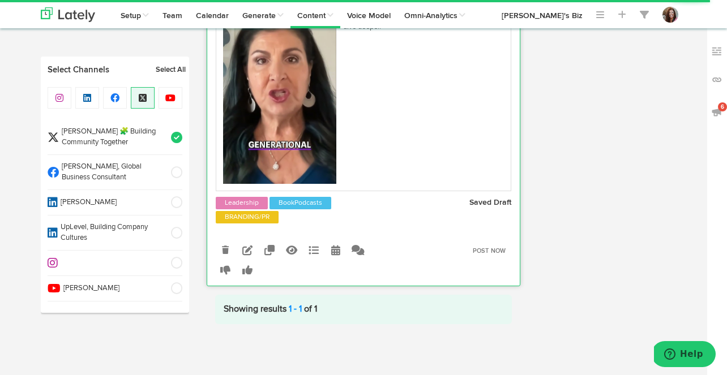
scroll to position [546, 0]
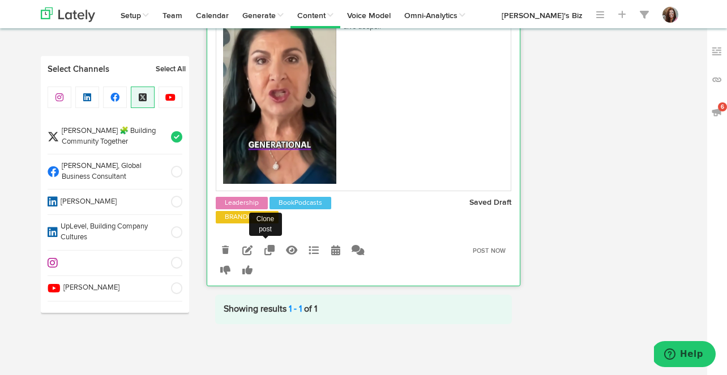
click at [272, 246] on icon at bounding box center [269, 250] width 10 height 10
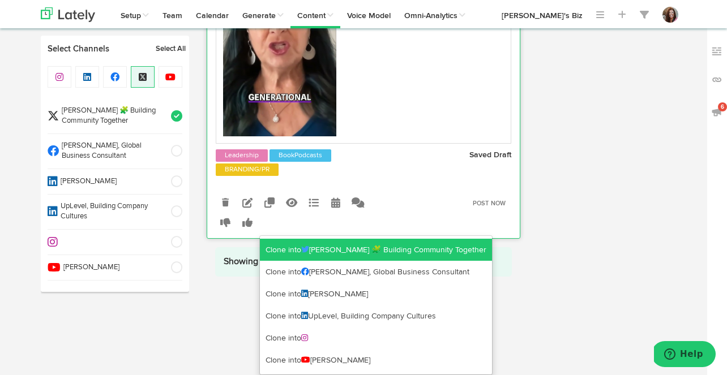
click at [285, 244] on link "Clone into Lynn Abaté-Johnson 🧩 Building Community Together" at bounding box center [376, 250] width 232 height 23
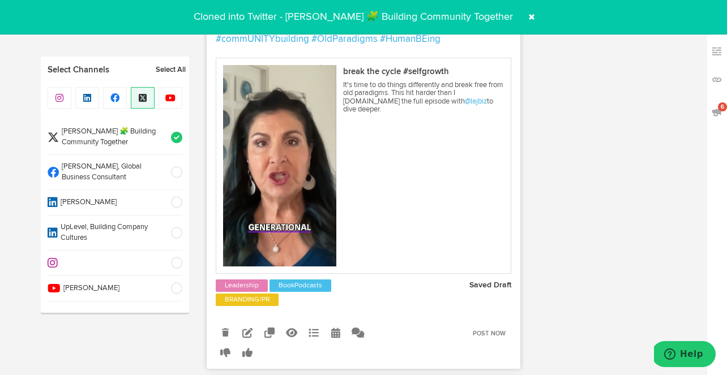
scroll to position [438, 0]
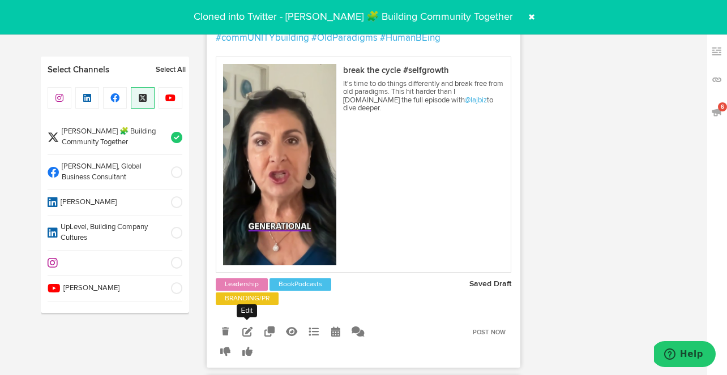
click at [246, 337] on icon at bounding box center [247, 332] width 10 height 10
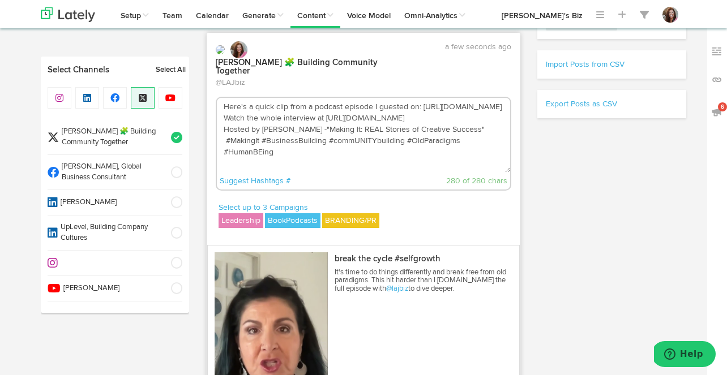
scroll to position [331, 0]
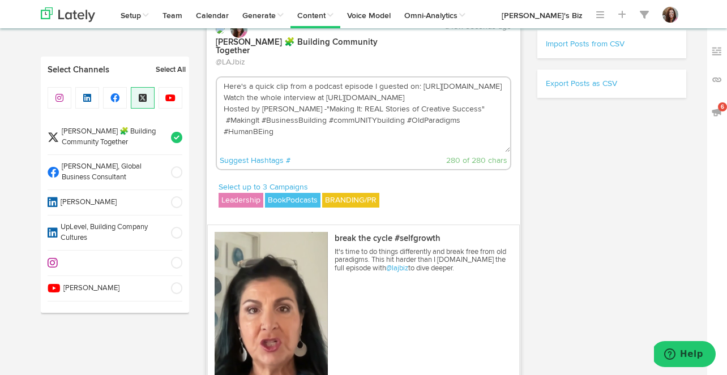
click at [315, 106] on textarea "Here's a quick clip from a podcast episode I guested on: https://youtube.com/sh…" at bounding box center [364, 115] width 294 height 75
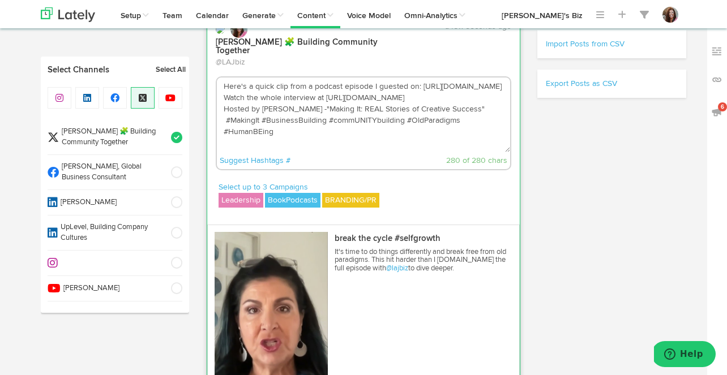
drag, startPoint x: 465, startPoint y: 97, endPoint x: 220, endPoint y: 101, distance: 245.1
click at [220, 101] on textarea "Here's a quick clip from a podcast episode I guested on: https://youtube.com/sh…" at bounding box center [364, 115] width 294 height 75
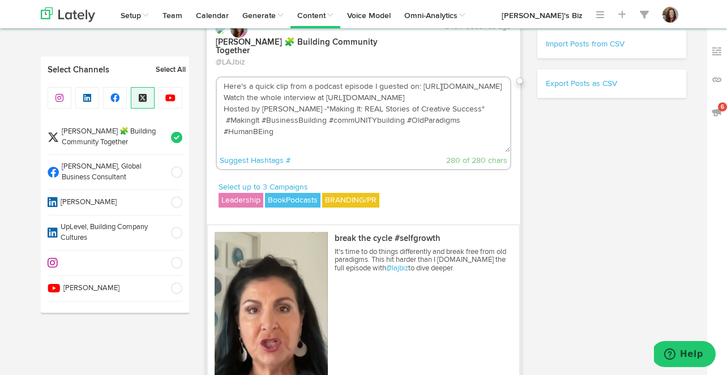
paste textarea "DJq96ZWNP7E?si=5dtYnQvBkLMDRX70"
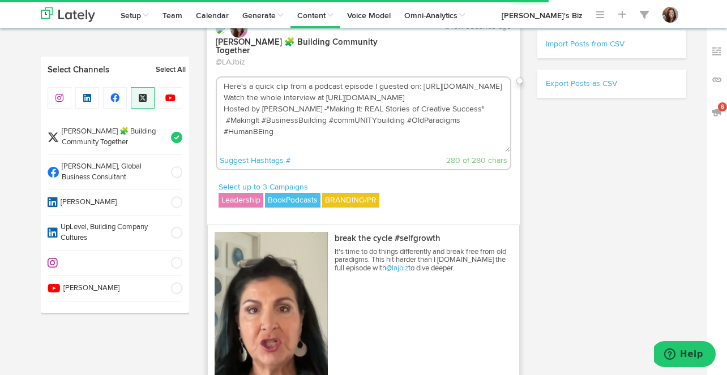
drag, startPoint x: 272, startPoint y: 86, endPoint x: 214, endPoint y: 84, distance: 57.2
click at [214, 84] on div "Here's a quick clip from a podcast episode I guested on: https://youtube.com/sh…" at bounding box center [363, 124] width 313 height 97
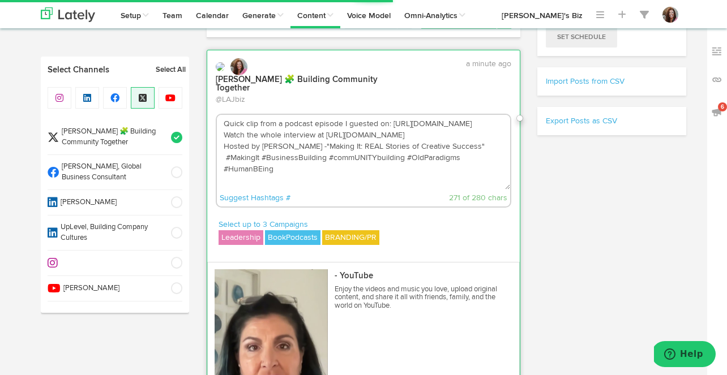
scroll to position [293, 0]
click at [469, 134] on textarea "Quick clip from a podcast episode I guested on: https://youtube.com/shorts/DJq9…" at bounding box center [364, 152] width 294 height 75
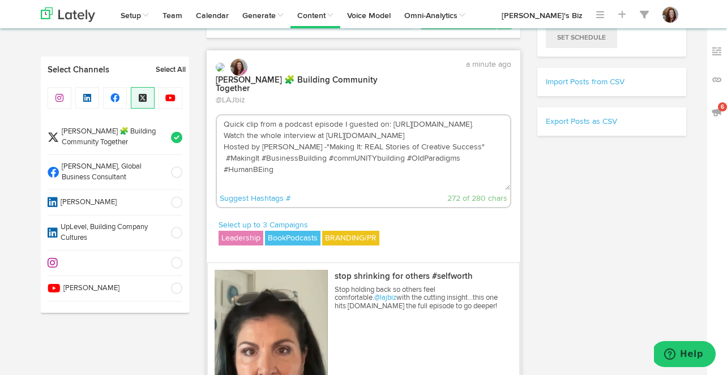
click at [271, 147] on textarea "Quick clip from a podcast episode I guested on: https://youtube.com/shorts/DJq9…" at bounding box center [364, 152] width 294 height 75
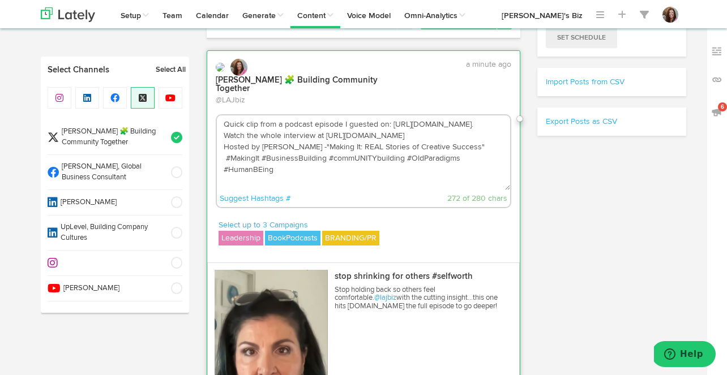
click at [271, 147] on textarea "Quick clip from a podcast episode I guested on: https://youtube.com/shorts/DJq9…" at bounding box center [364, 152] width 294 height 75
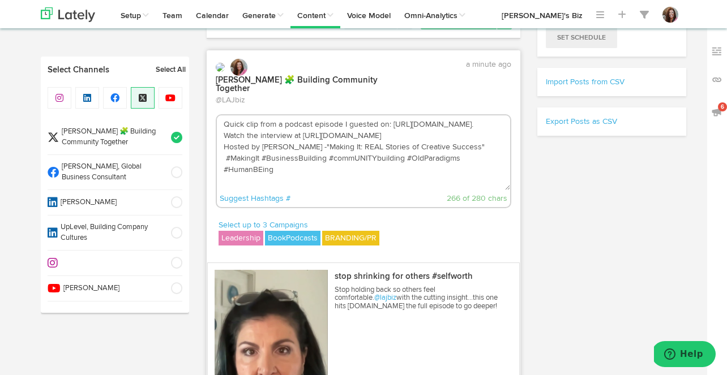
click at [225, 168] on textarea "Quick clip from a podcast episode I guested on: https://youtube.com/shorts/DJq9…" at bounding box center [364, 152] width 294 height 75
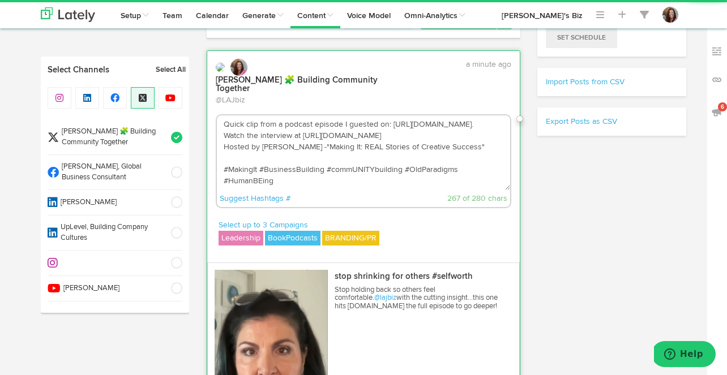
scroll to position [11, 0]
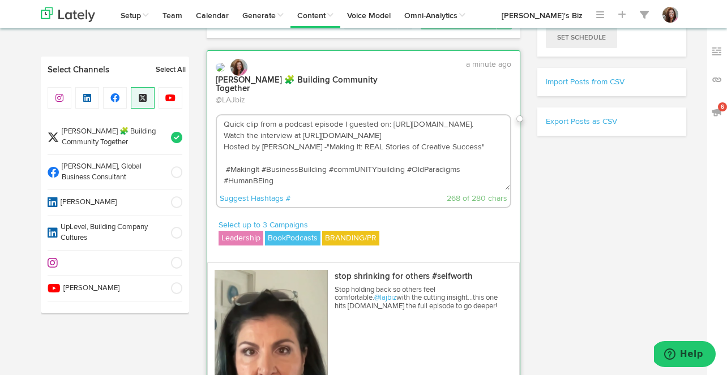
click at [319, 147] on textarea "Quick clip from a podcast episode I guested on: https://youtube.com/shorts/DJq9…" at bounding box center [364, 152] width 294 height 75
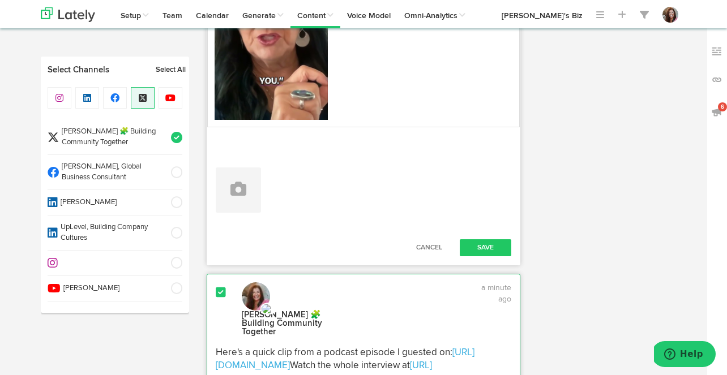
scroll to position [647, 0]
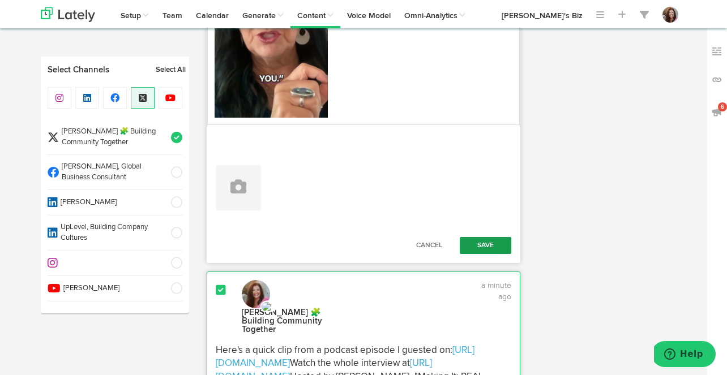
type textarea "Quick clip from a podcast episode I guested on: https://youtube.com/shorts/DJq9…"
click at [486, 239] on button "Save" at bounding box center [486, 245] width 52 height 17
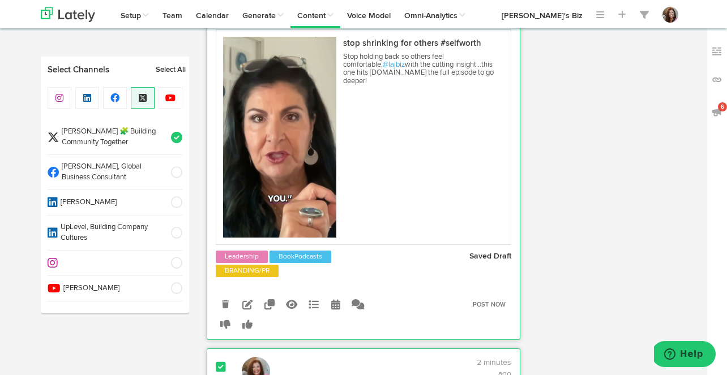
scroll to position [478, 0]
click at [270, 310] on icon at bounding box center [269, 305] width 10 height 10
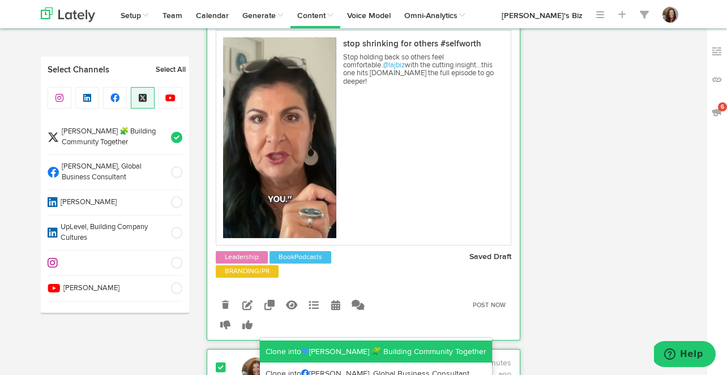
click at [295, 348] on link "Clone into Lynn Abaté-Johnson 🧩 Building Community Together" at bounding box center [376, 352] width 232 height 23
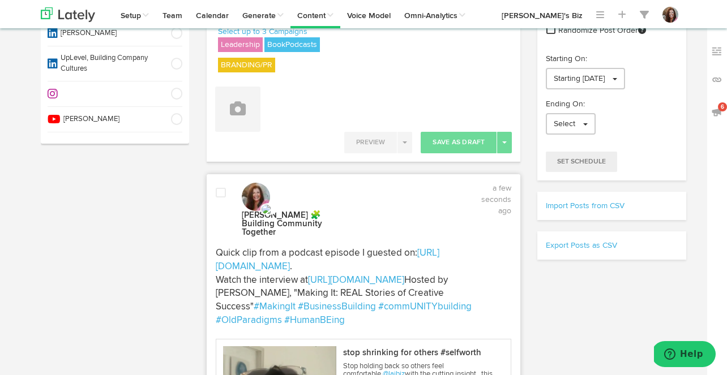
scroll to position [188, 0]
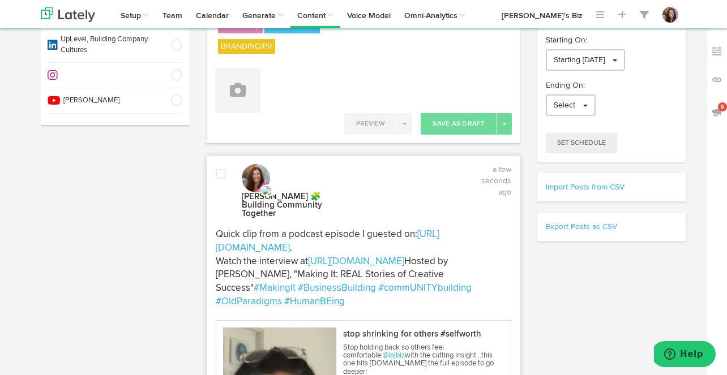
click at [506, 244] on p "Quick clip from a podcast episode I guested on: https://youtube.com/shorts/DJq9…" at bounding box center [364, 268] width 296 height 81
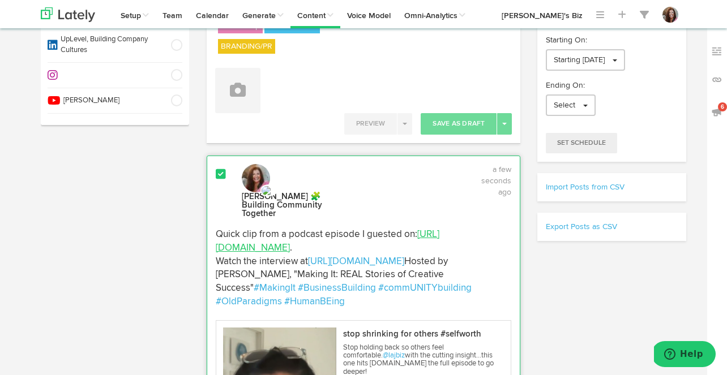
drag, startPoint x: 511, startPoint y: 245, endPoint x: 317, endPoint y: 246, distance: 194.1
click at [317, 246] on p "Quick clip from a podcast episode I guested on: https://youtube.com/shorts/DJq9…" at bounding box center [364, 268] width 296 height 81
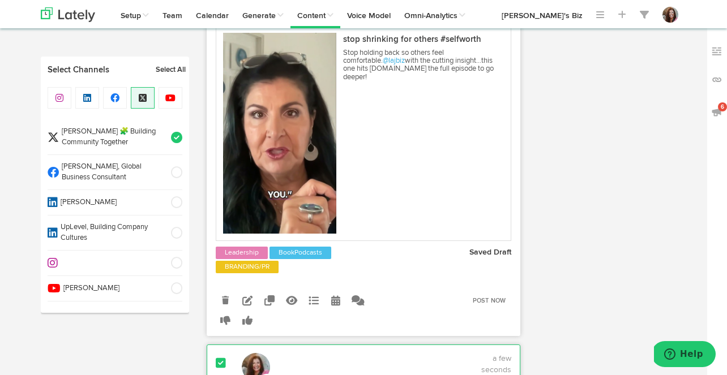
scroll to position [490, 0]
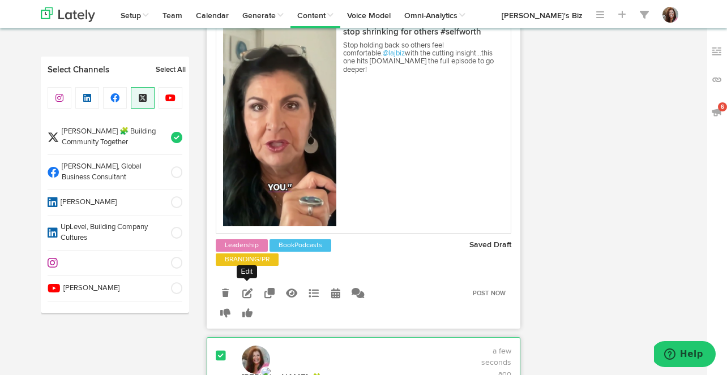
click at [247, 298] on icon at bounding box center [247, 293] width 10 height 10
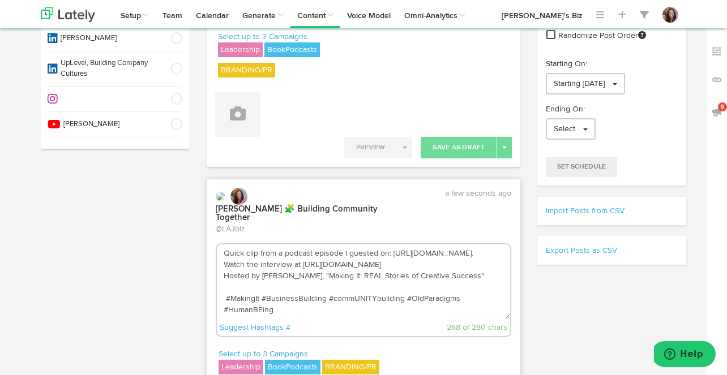
scroll to position [162, 0]
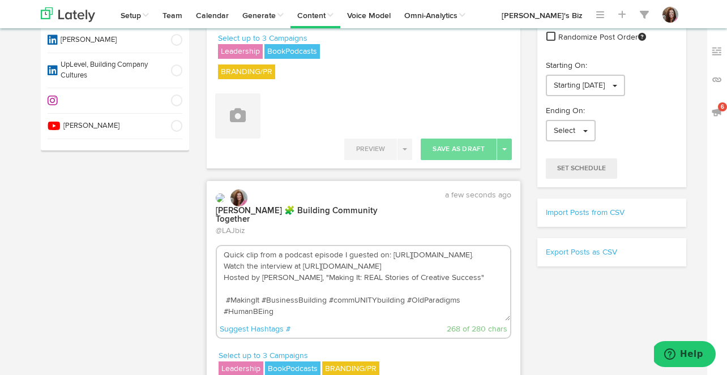
drag, startPoint x: 476, startPoint y: 265, endPoint x: 198, endPoint y: 264, distance: 277.9
paste textarea "j7yiYe4-cYs?si=WZd-L8WvjFqlr0e_"
drag, startPoint x: 401, startPoint y: 254, endPoint x: 211, endPoint y: 255, distance: 190.1
click at [211, 255] on div "Quick clip from a podcast episode I guested on: https://youtube.com/shorts/j7yi…" at bounding box center [363, 293] width 313 height 97
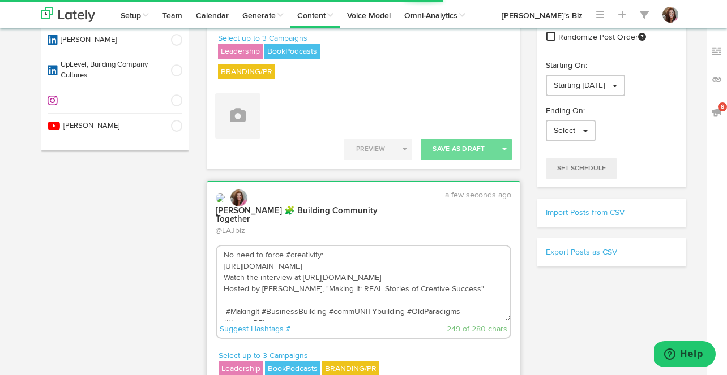
click at [300, 277] on textarea "No need to force #creativity: https://youtube.com/shorts/j7yiYe4-cYs?si=WZd-L8W…" at bounding box center [364, 283] width 294 height 75
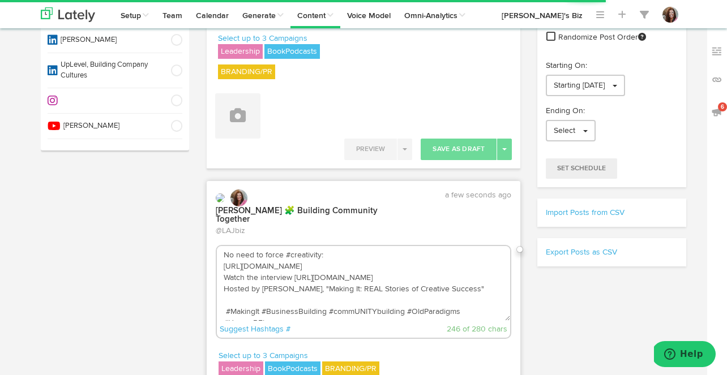
click at [258, 277] on textarea "No need to force #creativity: https://youtube.com/shorts/j7yiYe4-cYs?si=WZd-L8W…" at bounding box center [364, 283] width 294 height 75
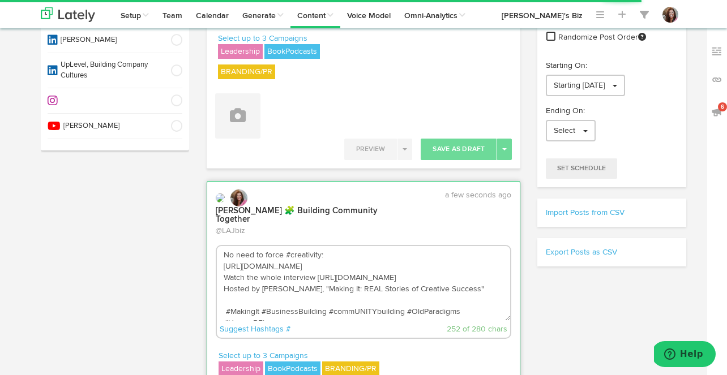
click at [317, 278] on textarea "No need to force #creativity: https://youtube.com/shorts/j7yiYe4-cYs?si=WZd-L8W…" at bounding box center [364, 283] width 294 height 75
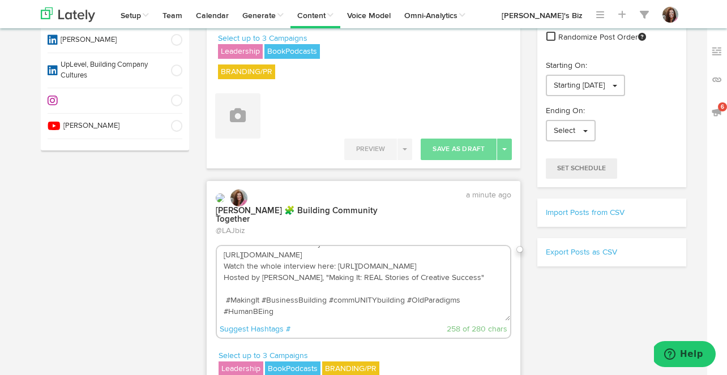
scroll to position [0, 0]
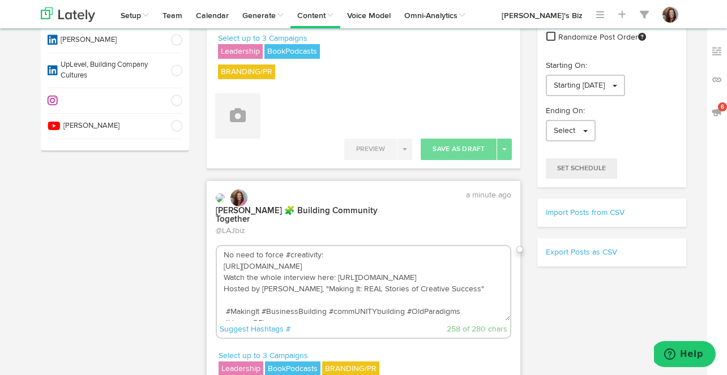
click at [444, 268] on textarea "No need to force #creativity: https://youtube.com/shorts/j7yiYe4-cYs?si=WZd-L8W…" at bounding box center [364, 283] width 294 height 75
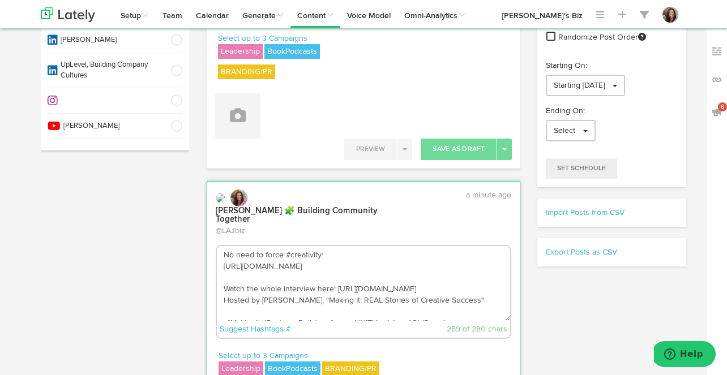
scroll to position [23, 0]
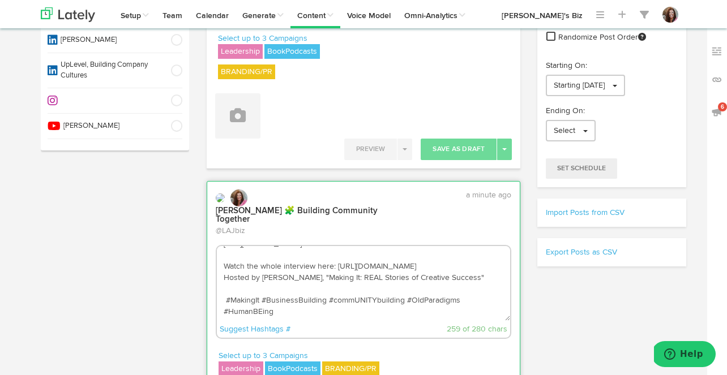
click at [313, 310] on textarea "No need to force #creativity: https://youtube.com/shorts/j7yiYe4-cYs?si=WZd-L8W…" at bounding box center [364, 283] width 294 height 75
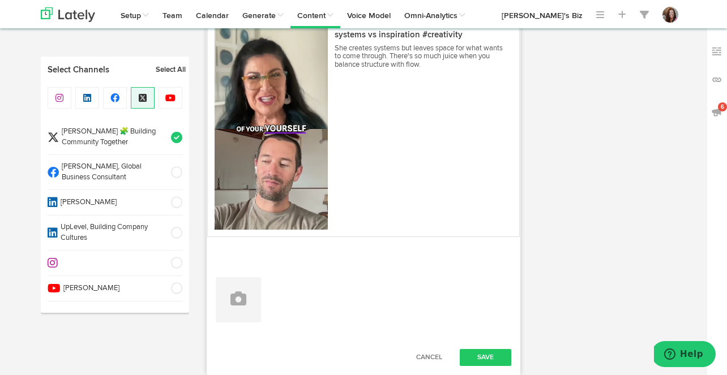
scroll to position [538, 0]
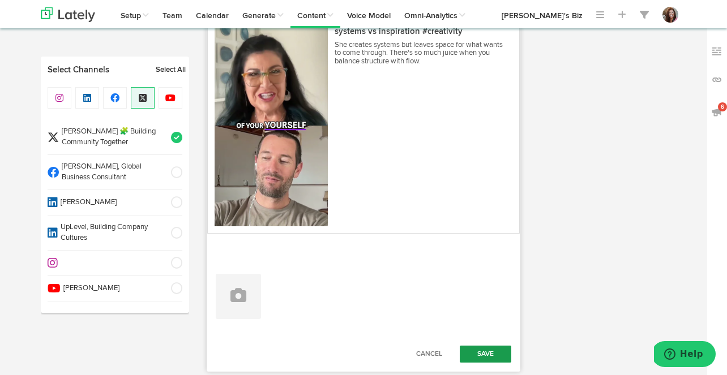
type textarea "No need to force #creativity: https://youtube.com/shorts/j7yiYe4-cYs?si=WZd-L8W…"
click at [486, 350] on button "Save" at bounding box center [486, 354] width 52 height 17
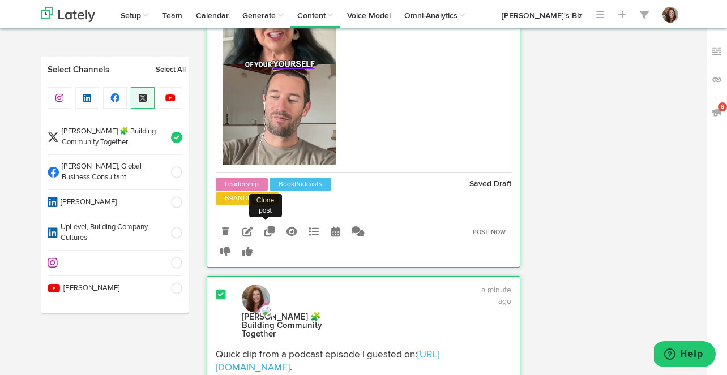
click at [271, 237] on icon at bounding box center [269, 231] width 10 height 10
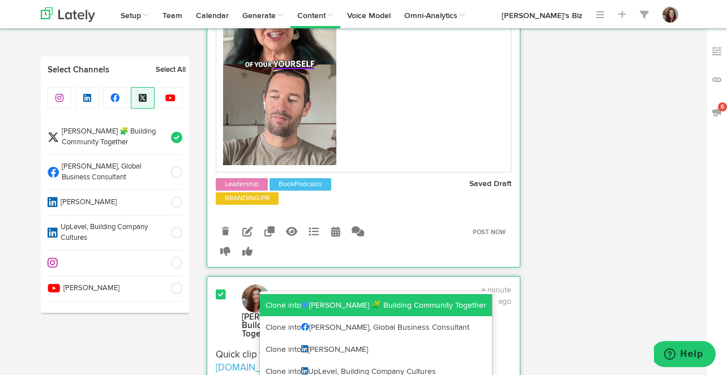
click at [285, 305] on link "Clone into Lynn Abaté-Johnson 🧩 Building Community Together" at bounding box center [376, 305] width 232 height 23
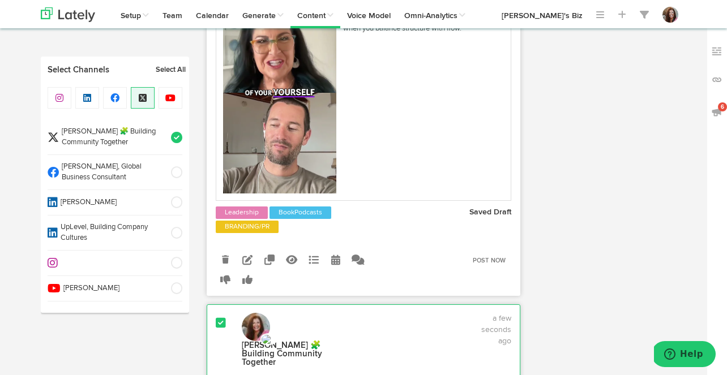
scroll to position [511, 0]
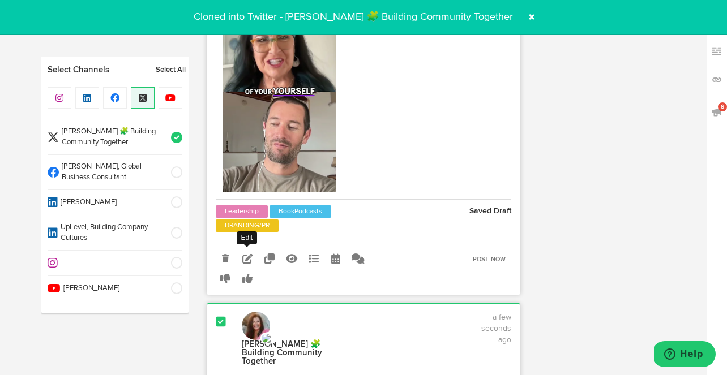
click at [248, 264] on icon at bounding box center [247, 259] width 10 height 10
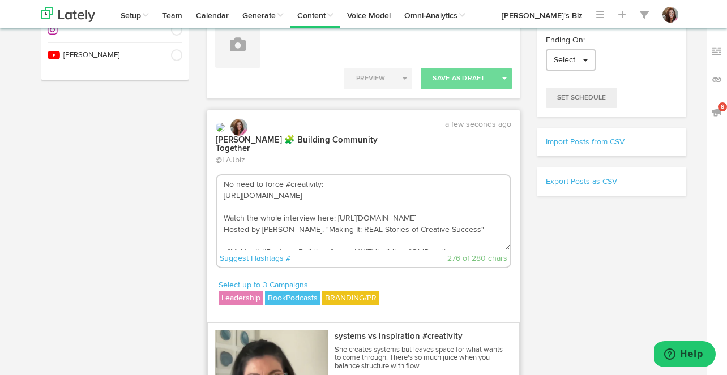
scroll to position [244, 0]
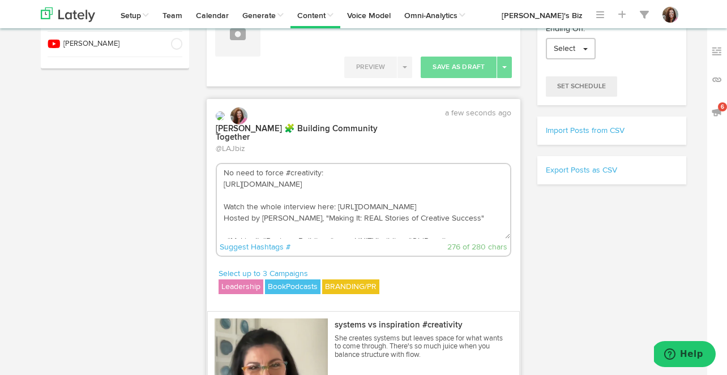
click at [346, 195] on textarea "No need to force #creativity: https://youtube.com/shorts/j7yiYe4-cYs?si=WZd-L8W…" at bounding box center [364, 201] width 294 height 75
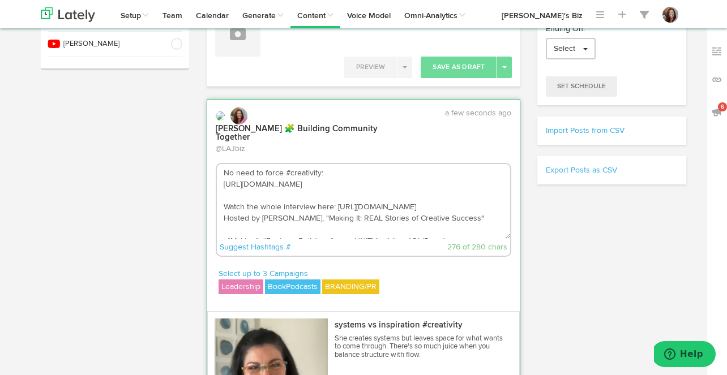
drag, startPoint x: 458, startPoint y: 184, endPoint x: 219, endPoint y: 185, distance: 239.4
click at [219, 185] on textarea "No need to force #creativity: https://youtube.com/shorts/j7yiYe4-cYs?si=WZd-L8W…" at bounding box center [364, 201] width 294 height 75
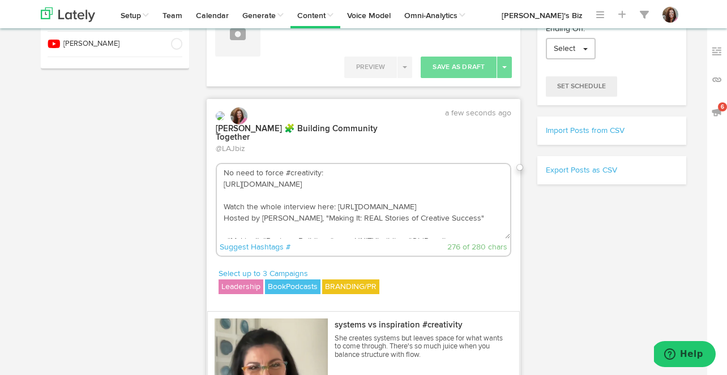
paste textarea "qgnEGSiaoyk?si=TGq0bcFI8ce94llw"
drag, startPoint x: 336, startPoint y: 169, endPoint x: 217, endPoint y: 161, distance: 118.6
click at [217, 161] on div "No need to force #creativity: https://youtube.com/shorts/qgnEGSiaoyk?si=TGq0bcF…" at bounding box center [363, 208] width 313 height 102
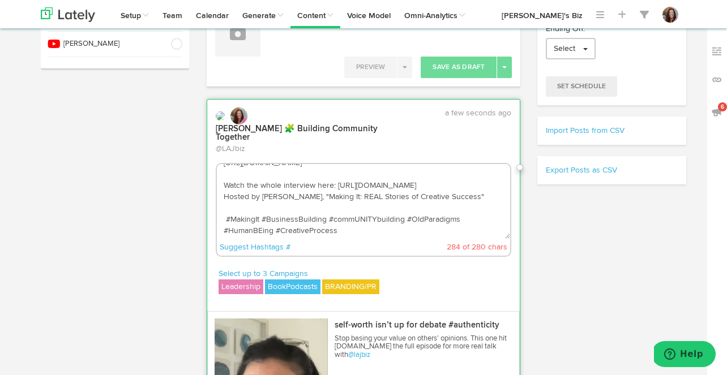
scroll to position [23, 0]
click at [309, 227] on textarea "Be #creative. Be YOU, unapologically. https://youtube.com/shorts/qgnEGSiaoyk?si…" at bounding box center [364, 201] width 294 height 75
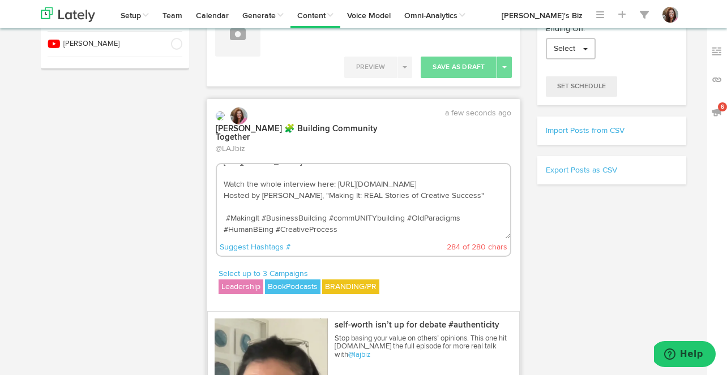
click at [309, 227] on textarea "Be #creative. Be YOU, unapologically. https://youtube.com/shorts/qgnEGSiaoyk?si…" at bounding box center [364, 201] width 294 height 75
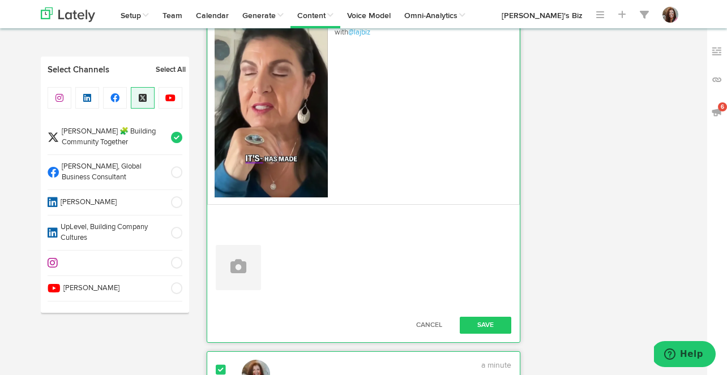
scroll to position [587, 0]
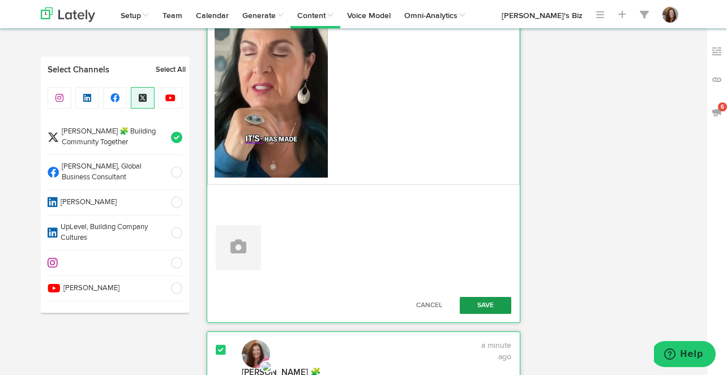
type textarea "Be #creative. Be YOU, unapologically. https://youtube.com/shorts/qgnEGSiaoyk?si…"
click at [483, 302] on button "Save" at bounding box center [486, 305] width 52 height 17
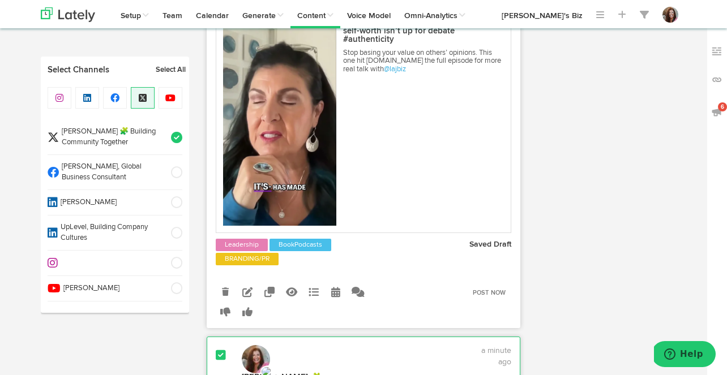
scroll to position [475, 0]
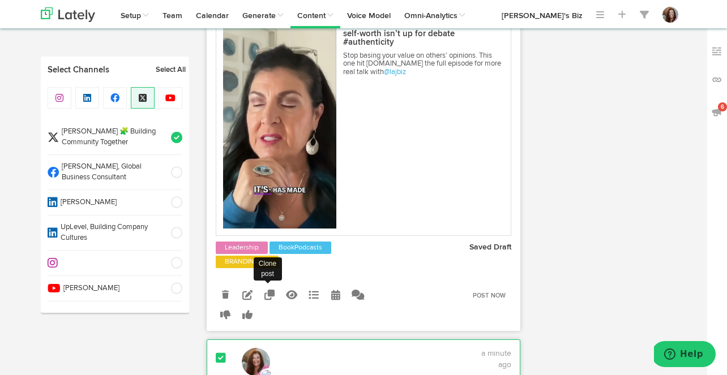
click at [271, 300] on icon at bounding box center [269, 295] width 10 height 10
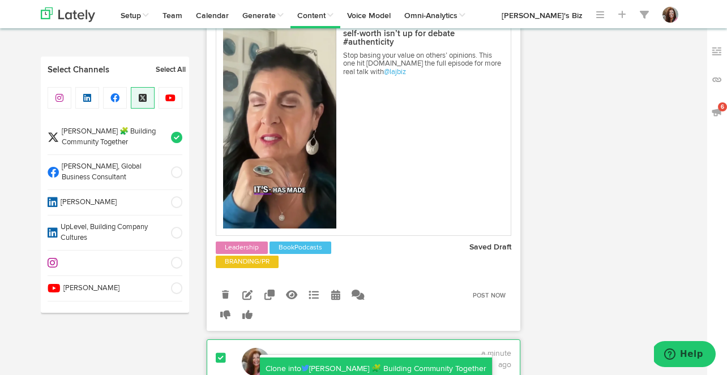
click at [284, 364] on link "Clone into Lynn Abaté-Johnson 🧩 Building Community Together" at bounding box center [376, 369] width 232 height 23
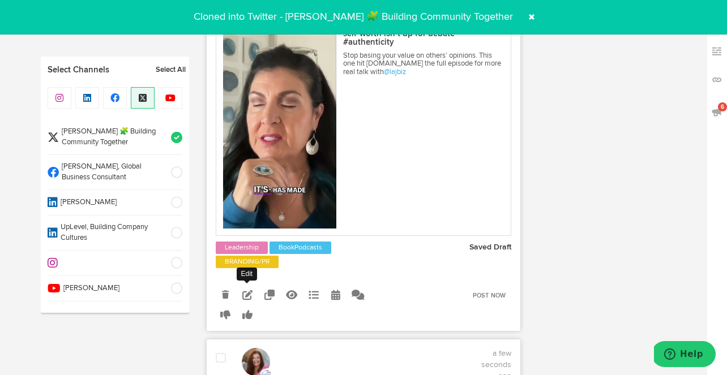
click at [248, 300] on icon at bounding box center [247, 295] width 10 height 10
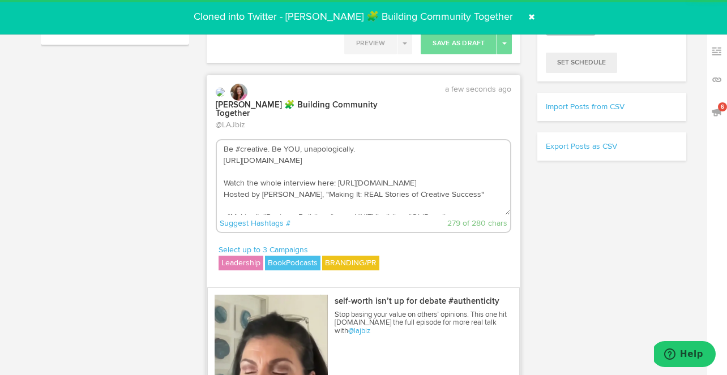
scroll to position [245, 0]
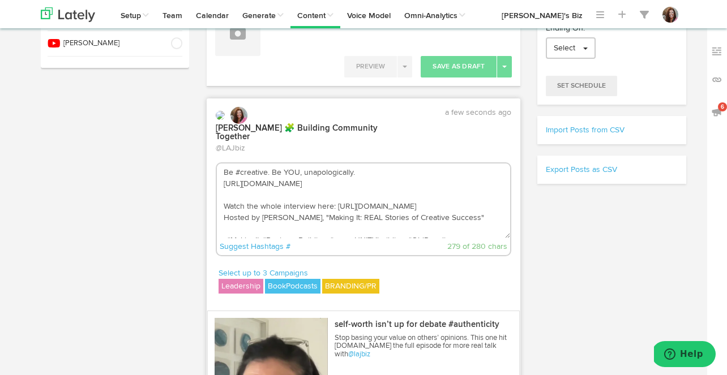
drag, startPoint x: 454, startPoint y: 180, endPoint x: 196, endPoint y: 182, distance: 257.5
paste textarea "https://youtube.com/shorts/VK7TEm_mf3E?si=HY5TCD8OvxOXdgJL"
drag, startPoint x: 358, startPoint y: 172, endPoint x: 222, endPoint y: 171, distance: 135.8
click at [221, 171] on textarea "Be #creative. Be YOU, unapologically. https://youtube.com/shorts/VK7TEm_mf3E?si…" at bounding box center [364, 201] width 294 height 75
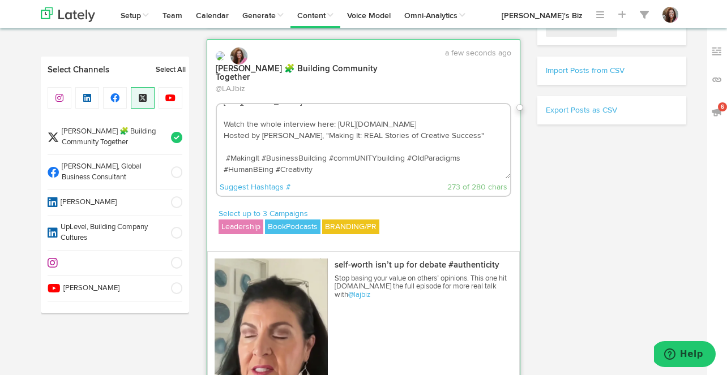
scroll to position [307, 0]
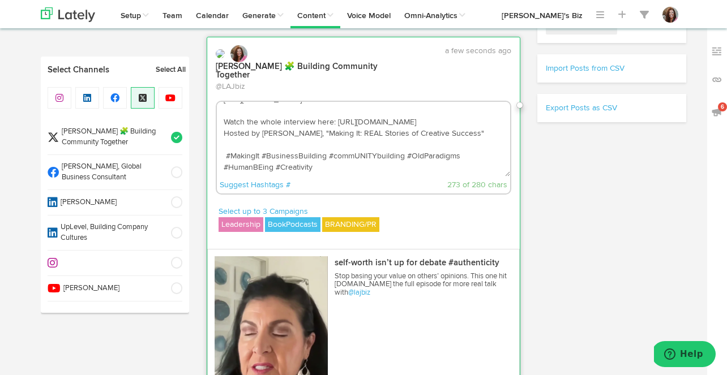
click at [330, 168] on textarea "My advice for #creative humans: https://youtube.com/shorts/VK7TEm_mf3E?si=HY5TC…" at bounding box center [364, 139] width 294 height 75
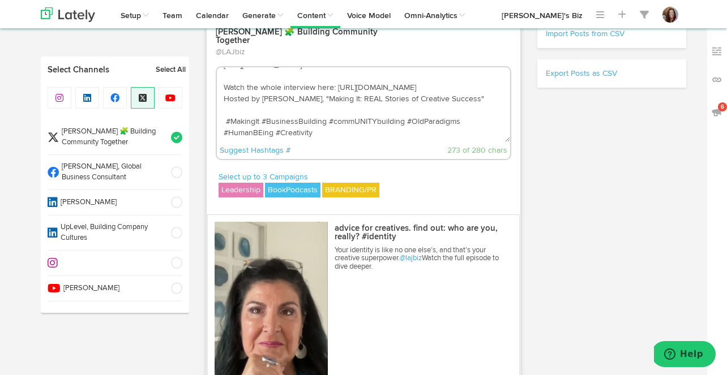
scroll to position [338, 0]
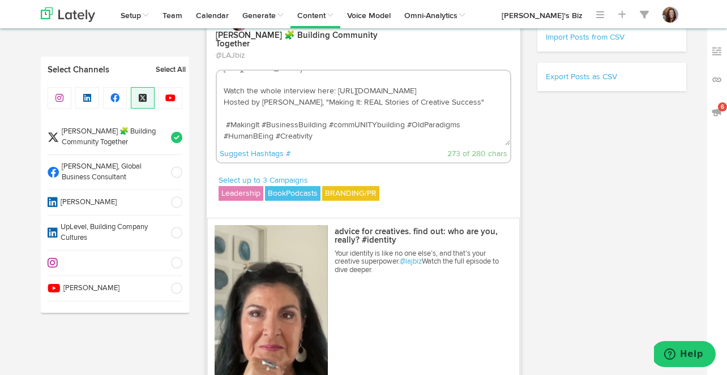
click at [325, 136] on textarea "My advice for #creative humans: https://youtube.com/shorts/VK7TEm_mf3E?si=HY5TC…" at bounding box center [364, 108] width 294 height 75
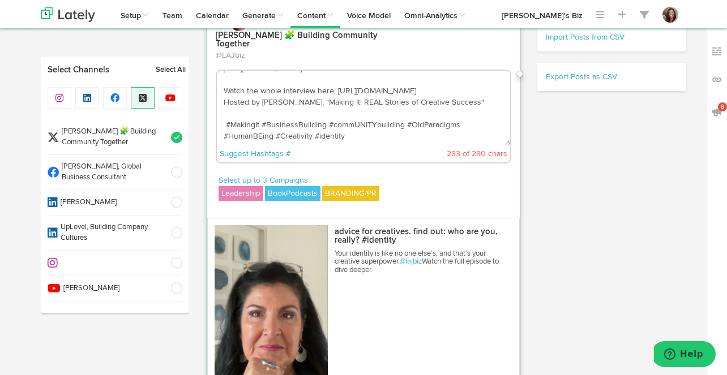
click at [426, 126] on textarea "My advice for #creative humans: https://youtube.com/shorts/VK7TEm_mf3E?si=HY5TC…" at bounding box center [364, 108] width 294 height 75
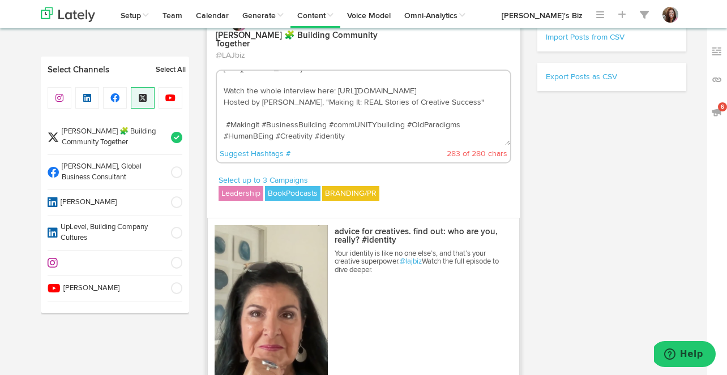
click at [426, 126] on textarea "My advice for #creative humans: https://youtube.com/shorts/VK7TEm_mf3E?si=HY5TC…" at bounding box center [364, 108] width 294 height 75
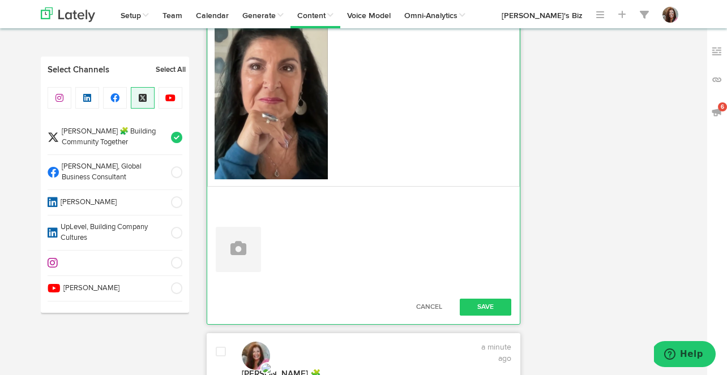
scroll to position [606, 0]
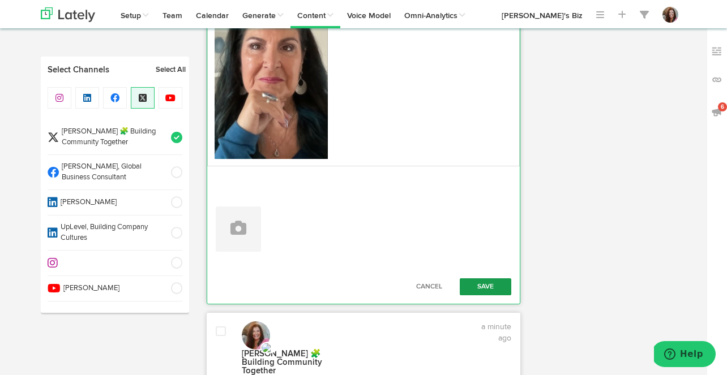
type textarea "My advice for #creative humans: https://youtube.com/shorts/VK7TEm_mf3E?si=HY5TC…"
click at [483, 286] on button "Save" at bounding box center [486, 286] width 52 height 17
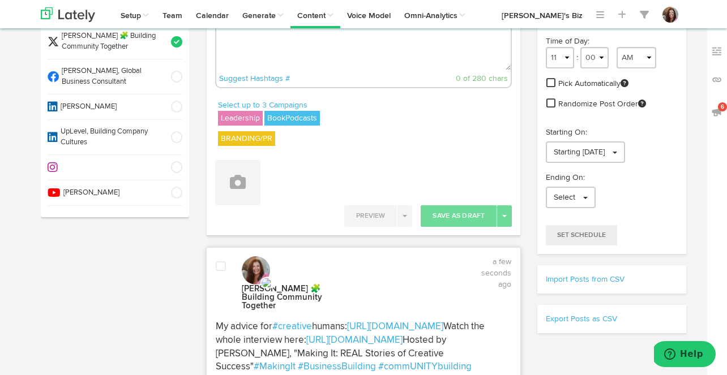
scroll to position [0, 0]
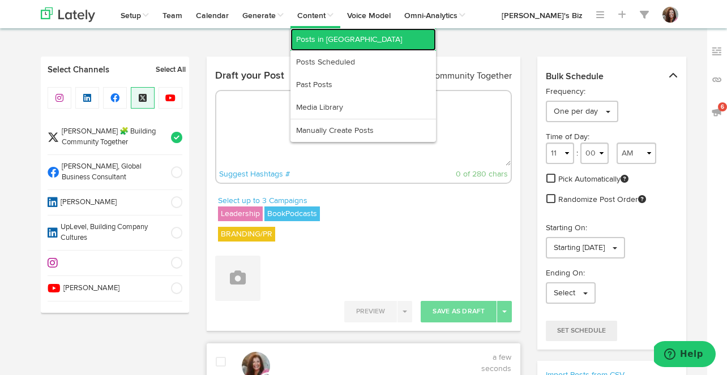
click at [319, 41] on link "Posts in [GEOGRAPHIC_DATA]" at bounding box center [362, 39] width 145 height 23
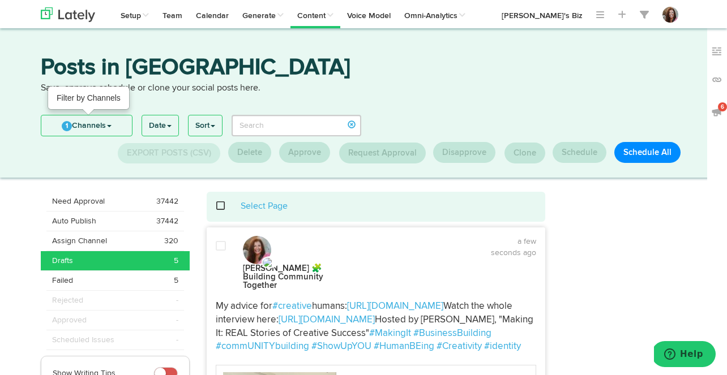
click at [96, 117] on link "1 Channels" at bounding box center [86, 125] width 91 height 20
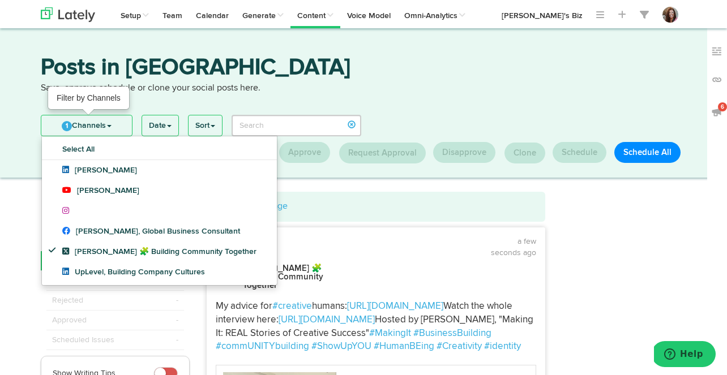
click at [88, 121] on link "1 Channels" at bounding box center [86, 125] width 91 height 20
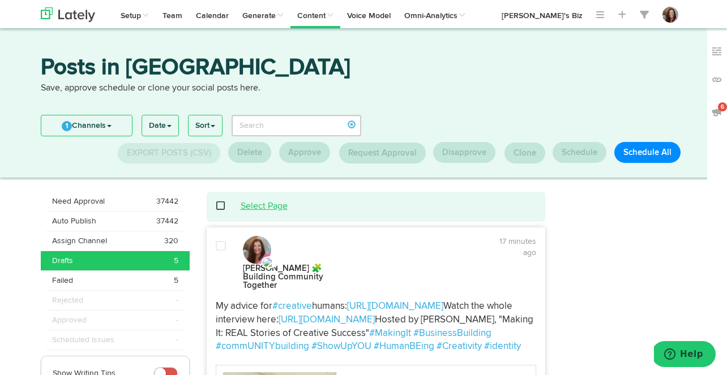
click at [259, 205] on link "Select Page" at bounding box center [264, 206] width 47 height 9
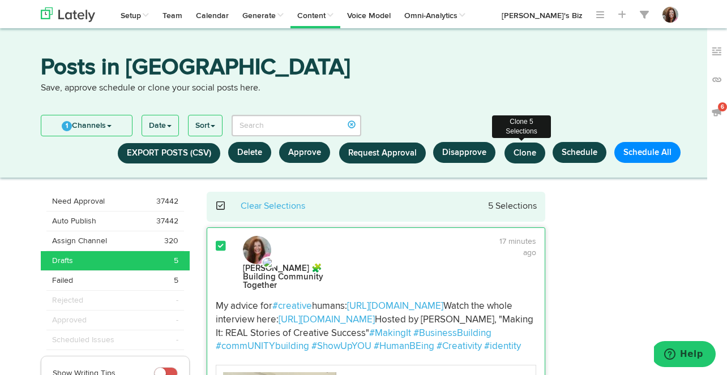
click at [522, 151] on span "Clone" at bounding box center [524, 153] width 23 height 8
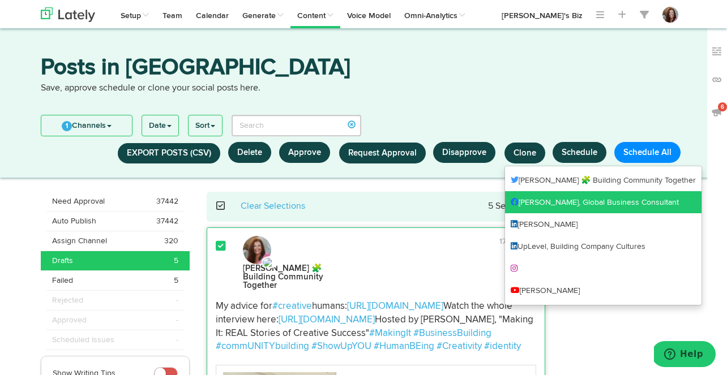
click at [521, 199] on link "[PERSON_NAME], Global Business Consultant" at bounding box center [603, 202] width 196 height 23
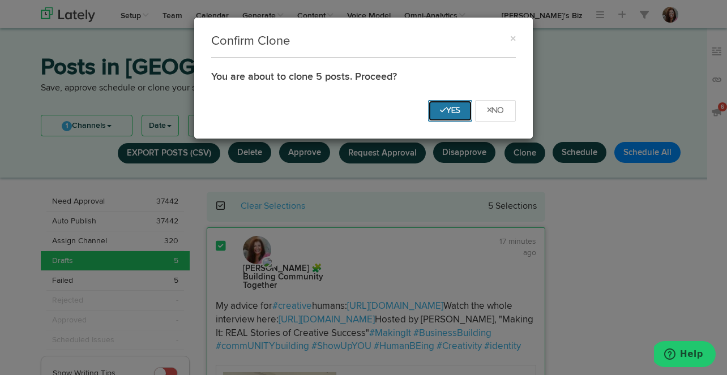
click at [448, 107] on icon "Yes" at bounding box center [450, 110] width 20 height 7
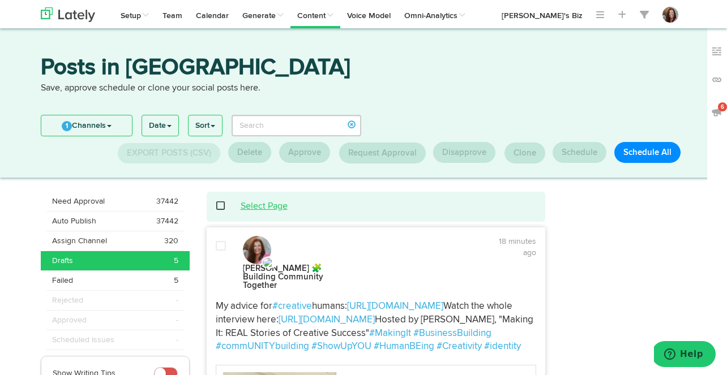
click at [261, 208] on link "Select Page" at bounding box center [264, 206] width 47 height 9
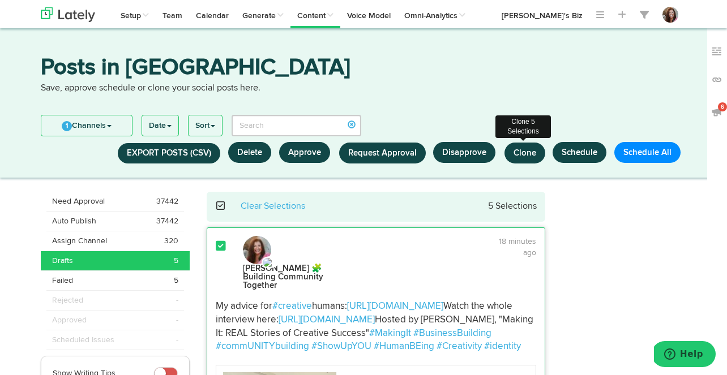
click at [525, 149] on span "Clone" at bounding box center [524, 153] width 23 height 8
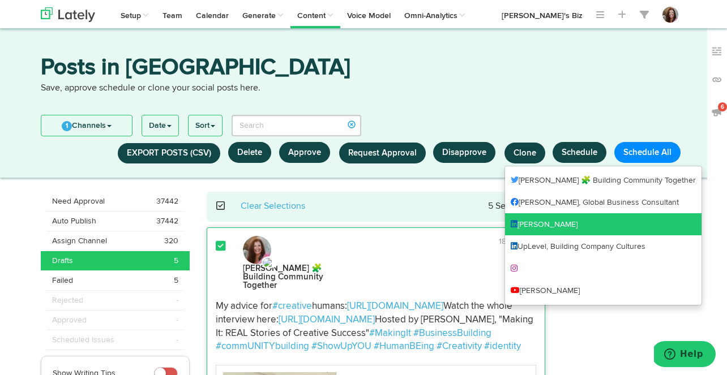
click at [538, 221] on link "[PERSON_NAME]" at bounding box center [603, 224] width 196 height 23
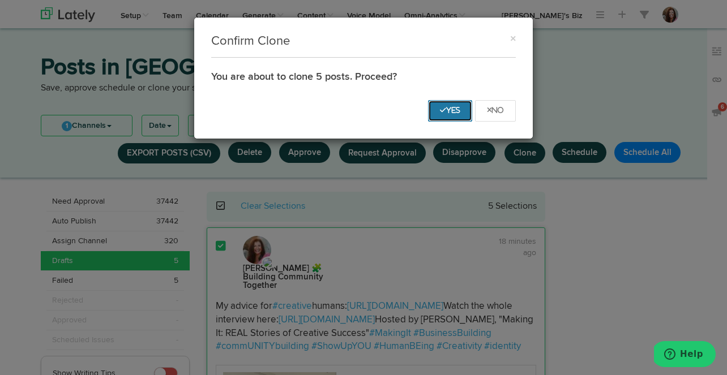
click at [450, 109] on icon "Yes" at bounding box center [450, 110] width 20 height 7
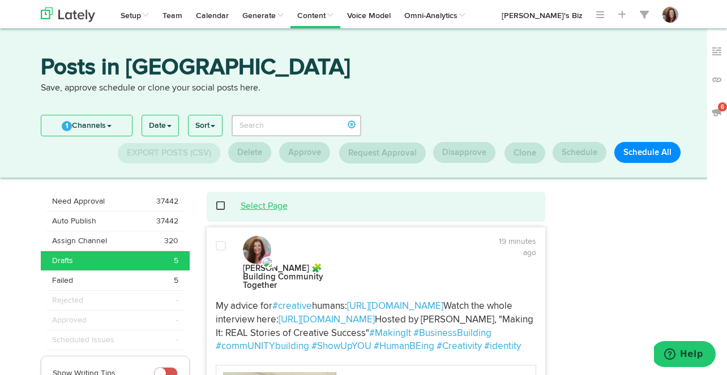
click at [262, 204] on link "Select Page" at bounding box center [264, 206] width 47 height 9
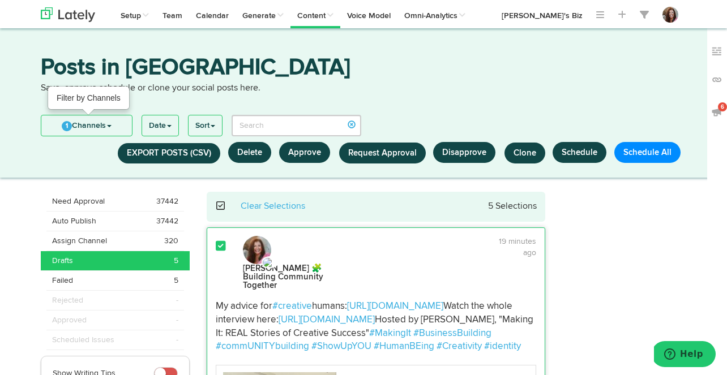
click at [106, 121] on link "1 Channels" at bounding box center [86, 125] width 91 height 20
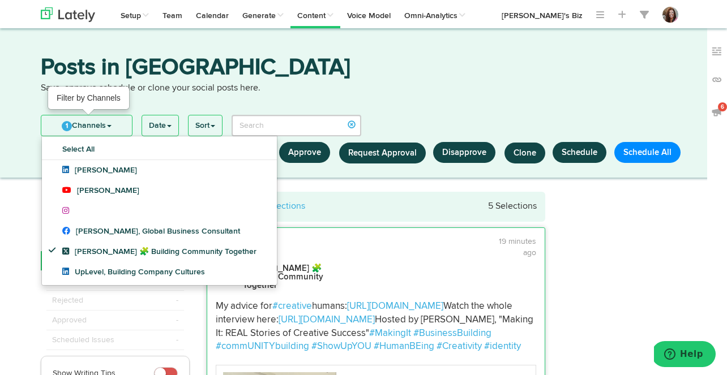
click at [106, 121] on link "1 Channels" at bounding box center [86, 125] width 91 height 20
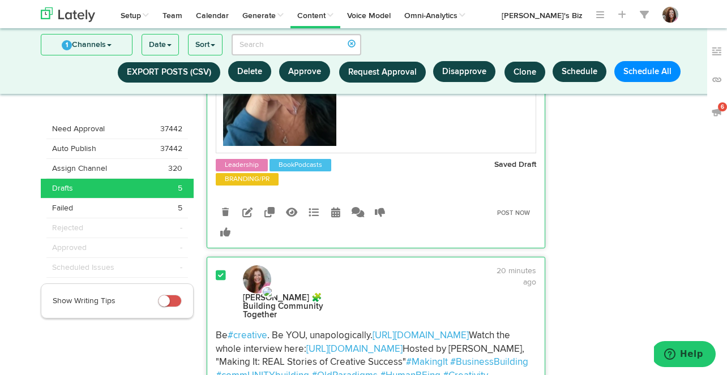
scroll to position [360, 0]
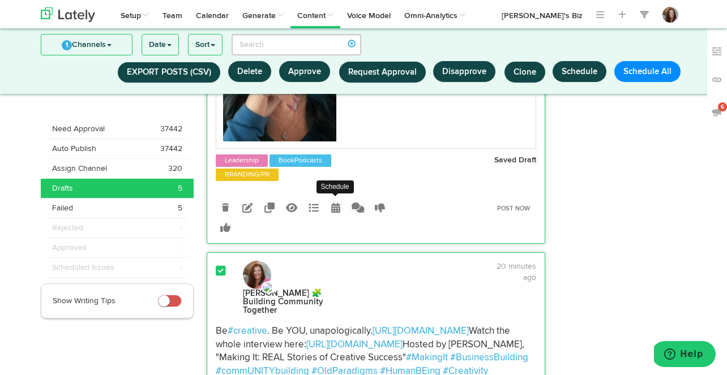
click at [336, 213] on icon at bounding box center [335, 208] width 9 height 10
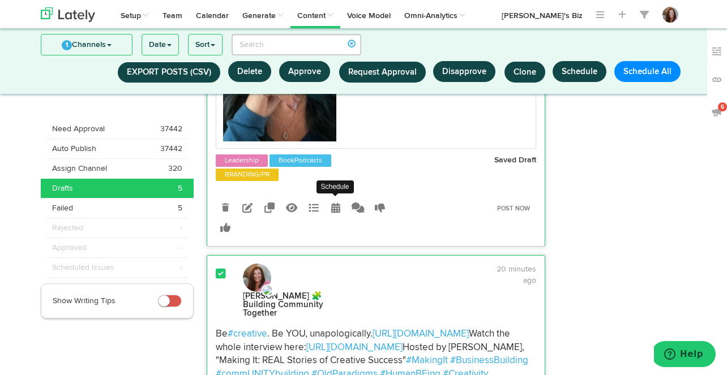
radio input "true"
select select "4"
select select "04"
select select "PM"
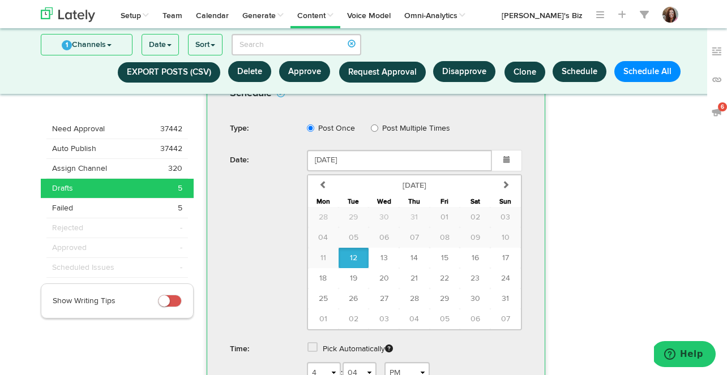
scroll to position [533, 0]
click at [376, 131] on input "Post Multiple Times" at bounding box center [374, 127] width 7 height 7
radio input "true"
radio input "false"
select select "4"
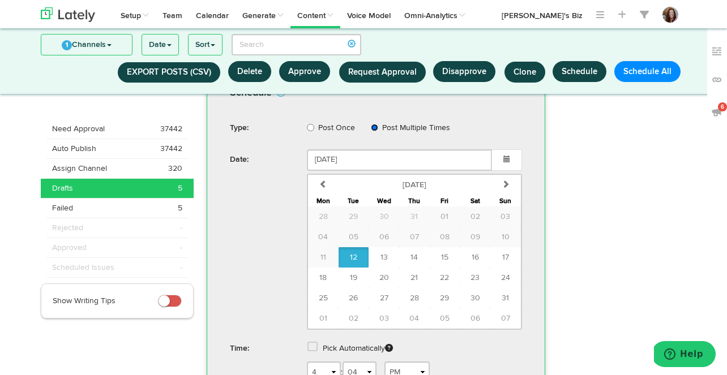
select select "04"
select select "PM"
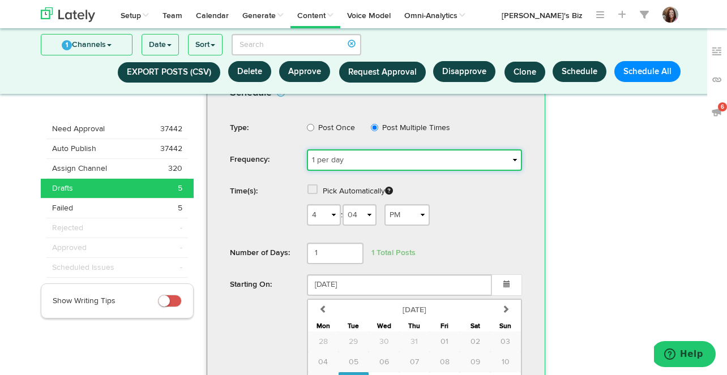
click at [402, 171] on select "1 per day 2 per day 3 per day 4 per day One a week Two a week Three a week One …" at bounding box center [414, 160] width 215 height 22
select select "1-2-Weeks"
select select "4"
select select "04"
select select "PM"
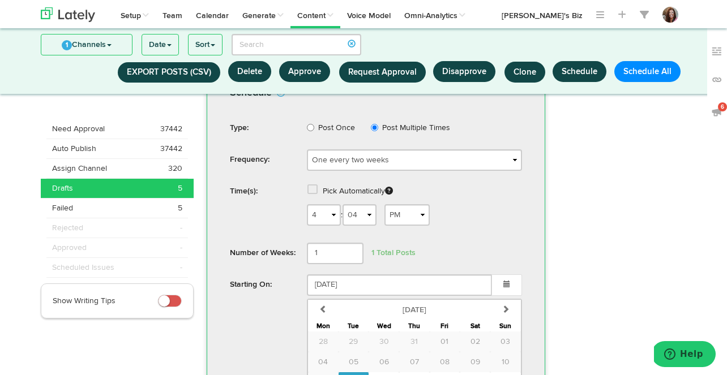
click at [314, 195] on span at bounding box center [312, 189] width 10 height 11
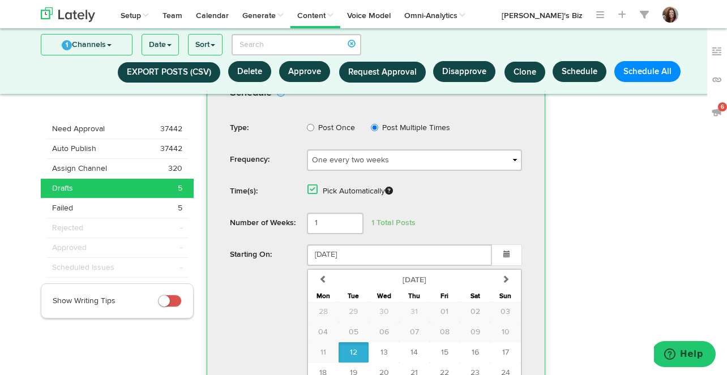
click at [373, 227] on b "1 Total Posts" at bounding box center [393, 223] width 44 height 8
click at [350, 234] on input "2" at bounding box center [335, 224] width 57 height 22
click at [351, 234] on input "3" at bounding box center [335, 224] width 57 height 22
click at [351, 234] on input "4" at bounding box center [335, 224] width 57 height 22
click at [351, 234] on input "5" at bounding box center [335, 224] width 57 height 22
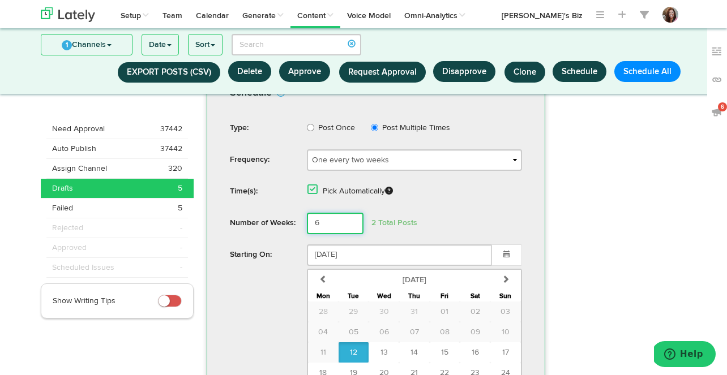
click at [351, 234] on input "6" at bounding box center [335, 224] width 57 height 22
click at [351, 234] on input "7" at bounding box center [335, 224] width 57 height 22
type input "8"
click at [351, 234] on input "8" at bounding box center [335, 224] width 57 height 22
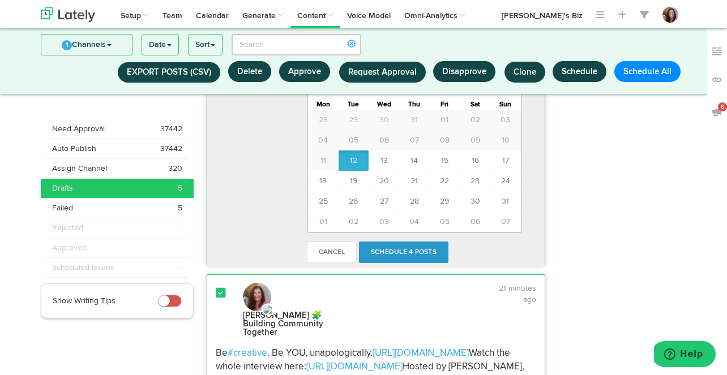
scroll to position [730, 0]
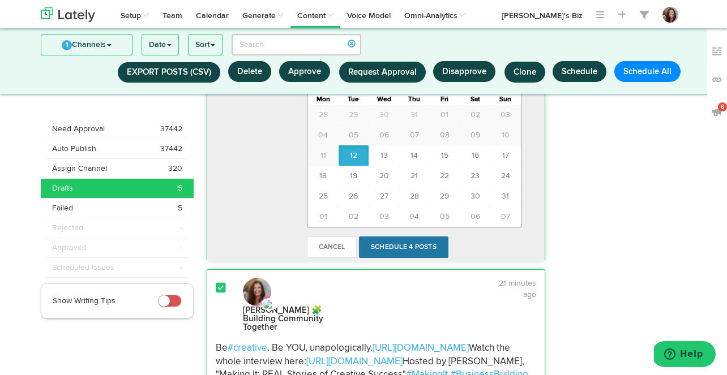
click at [398, 258] on link "Schedule 4 Posts" at bounding box center [403, 248] width 89 height 22
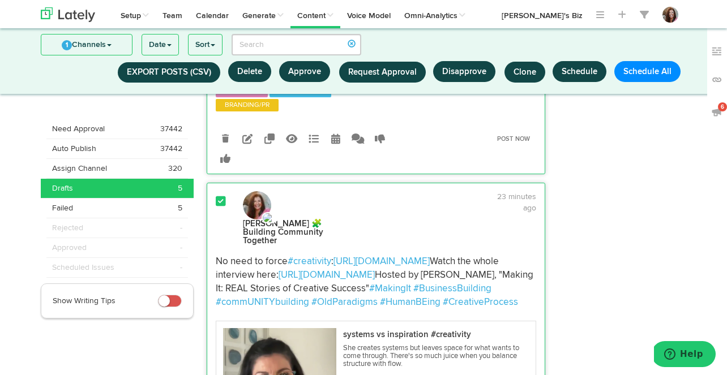
scroll to position [1286, 0]
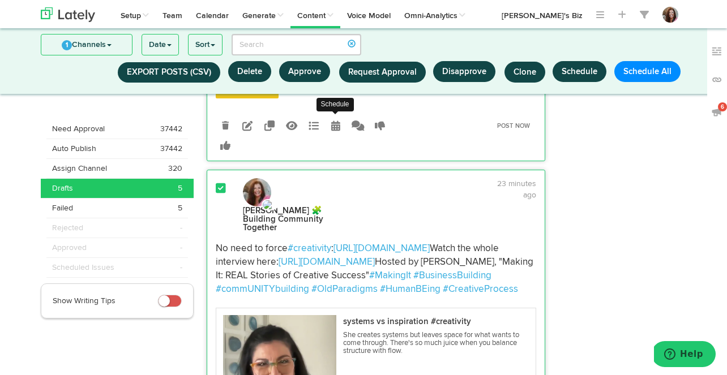
click at [336, 131] on icon at bounding box center [335, 126] width 9 height 10
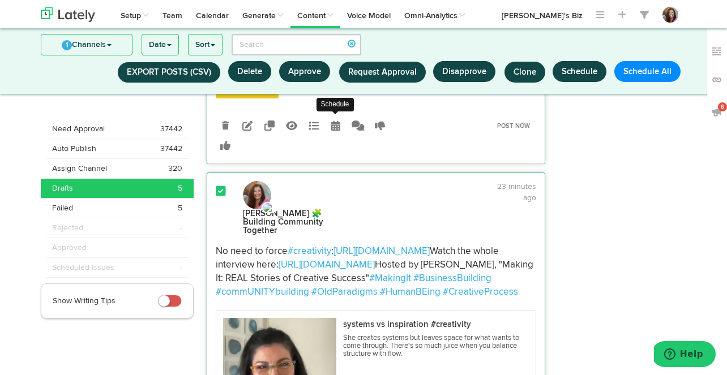
radio input "true"
select select "4"
select select "03"
select select "PM"
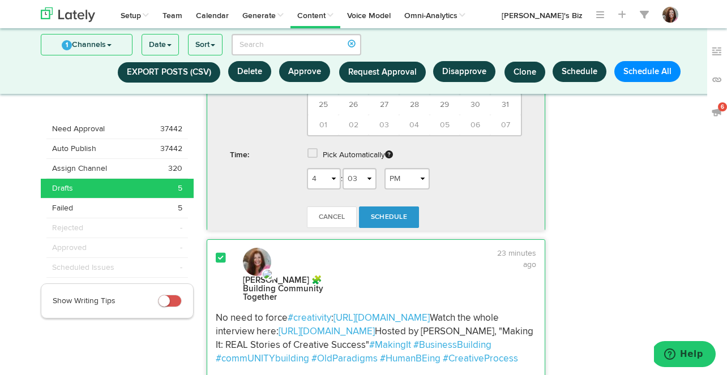
scroll to position [1571, 0]
click at [387, 67] on span "13" at bounding box center [383, 63] width 7 height 8
type input "August 13 2025"
click at [314, 158] on span at bounding box center [312, 152] width 10 height 11
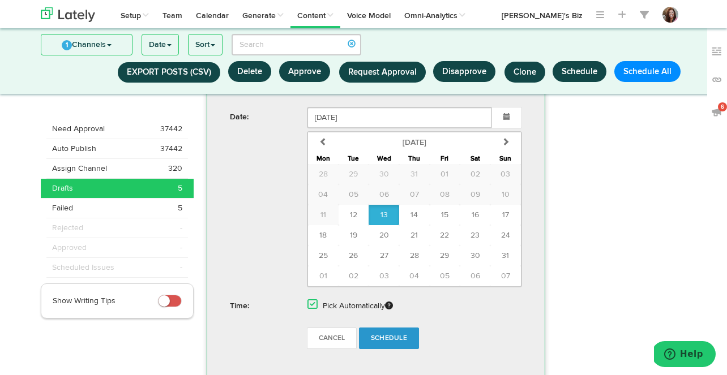
scroll to position [1418, 0]
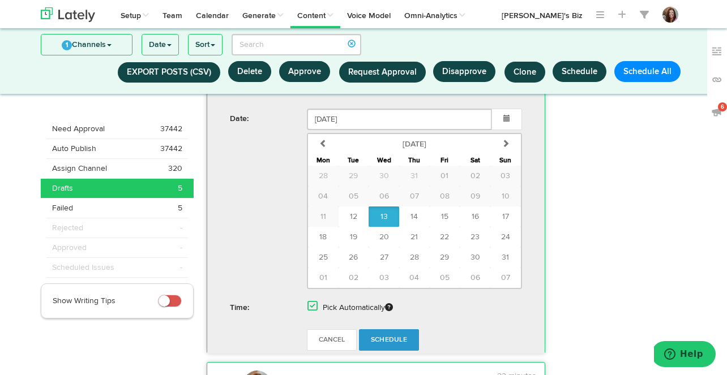
click at [371, 91] on input "Post Multiple Times" at bounding box center [374, 86] width 7 height 7
radio input "true"
radio input "false"
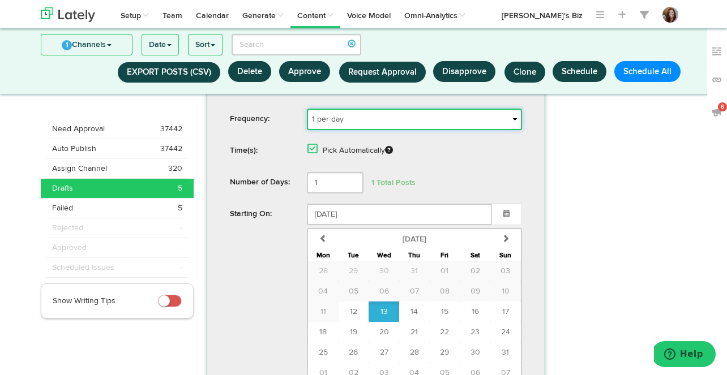
click at [421, 130] on select "1 per day 2 per day 3 per day 4 per day One a week Two a week Three a week One …" at bounding box center [414, 120] width 215 height 22
select select "1-3-Weeks"
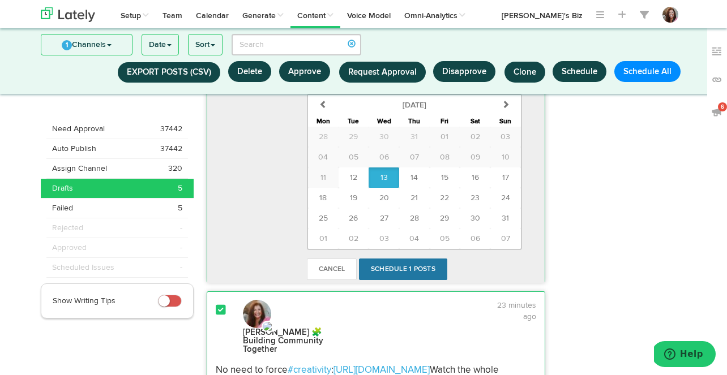
scroll to position [1543, 0]
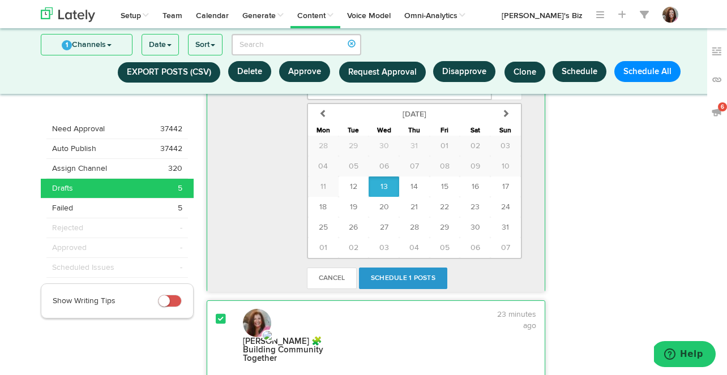
click at [350, 68] on input "2" at bounding box center [335, 58] width 57 height 22
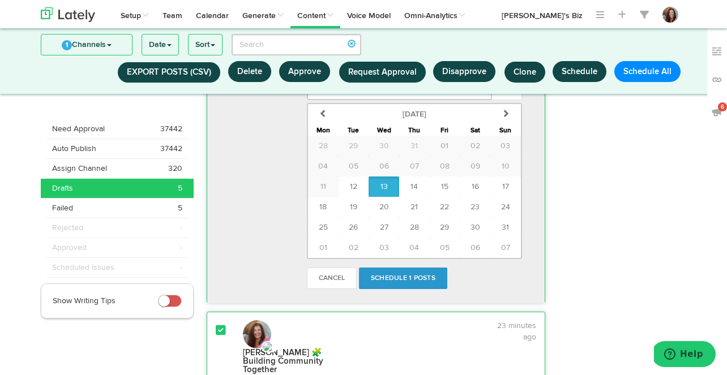
click at [350, 68] on input "3" at bounding box center [335, 58] width 57 height 22
click at [350, 68] on input "4" at bounding box center [335, 58] width 57 height 22
click at [350, 68] on input "5" at bounding box center [335, 58] width 57 height 22
click at [350, 68] on input "6" at bounding box center [335, 58] width 57 height 22
click at [350, 68] on input "7" at bounding box center [335, 58] width 57 height 22
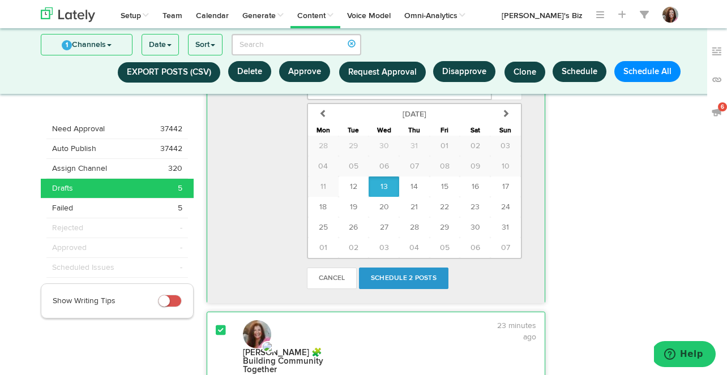
click at [350, 68] on input "8" at bounding box center [335, 58] width 57 height 22
click at [350, 68] on input "9" at bounding box center [335, 58] width 57 height 22
click at [350, 68] on input "10" at bounding box center [335, 58] width 57 height 22
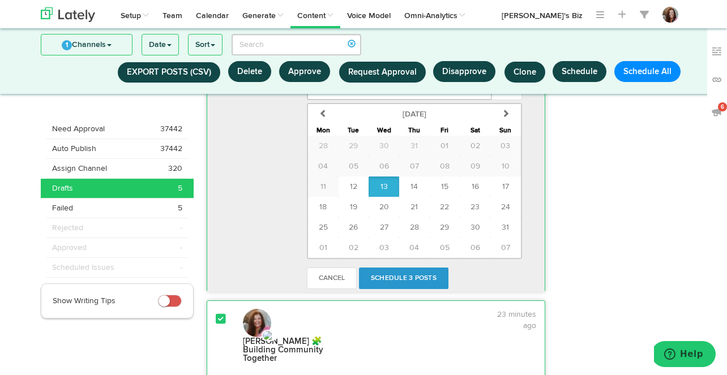
type input "9"
click at [351, 68] on input "9" at bounding box center [335, 58] width 57 height 22
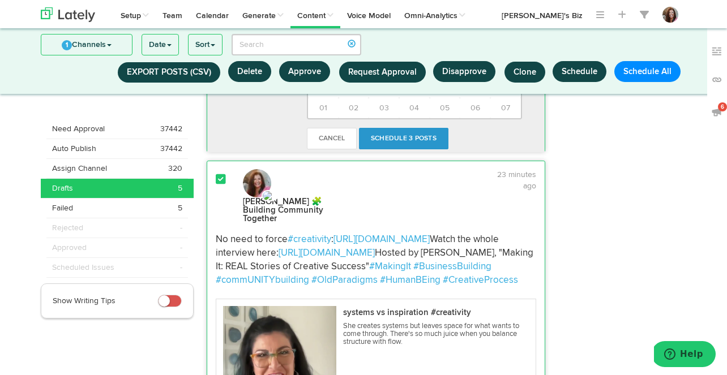
scroll to position [1699, 0]
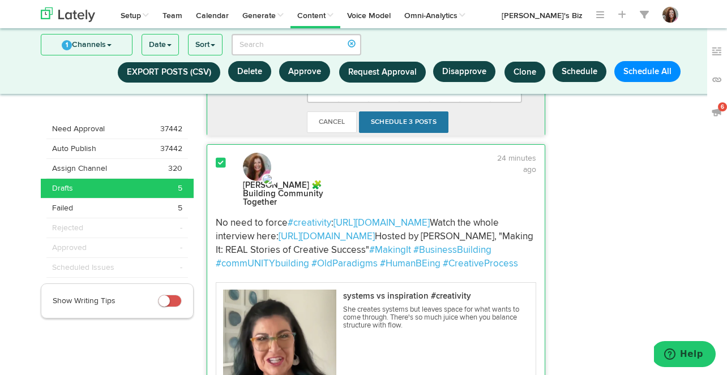
click at [407, 133] on link "Schedule 3 Posts" at bounding box center [403, 122] width 89 height 22
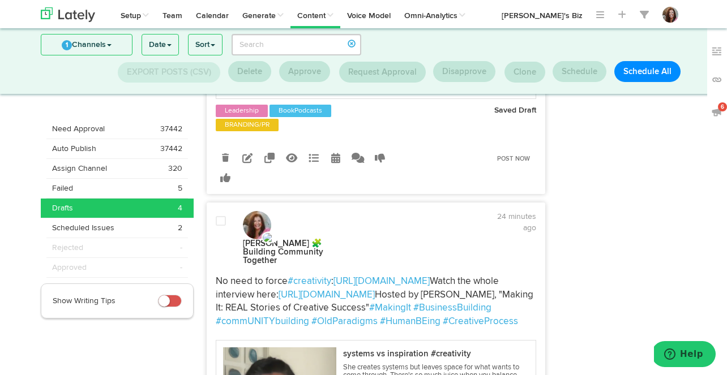
scroll to position [418, 0]
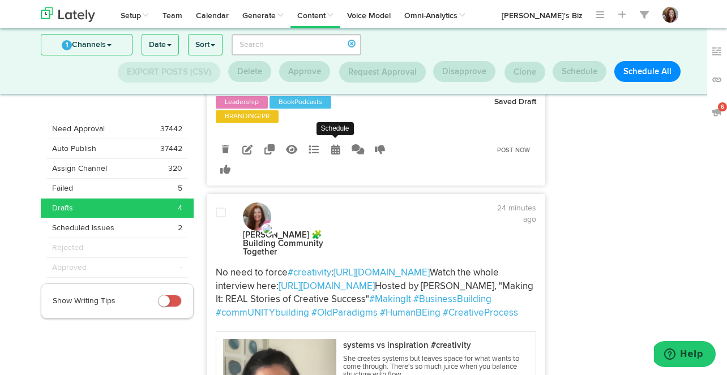
click at [332, 154] on icon at bounding box center [335, 149] width 9 height 10
select select "4"
select select "04"
select select "PM"
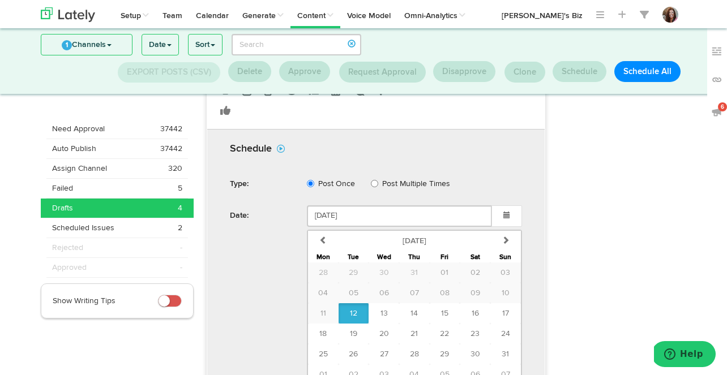
scroll to position [490, 0]
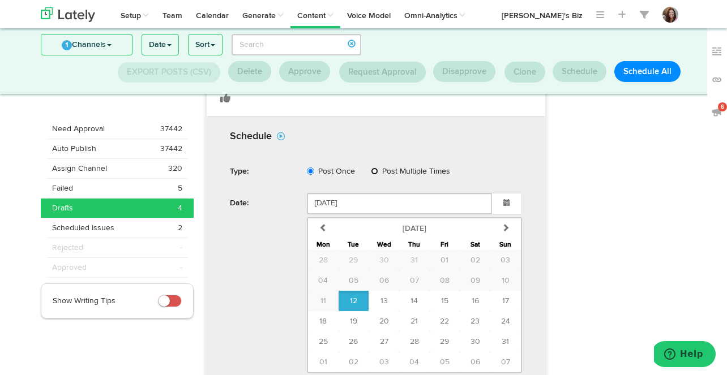
click at [374, 175] on input "Post Multiple Times" at bounding box center [374, 171] width 7 height 7
radio input "true"
radio input "false"
select select "4"
select select "04"
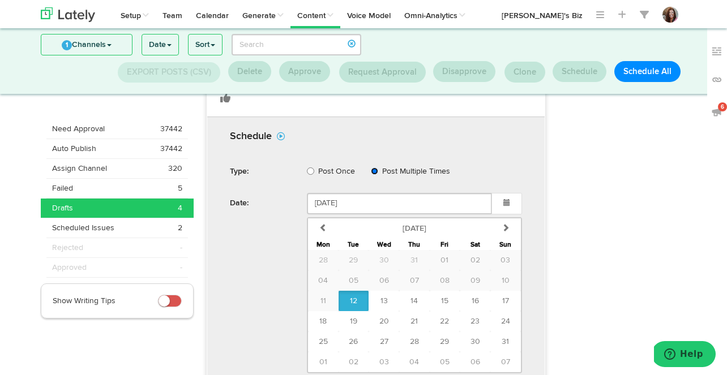
select select "PM"
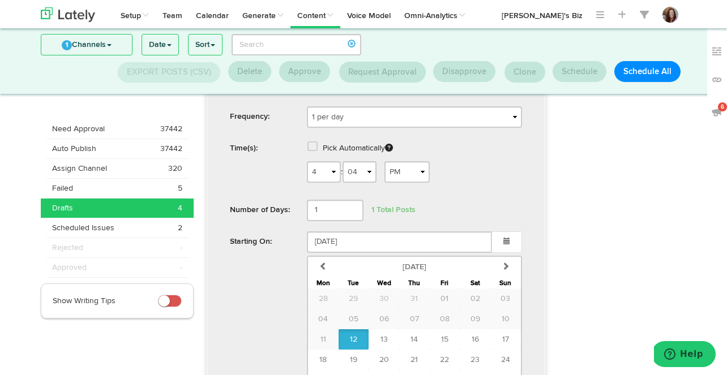
scroll to position [578, 0]
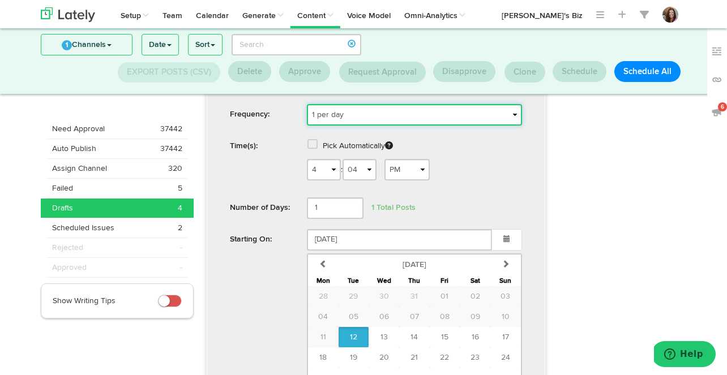
click at [370, 126] on select "1 per day 2 per day 3 per day 4 per day One a week Two a week Three a week One …" at bounding box center [414, 115] width 215 height 22
select select "1-1-Months"
select select "4"
select select "04"
select select "PM"
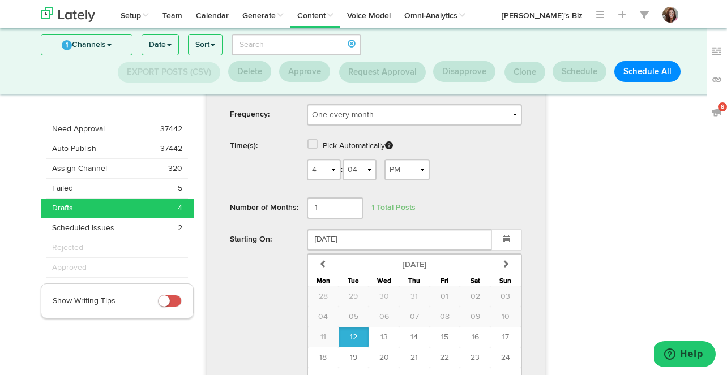
click at [311, 150] on span at bounding box center [312, 144] width 10 height 11
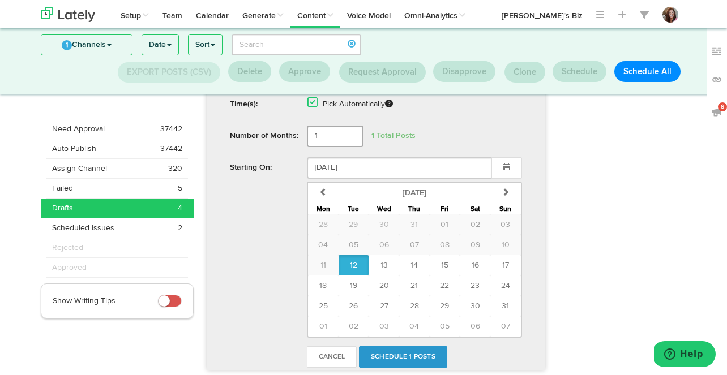
scroll to position [625, 0]
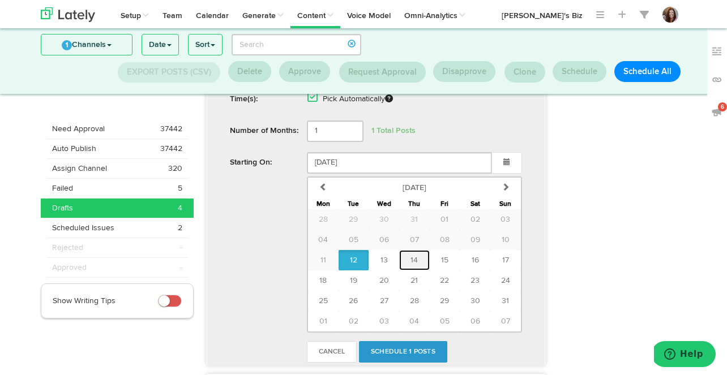
click at [414, 271] on button "14" at bounding box center [414, 260] width 31 height 20
type input "August 14 2025"
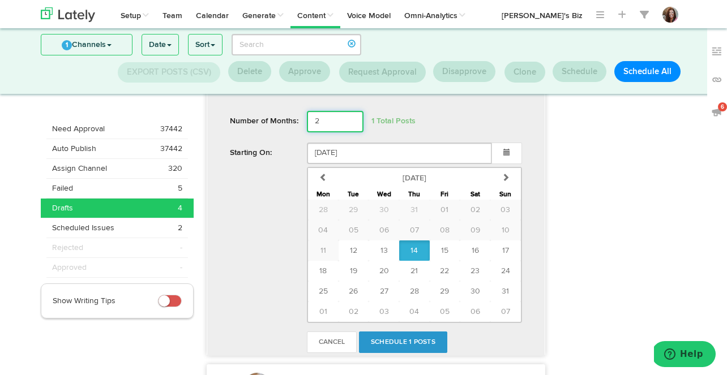
click at [350, 132] on input "2" at bounding box center [335, 122] width 57 height 22
click at [350, 132] on input "3" at bounding box center [335, 122] width 57 height 22
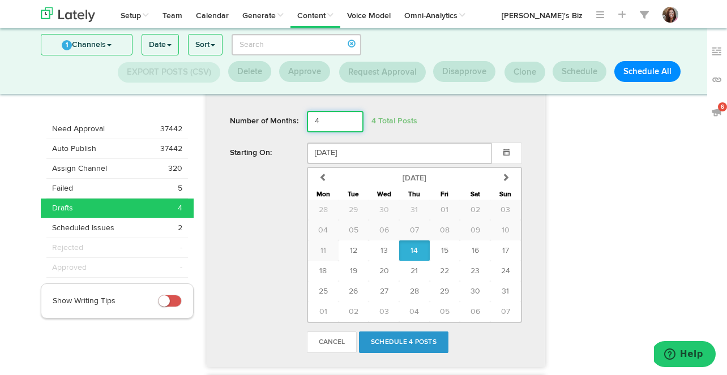
click at [350, 132] on input "4" at bounding box center [335, 122] width 57 height 22
click at [350, 132] on input "5" at bounding box center [335, 122] width 57 height 22
click at [350, 132] on input "6" at bounding box center [335, 122] width 57 height 22
click at [350, 132] on input "7" at bounding box center [335, 122] width 57 height 22
click at [350, 132] on input "8" at bounding box center [335, 122] width 57 height 22
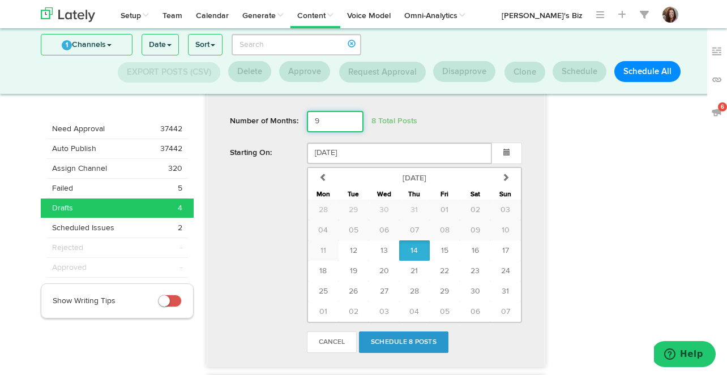
click at [350, 132] on input "9" at bounding box center [335, 122] width 57 height 22
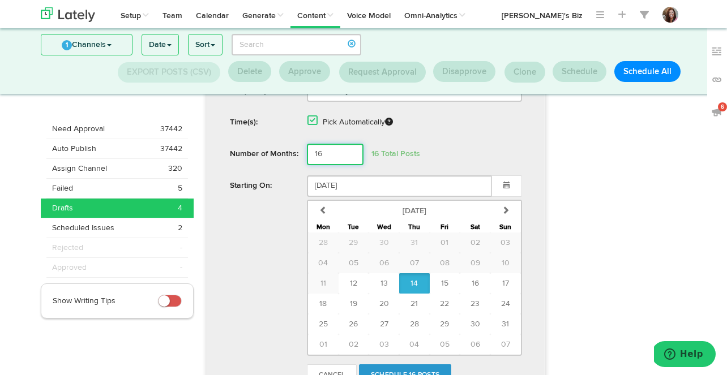
scroll to position [602, 0]
click at [350, 166] on input "16" at bounding box center [335, 155] width 57 height 22
click at [351, 166] on input "15" at bounding box center [335, 155] width 57 height 22
click at [351, 166] on input "14" at bounding box center [335, 155] width 57 height 22
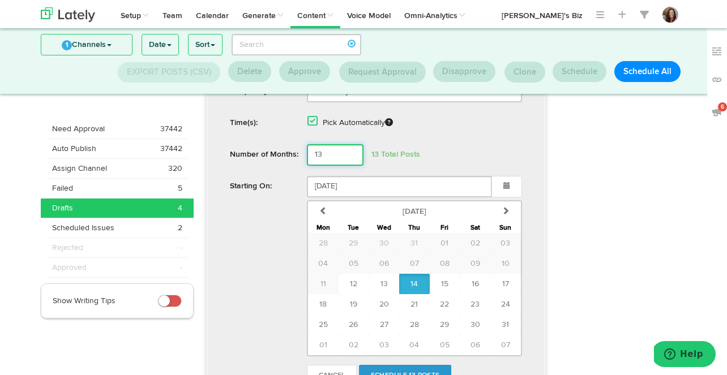
click at [351, 166] on input "13" at bounding box center [335, 155] width 57 height 22
click at [351, 166] on input "12" at bounding box center [335, 155] width 57 height 22
click at [351, 166] on input "11" at bounding box center [335, 155] width 57 height 22
click at [351, 166] on input "10" at bounding box center [335, 155] width 57 height 22
click at [351, 166] on input "9" at bounding box center [335, 155] width 57 height 22
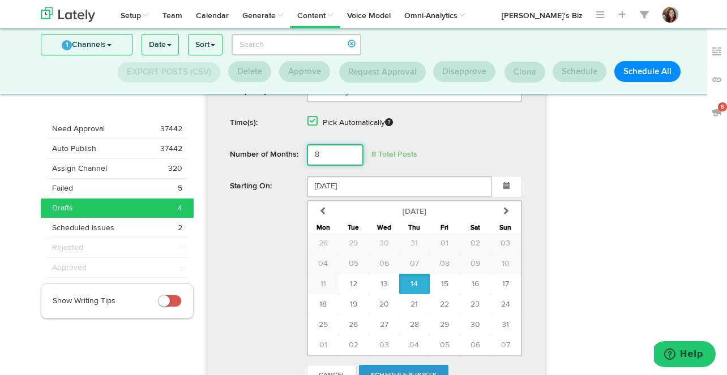
type input "8"
click at [351, 166] on input "8" at bounding box center [335, 155] width 57 height 22
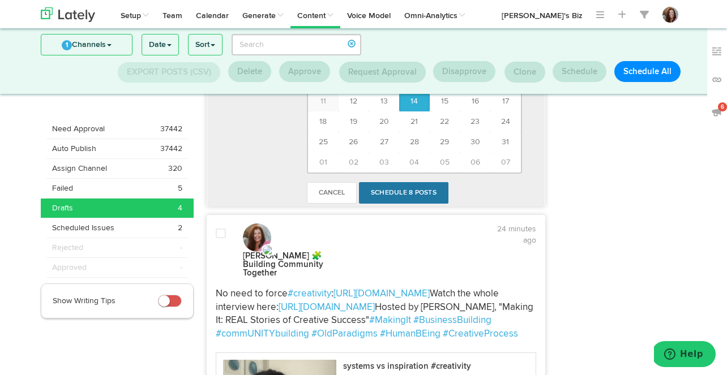
scroll to position [786, 0]
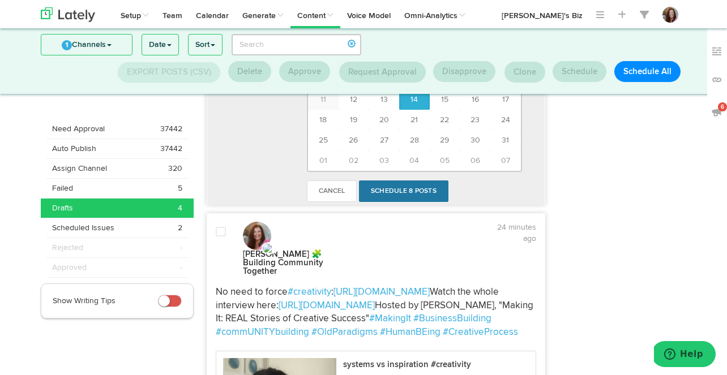
click at [410, 202] on link "Schedule 8 Posts" at bounding box center [403, 192] width 89 height 22
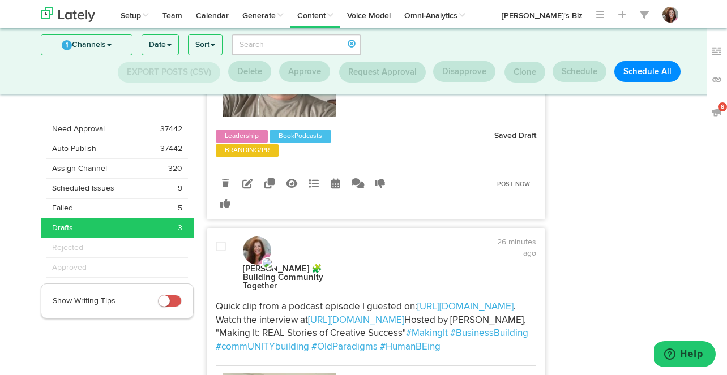
scroll to position [389, 0]
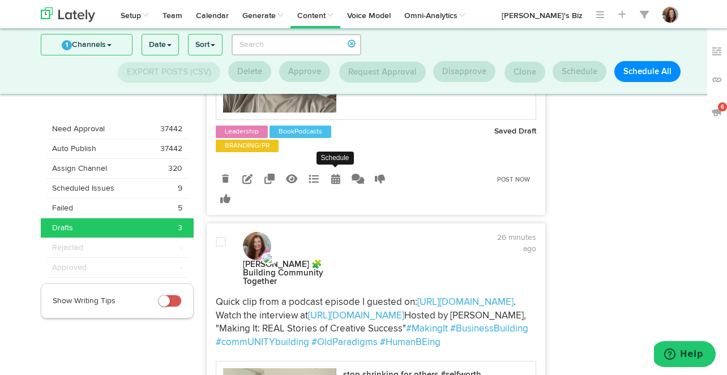
click at [336, 184] on icon at bounding box center [335, 179] width 9 height 10
select select "4"
select select "01"
select select "PM"
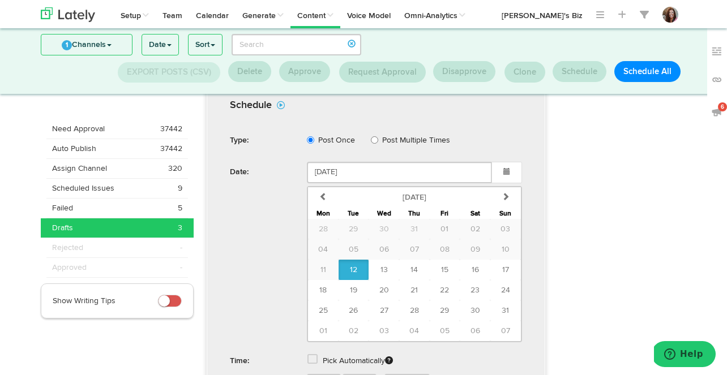
scroll to position [526, 0]
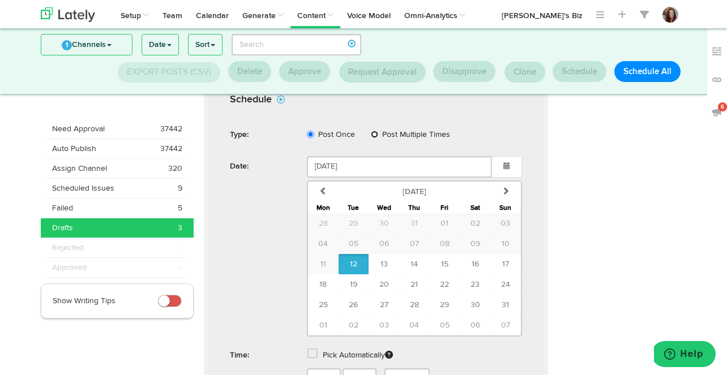
click at [375, 138] on input "Post Multiple Times" at bounding box center [374, 134] width 7 height 7
radio input "true"
radio input "false"
select select "4"
select select "01"
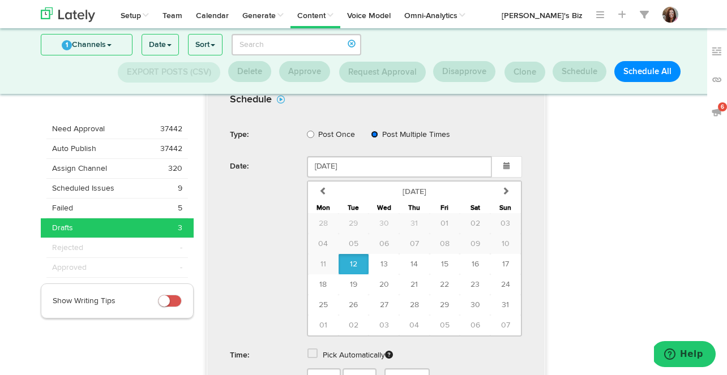
select select "PM"
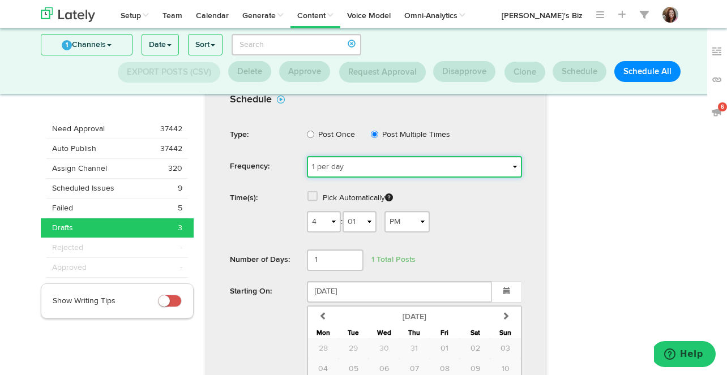
click at [431, 178] on select "1 per day 2 per day 3 per day 4 per day One a week Two a week Three a week One …" at bounding box center [414, 167] width 215 height 22
select select "1-12-Days"
select select "4"
select select "01"
select select "PM"
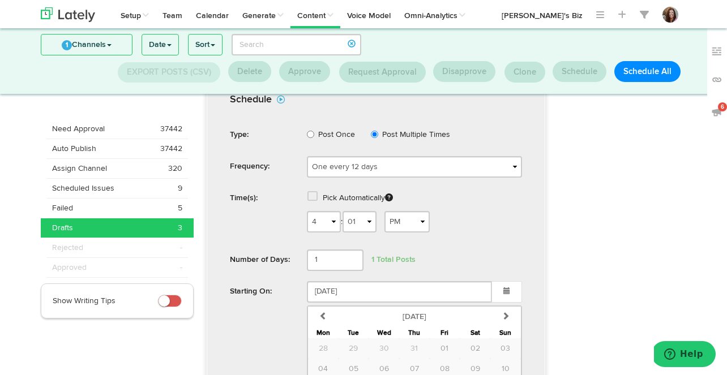
click at [314, 202] on span at bounding box center [312, 196] width 10 height 11
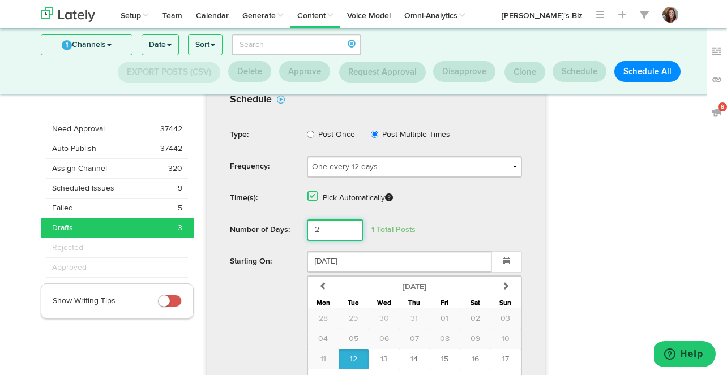
click at [350, 241] on input "2" at bounding box center [335, 231] width 57 height 22
click at [350, 241] on input "3" at bounding box center [335, 231] width 57 height 22
click at [350, 241] on input "4" at bounding box center [335, 231] width 57 height 22
click at [350, 241] on input "5" at bounding box center [335, 231] width 57 height 22
click at [350, 241] on input "6" at bounding box center [335, 231] width 57 height 22
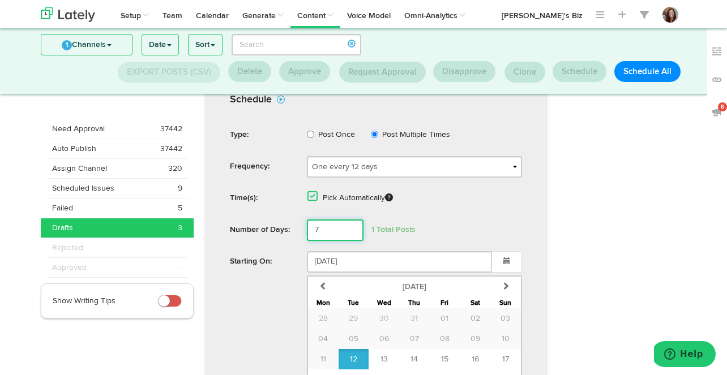
click at [350, 241] on input "7" at bounding box center [335, 231] width 57 height 22
click at [350, 241] on input "8" at bounding box center [335, 231] width 57 height 22
click at [350, 241] on input "9" at bounding box center [335, 231] width 57 height 22
click at [350, 241] on input "10" at bounding box center [335, 231] width 57 height 22
click at [350, 241] on input "11" at bounding box center [335, 231] width 57 height 22
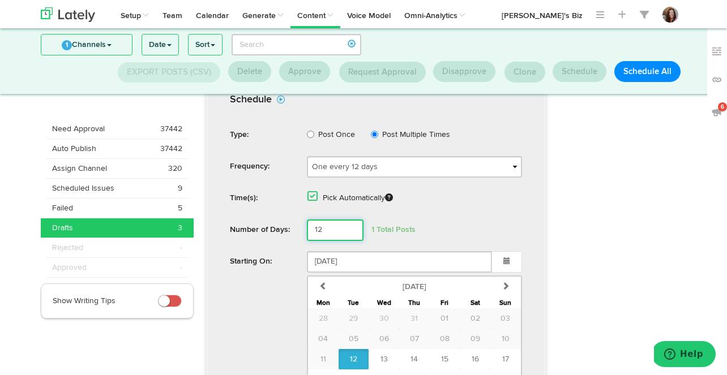
click at [350, 241] on input "12" at bounding box center [335, 231] width 57 height 22
click at [350, 241] on input "13" at bounding box center [335, 231] width 57 height 22
click at [350, 241] on input "14" at bounding box center [335, 231] width 57 height 22
click at [350, 241] on input "15" at bounding box center [335, 231] width 57 height 22
click at [350, 241] on input "16" at bounding box center [335, 231] width 57 height 22
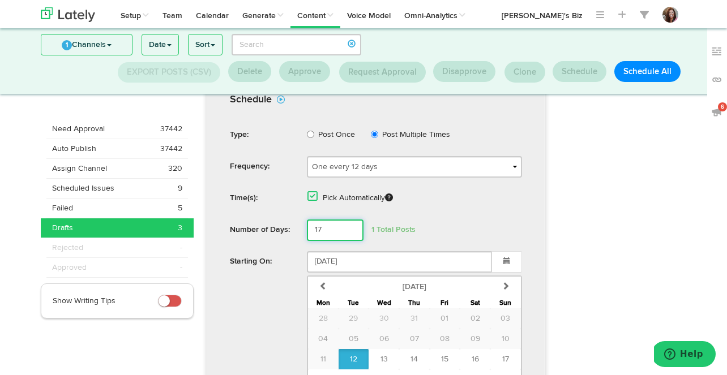
click at [350, 241] on input "17" at bounding box center [335, 231] width 57 height 22
click at [350, 241] on input "18" at bounding box center [335, 231] width 57 height 22
click at [350, 241] on input "19" at bounding box center [335, 231] width 57 height 22
click at [350, 241] on input "20" at bounding box center [335, 231] width 57 height 22
click at [350, 241] on input "21" at bounding box center [335, 231] width 57 height 22
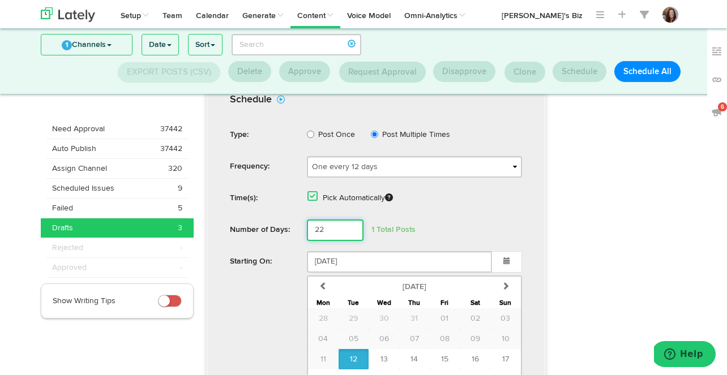
click at [350, 241] on input "22" at bounding box center [335, 231] width 57 height 22
click at [350, 241] on input "23" at bounding box center [335, 231] width 57 height 22
click at [350, 241] on input "24" at bounding box center [335, 231] width 57 height 22
click at [349, 241] on input "25" at bounding box center [335, 231] width 57 height 22
click at [349, 241] on input "26" at bounding box center [335, 231] width 57 height 22
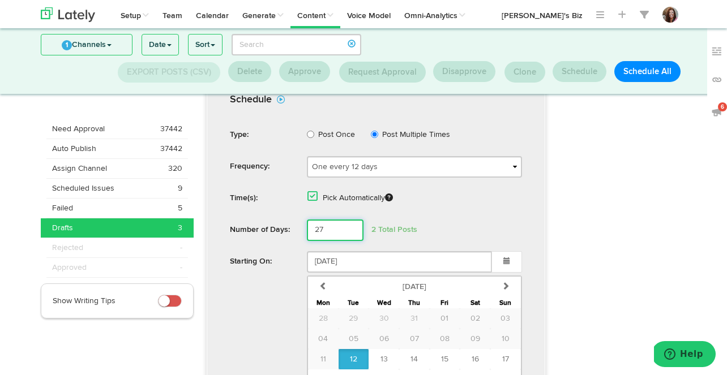
click at [349, 241] on input "27" at bounding box center [335, 231] width 57 height 22
click at [349, 241] on input "28" at bounding box center [335, 231] width 57 height 22
click at [349, 241] on input "29" at bounding box center [335, 231] width 57 height 22
click at [349, 241] on input "30" at bounding box center [335, 231] width 57 height 22
click at [349, 241] on input "31" at bounding box center [335, 231] width 57 height 22
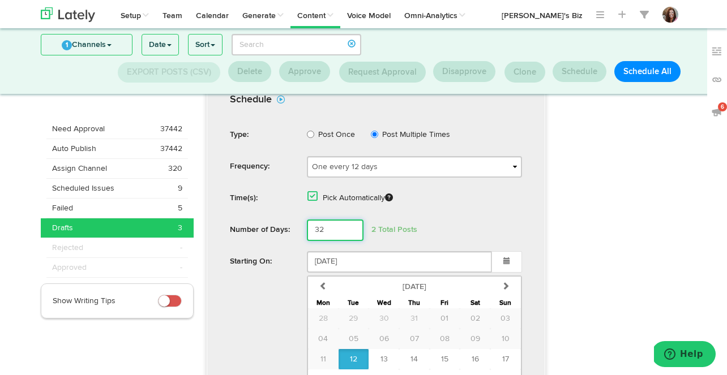
click at [349, 241] on input "32" at bounding box center [335, 231] width 57 height 22
click at [349, 241] on input "33" at bounding box center [335, 231] width 57 height 22
click at [349, 241] on input "34" at bounding box center [335, 231] width 57 height 22
click at [349, 241] on input "35" at bounding box center [335, 231] width 57 height 22
click at [349, 241] on input "36" at bounding box center [335, 231] width 57 height 22
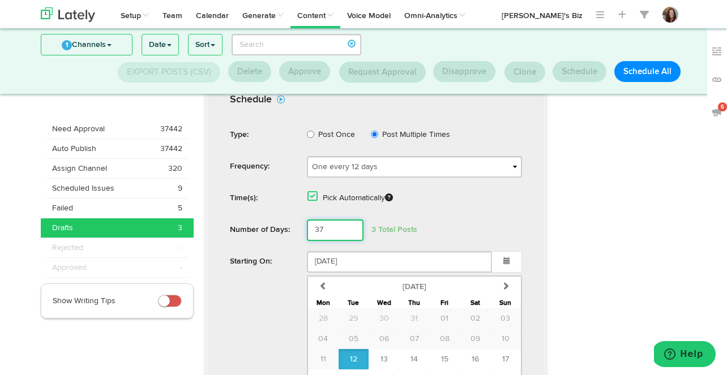
click at [349, 241] on input "37" at bounding box center [335, 231] width 57 height 22
click at [349, 241] on input "38" at bounding box center [335, 231] width 57 height 22
click at [349, 241] on input "39" at bounding box center [335, 231] width 57 height 22
click at [349, 241] on input "40" at bounding box center [335, 231] width 57 height 22
click at [349, 241] on input "41" at bounding box center [335, 231] width 57 height 22
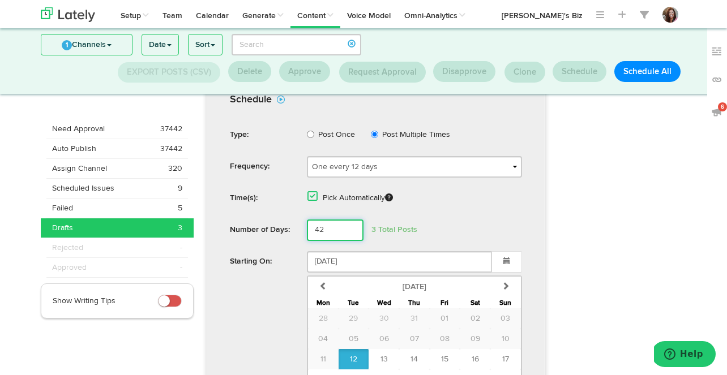
click at [349, 241] on input "42" at bounding box center [335, 231] width 57 height 22
click at [349, 241] on input "43" at bounding box center [335, 231] width 57 height 22
click at [349, 241] on input "44" at bounding box center [335, 231] width 57 height 22
click at [349, 241] on input "45" at bounding box center [335, 231] width 57 height 22
click at [349, 241] on input "46" at bounding box center [335, 231] width 57 height 22
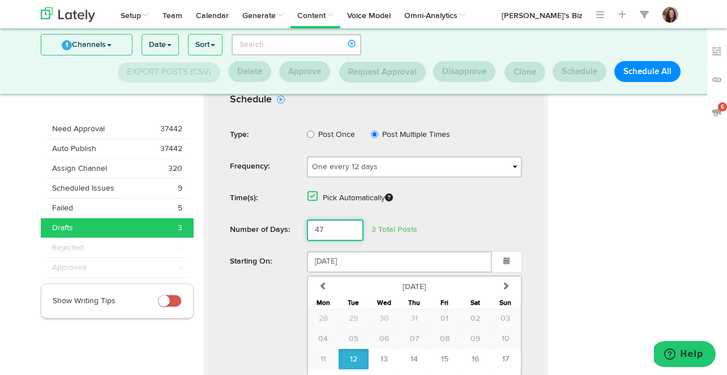
click at [349, 241] on input "47" at bounding box center [335, 231] width 57 height 22
click at [349, 241] on input "48" at bounding box center [335, 231] width 57 height 22
click at [349, 241] on input "49" at bounding box center [335, 231] width 57 height 22
type input "48"
click at [351, 241] on input "48" at bounding box center [335, 231] width 57 height 22
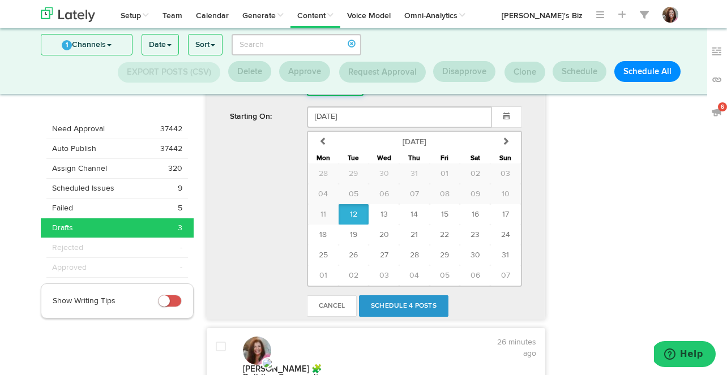
scroll to position [677, 0]
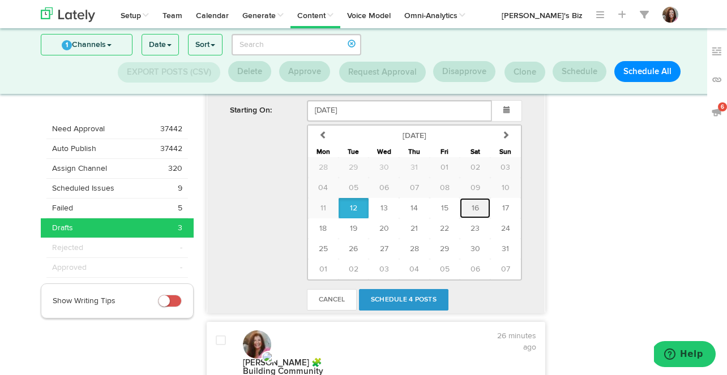
click at [476, 212] on span "16" at bounding box center [474, 208] width 7 height 8
type input "August 16 2025"
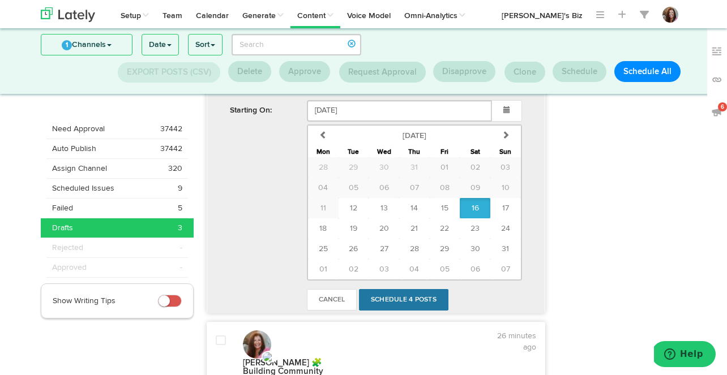
click at [408, 311] on link "Schedule 4 Posts" at bounding box center [403, 300] width 89 height 22
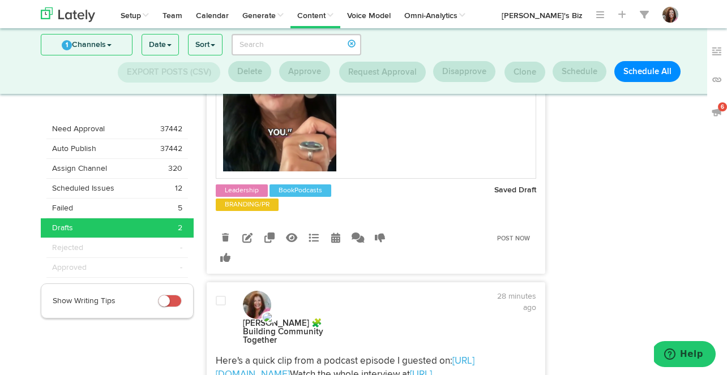
scroll to position [332, 0]
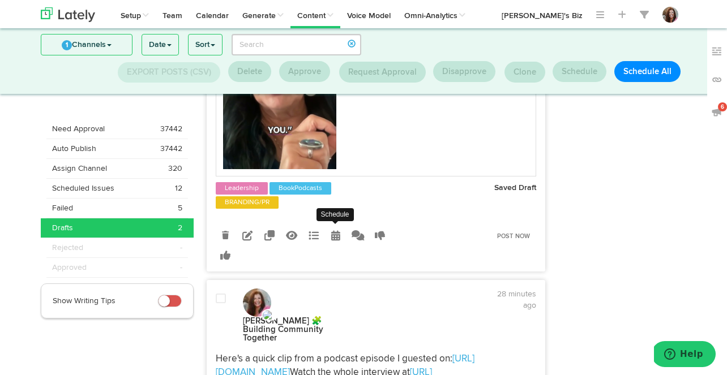
click at [334, 241] on icon at bounding box center [335, 235] width 9 height 10
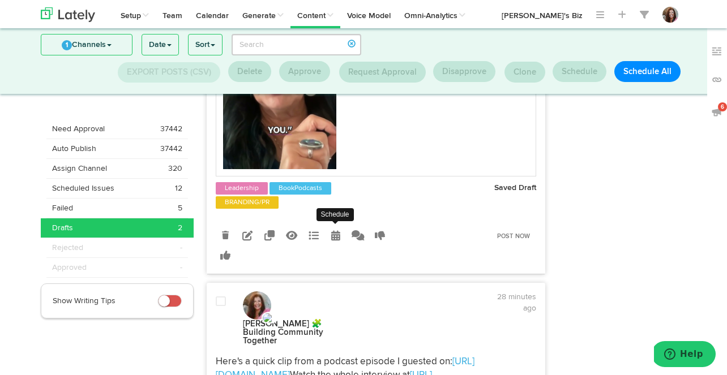
radio input "true"
select select "4"
select select "PM"
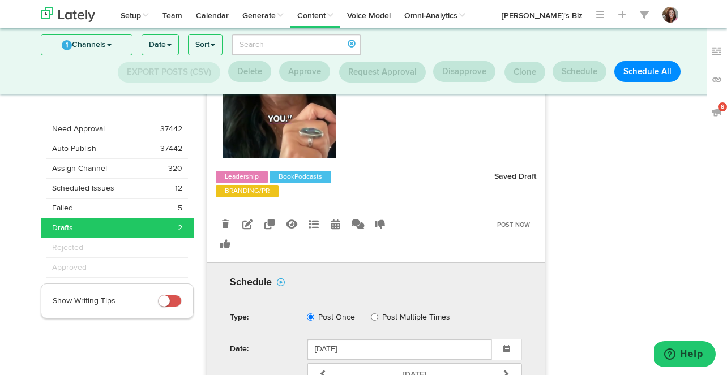
scroll to position [347, 0]
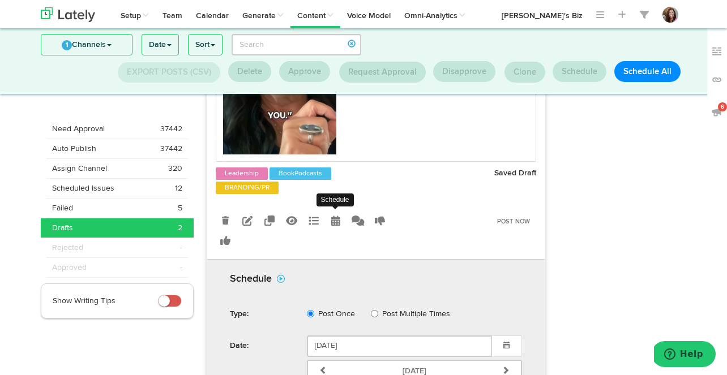
click at [333, 226] on icon at bounding box center [335, 221] width 9 height 10
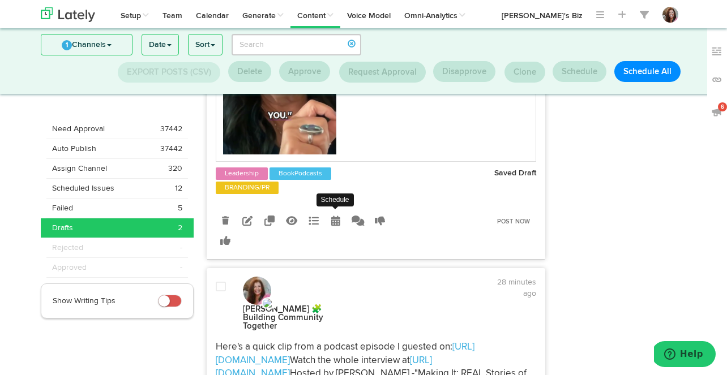
click at [336, 226] on icon at bounding box center [335, 221] width 9 height 10
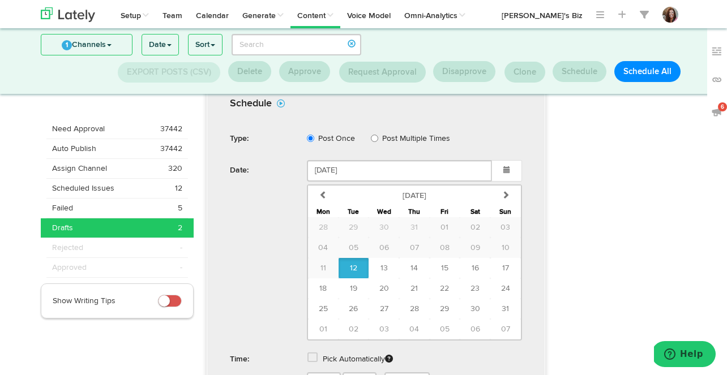
scroll to position [555, 0]
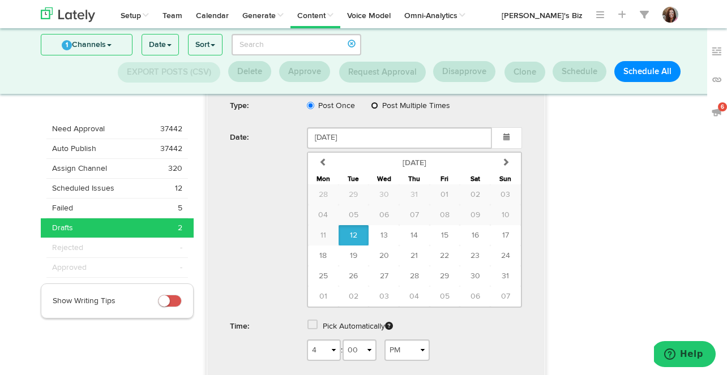
click at [375, 109] on input "Post Multiple Times" at bounding box center [374, 105] width 7 height 7
radio input "true"
radio input "false"
select select "4"
select select "PM"
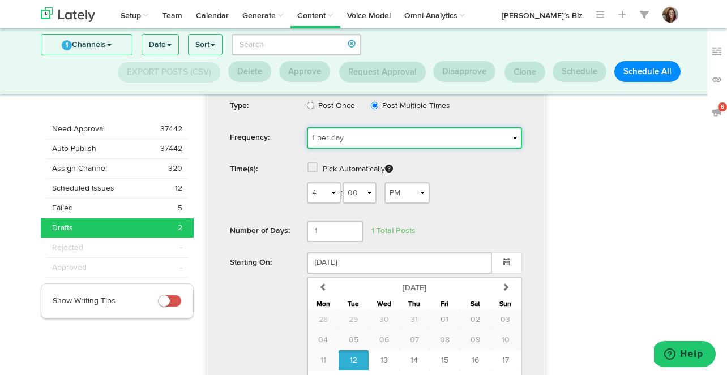
click at [379, 149] on select "1 per day 2 per day 3 per day 4 per day One a week Two a week Three a week One …" at bounding box center [414, 138] width 215 height 22
select select "1-6-Days"
select select "4"
select select "PM"
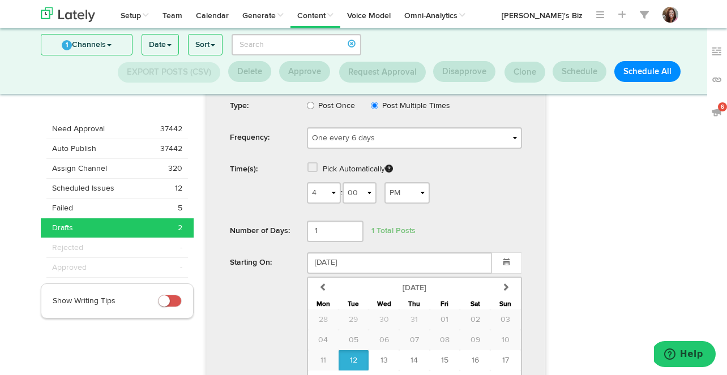
click at [313, 173] on span at bounding box center [312, 167] width 10 height 11
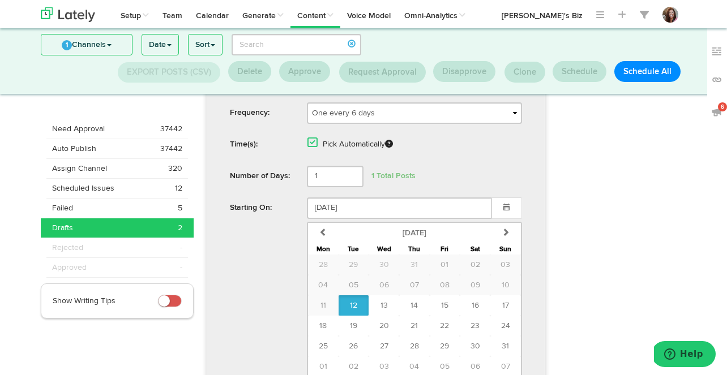
scroll to position [579, 0]
click at [518, 200] on form "Schedule Type: Post Once Post Multiple Times Frequency: 1 per day 2 per day 3 p…" at bounding box center [376, 225] width 326 height 384
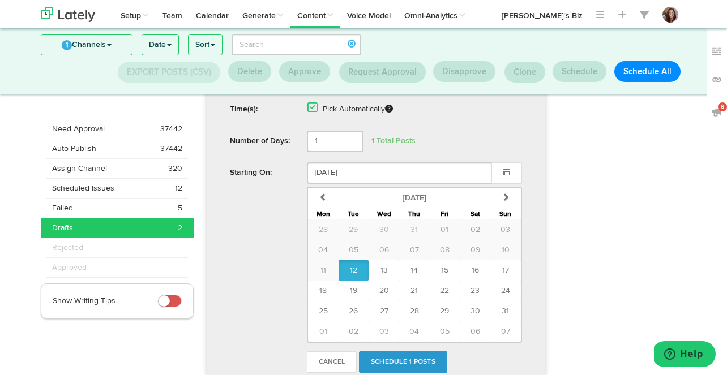
scroll to position [616, 0]
click at [501, 280] on button "17" at bounding box center [505, 269] width 31 height 20
type input "August 17 2025"
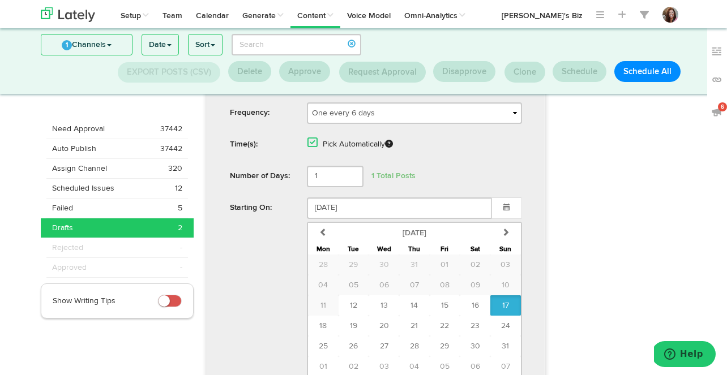
scroll to position [593, 0]
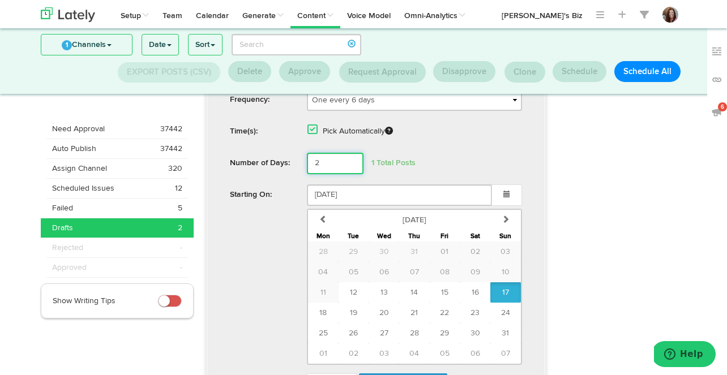
click at [350, 174] on input "2" at bounding box center [335, 164] width 57 height 22
click at [350, 174] on input "3" at bounding box center [335, 164] width 57 height 22
click at [350, 174] on input "4" at bounding box center [335, 164] width 57 height 22
click at [350, 174] on input "5" at bounding box center [335, 164] width 57 height 22
click at [350, 174] on input "6" at bounding box center [335, 164] width 57 height 22
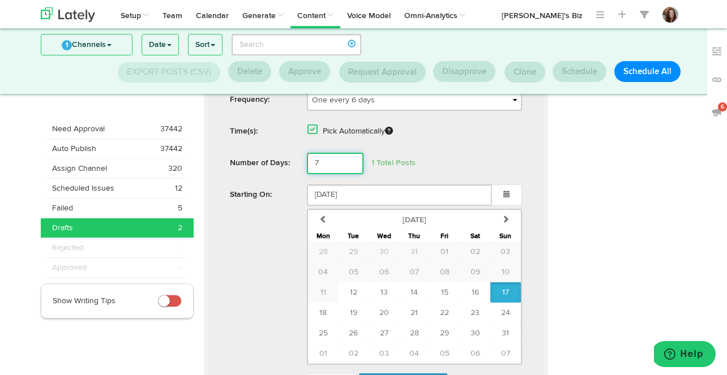
click at [350, 174] on input "7" at bounding box center [335, 164] width 57 height 22
click at [350, 174] on input "8" at bounding box center [335, 164] width 57 height 22
click at [350, 174] on input "9" at bounding box center [335, 164] width 57 height 22
click at [350, 174] on input "10" at bounding box center [335, 164] width 57 height 22
click at [350, 174] on input "11" at bounding box center [335, 164] width 57 height 22
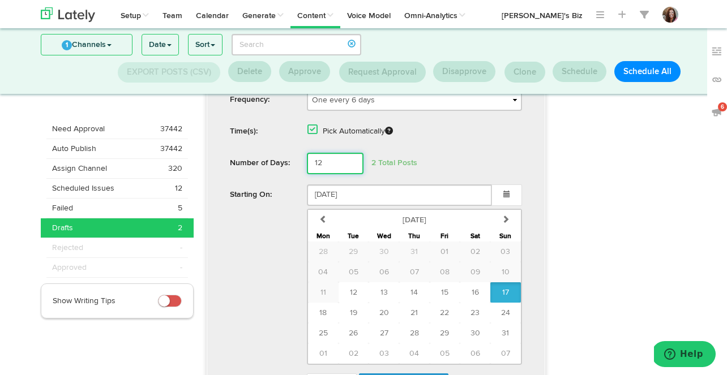
click at [350, 174] on input "12" at bounding box center [335, 164] width 57 height 22
click at [350, 174] on input "13" at bounding box center [335, 164] width 57 height 22
click at [350, 174] on input "14" at bounding box center [335, 164] width 57 height 22
click at [350, 174] on input "15" at bounding box center [335, 164] width 57 height 22
click at [350, 174] on input "16" at bounding box center [335, 164] width 57 height 22
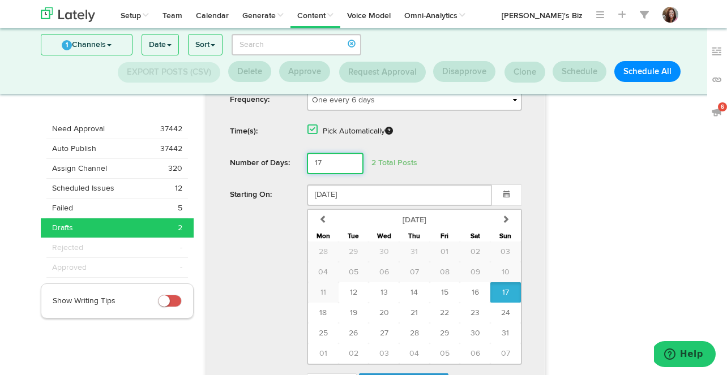
click at [350, 174] on input "17" at bounding box center [335, 164] width 57 height 22
click at [350, 174] on input "18" at bounding box center [335, 164] width 57 height 22
click at [350, 174] on input "19" at bounding box center [335, 164] width 57 height 22
click at [350, 174] on input "20" at bounding box center [335, 164] width 57 height 22
click at [350, 174] on input "21" at bounding box center [335, 164] width 57 height 22
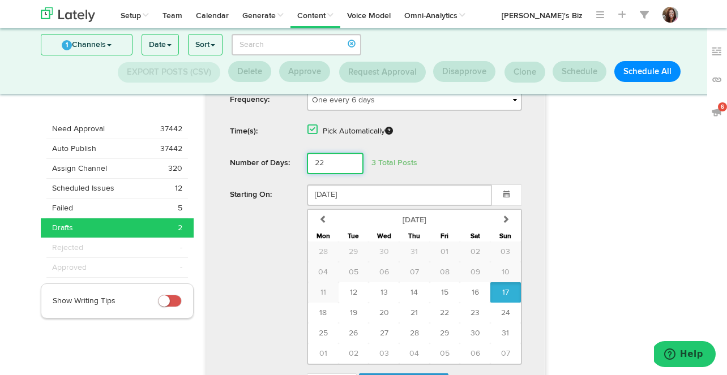
click at [350, 174] on input "22" at bounding box center [335, 164] width 57 height 22
click at [350, 174] on input "23" at bounding box center [335, 164] width 57 height 22
click at [350, 174] on input "24" at bounding box center [335, 164] width 57 height 22
click at [350, 174] on input "25" at bounding box center [335, 164] width 57 height 22
type input "24"
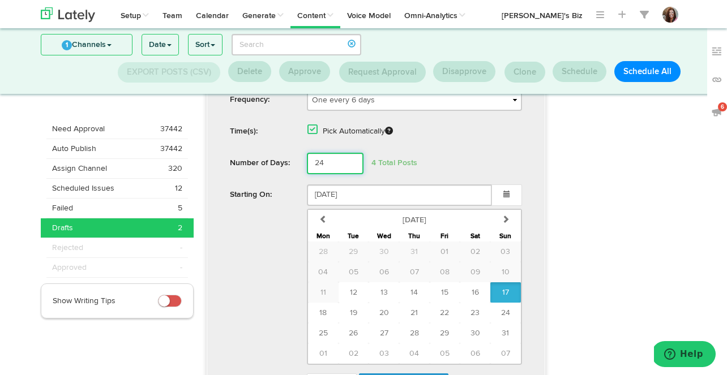
click at [351, 174] on input "24" at bounding box center [335, 164] width 57 height 22
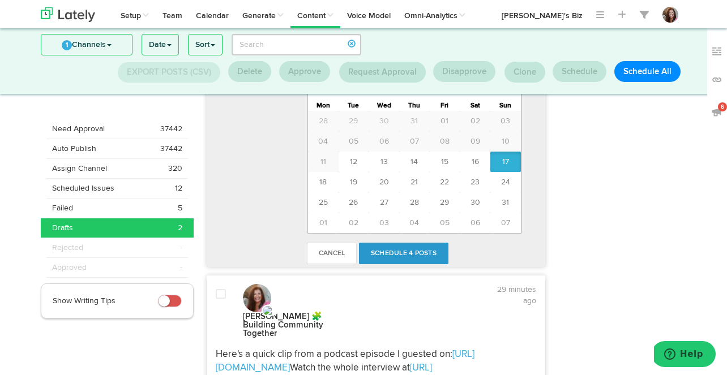
scroll to position [729, 0]
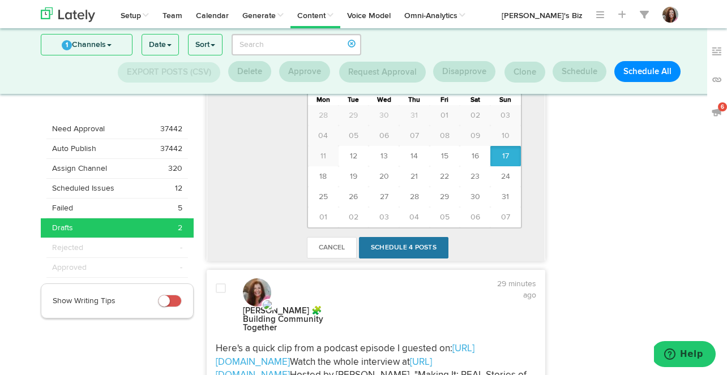
click at [413, 259] on link "Schedule 4 Posts" at bounding box center [403, 248] width 89 height 22
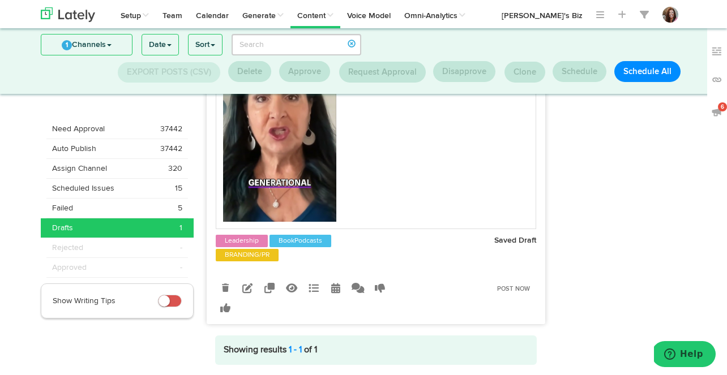
scroll to position [294, 0]
click at [333, 293] on icon at bounding box center [335, 287] width 9 height 10
select select "3"
select select "59"
select select "PM"
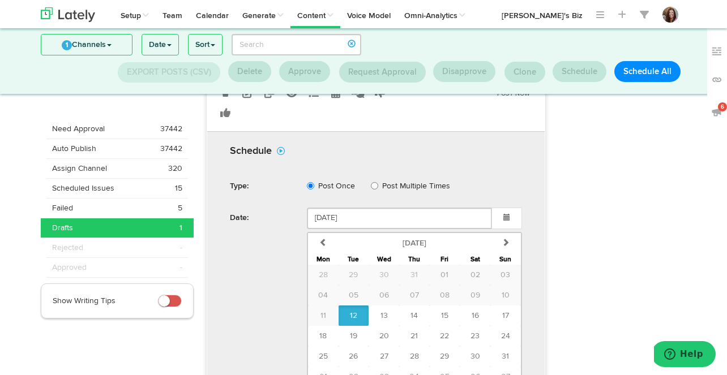
scroll to position [506, 0]
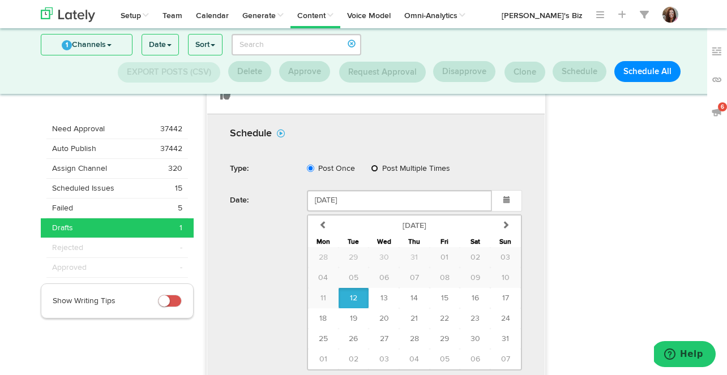
click at [371, 172] on input "Post Multiple Times" at bounding box center [374, 168] width 7 height 7
radio input "true"
radio input "false"
select select "3"
select select "59"
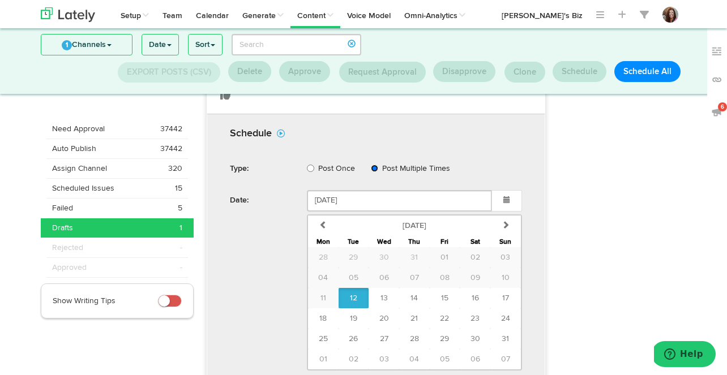
select select "PM"
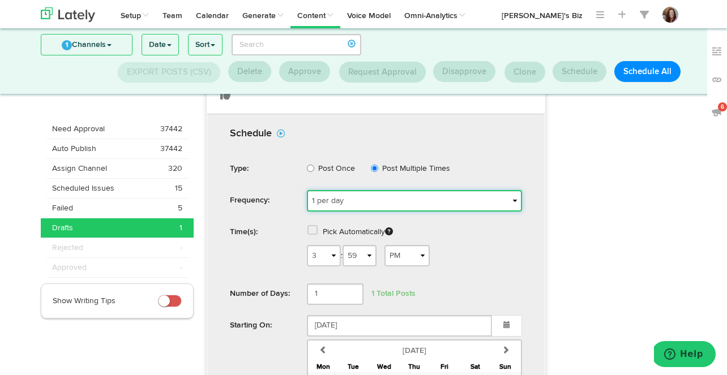
click at [392, 212] on select "1 per day 2 per day 3 per day 4 per day One a week Two a week Three a week One …" at bounding box center [414, 201] width 215 height 22
select select "1-10-Days"
select select "3"
select select "59"
select select "PM"
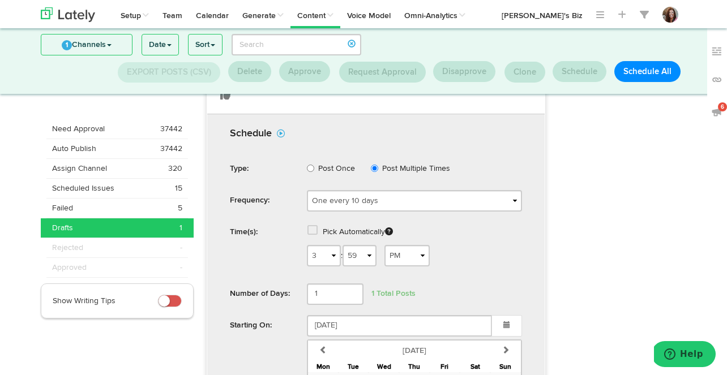
click at [313, 236] on span at bounding box center [312, 230] width 10 height 11
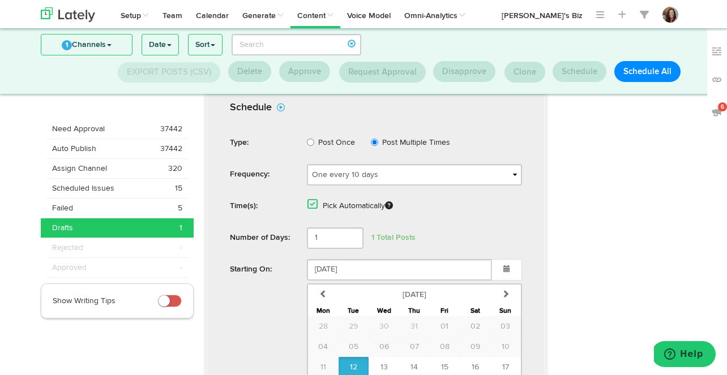
scroll to position [540, 0]
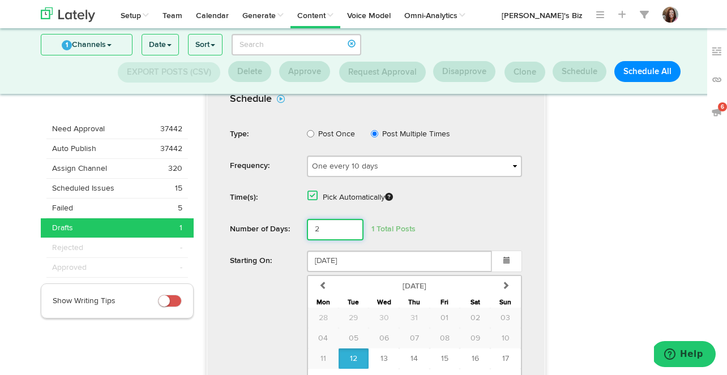
click at [350, 241] on input "2" at bounding box center [335, 230] width 57 height 22
click at [350, 241] on input "3" at bounding box center [335, 230] width 57 height 22
click at [350, 241] on input "4" at bounding box center [335, 230] width 57 height 22
click at [350, 241] on input "5" at bounding box center [335, 230] width 57 height 22
click at [350, 241] on input "6" at bounding box center [335, 230] width 57 height 22
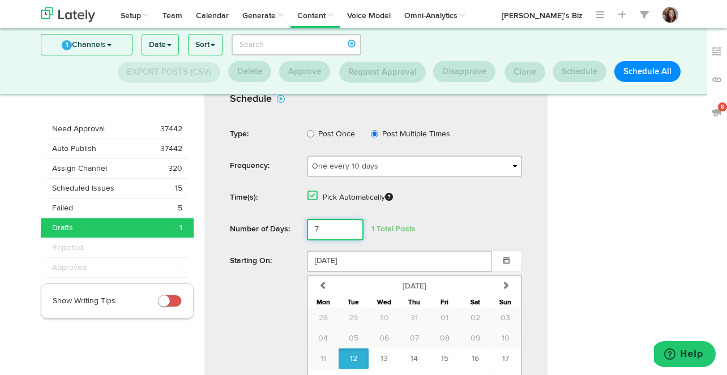
click at [350, 241] on input "7" at bounding box center [335, 230] width 57 height 22
click at [350, 241] on input "8" at bounding box center [335, 230] width 57 height 22
click at [350, 241] on input "9" at bounding box center [335, 230] width 57 height 22
click at [350, 241] on input "10" at bounding box center [335, 230] width 57 height 22
click at [350, 241] on input "11" at bounding box center [335, 230] width 57 height 22
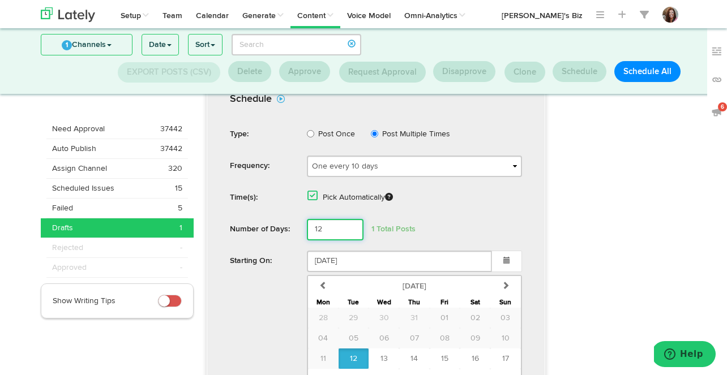
click at [350, 241] on input "12" at bounding box center [335, 230] width 57 height 22
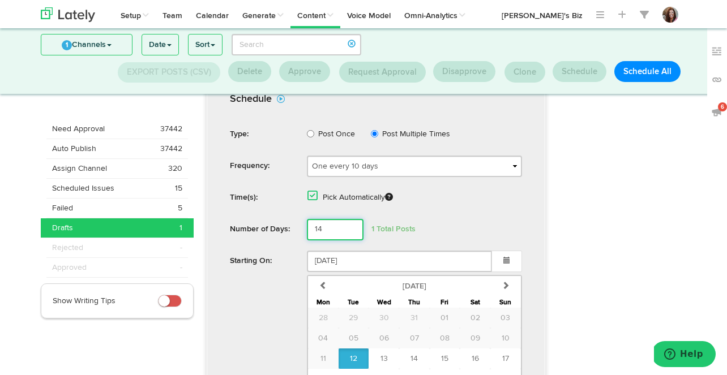
click at [350, 241] on input "14" at bounding box center [335, 230] width 57 height 22
click at [350, 241] on input "15" at bounding box center [335, 230] width 57 height 22
click at [350, 241] on input "16" at bounding box center [335, 230] width 57 height 22
click at [350, 241] on input "17" at bounding box center [335, 230] width 57 height 22
click at [350, 241] on input "18" at bounding box center [335, 230] width 57 height 22
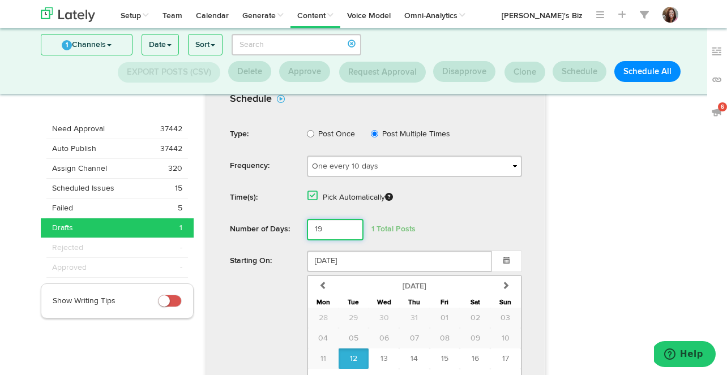
click at [350, 241] on input "19" at bounding box center [335, 230] width 57 height 22
click at [350, 241] on input "20" at bounding box center [335, 230] width 57 height 22
click at [350, 241] on input "21" at bounding box center [335, 230] width 57 height 22
click at [350, 241] on input "22" at bounding box center [335, 230] width 57 height 22
click at [350, 241] on input "23" at bounding box center [335, 230] width 57 height 22
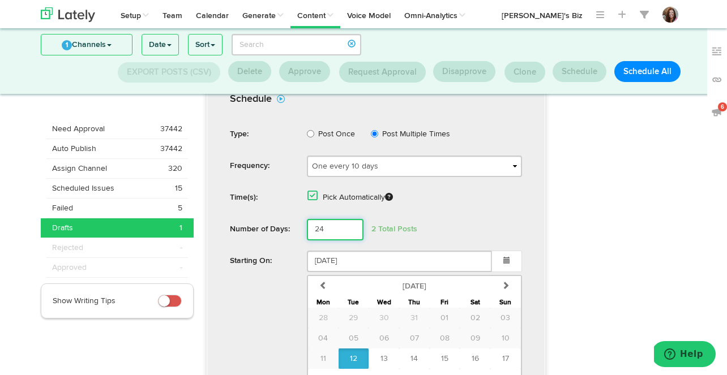
click at [350, 241] on input "24" at bounding box center [335, 230] width 57 height 22
click at [350, 241] on input "25" at bounding box center [335, 230] width 57 height 22
click at [350, 241] on input "26" at bounding box center [335, 230] width 57 height 22
click at [350, 241] on input "27" at bounding box center [335, 230] width 57 height 22
click at [350, 241] on input "28" at bounding box center [335, 230] width 57 height 22
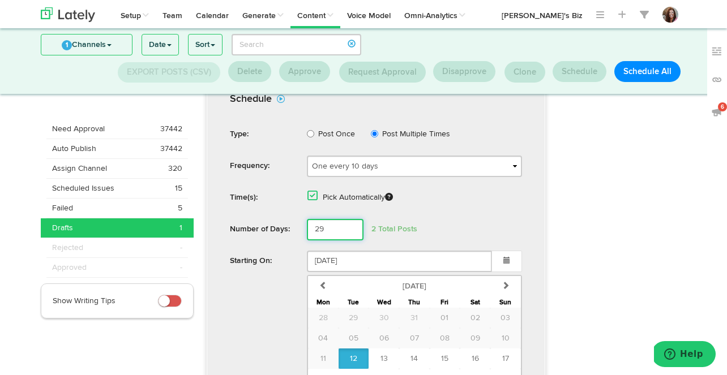
click at [350, 241] on input "29" at bounding box center [335, 230] width 57 height 22
click at [350, 241] on input "30" at bounding box center [335, 230] width 57 height 22
click at [350, 241] on input "31" at bounding box center [335, 230] width 57 height 22
click at [350, 241] on input "32" at bounding box center [335, 230] width 57 height 22
click at [350, 241] on input "33" at bounding box center [335, 230] width 57 height 22
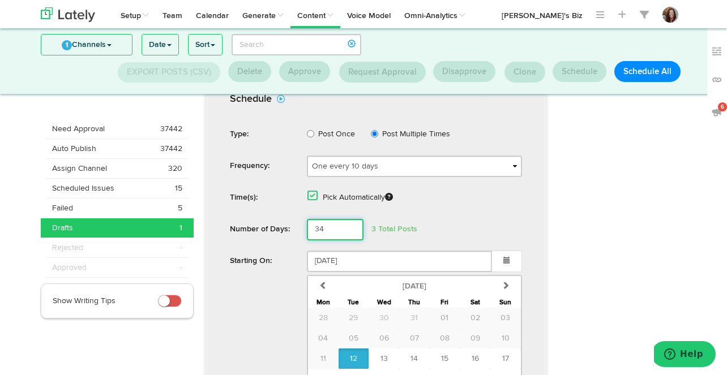
click at [350, 241] on input "34" at bounding box center [335, 230] width 57 height 22
click at [350, 241] on input "35" at bounding box center [335, 230] width 57 height 22
click at [350, 241] on input "36" at bounding box center [335, 230] width 57 height 22
click at [350, 241] on input "37" at bounding box center [335, 230] width 57 height 22
click at [350, 241] on input "38" at bounding box center [335, 230] width 57 height 22
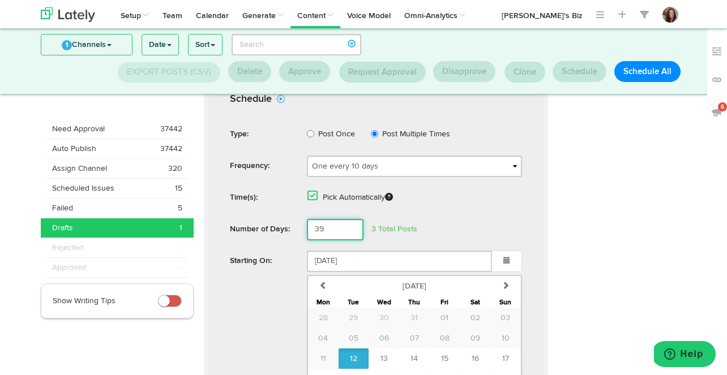
click at [350, 241] on input "39" at bounding box center [335, 230] width 57 height 22
type input "40"
click at [350, 241] on input "40" at bounding box center [335, 230] width 57 height 22
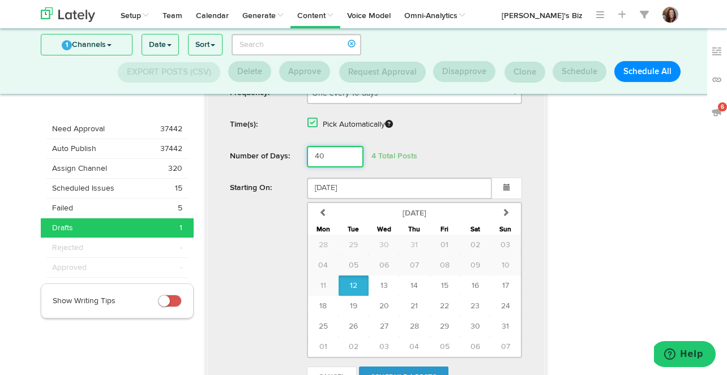
scroll to position [614, 0]
click at [319, 316] on button "18" at bounding box center [323, 305] width 31 height 20
type input "August 18 2025"
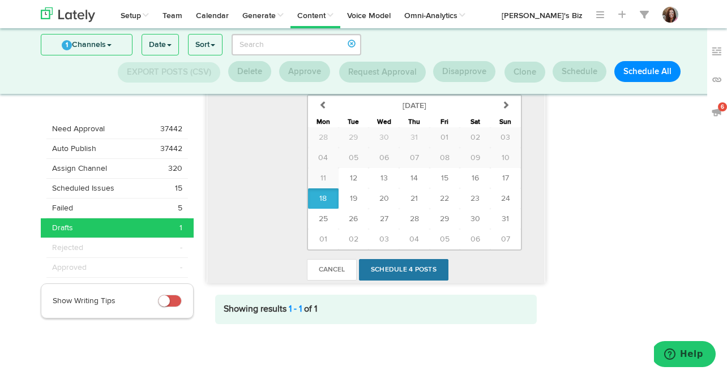
scroll to position [730, 0]
click at [403, 272] on link "Schedule 4 Posts" at bounding box center [403, 270] width 89 height 22
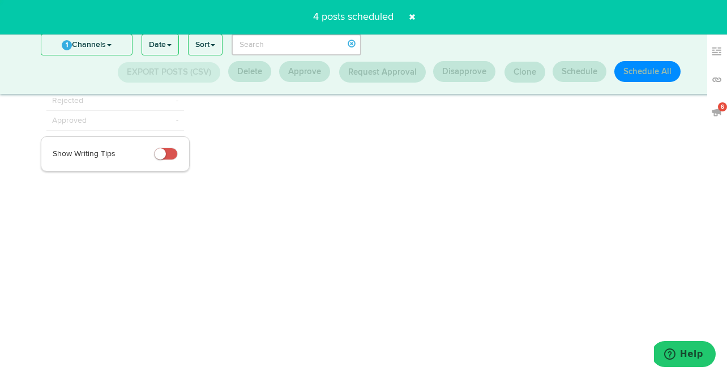
scroll to position [0, 0]
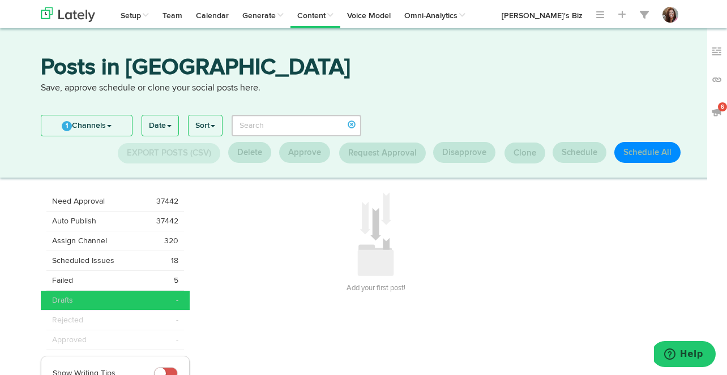
click at [602, 80] on h3 "Posts in [GEOGRAPHIC_DATA]" at bounding box center [363, 69] width 645 height 25
